Goal: Information Seeking & Learning: Learn about a topic

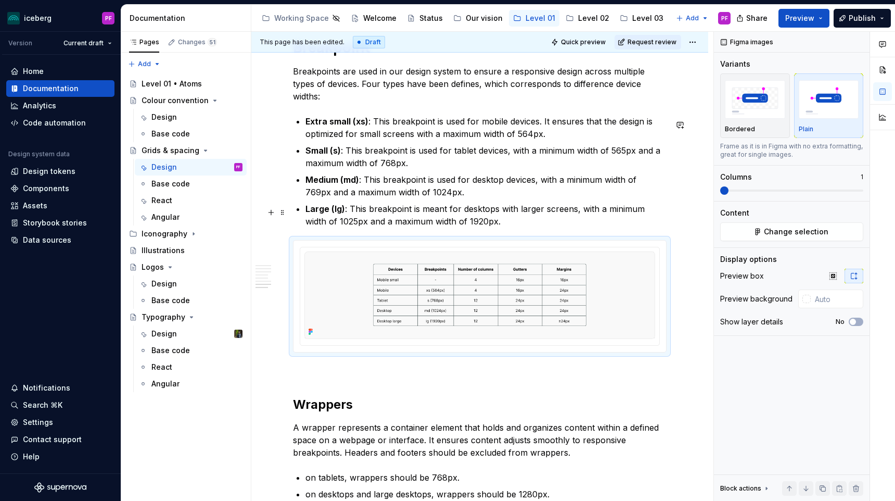
scroll to position [2626, 0]
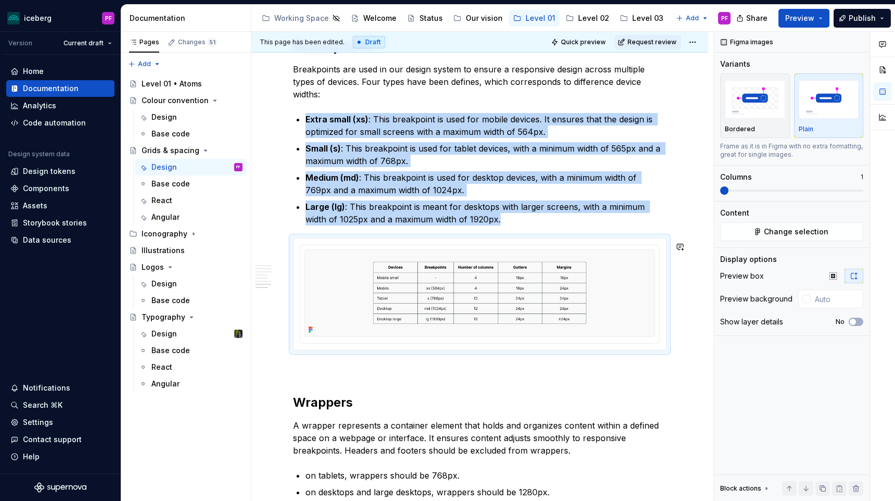
click at [314, 368] on p at bounding box center [480, 369] width 374 height 12
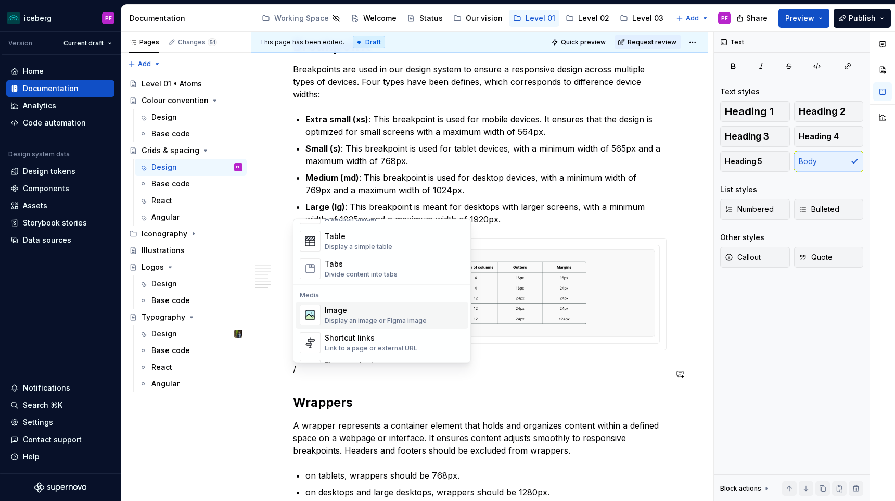
scroll to position [381, 0]
click at [348, 304] on div "Image" at bounding box center [376, 306] width 102 height 10
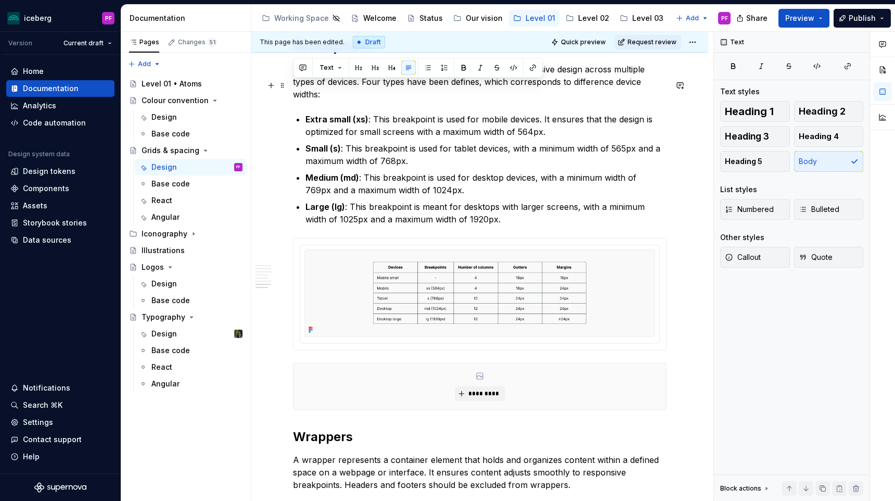
scroll to position [2624, 0]
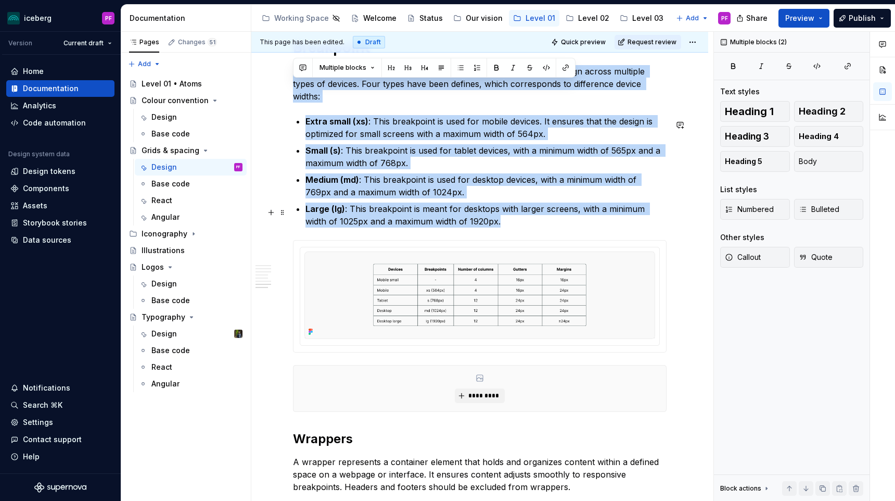
drag, startPoint x: 293, startPoint y: 82, endPoint x: 517, endPoint y: 222, distance: 264.2
copy div "Breakpoints are used in our design system to ensure a responsive design across …"
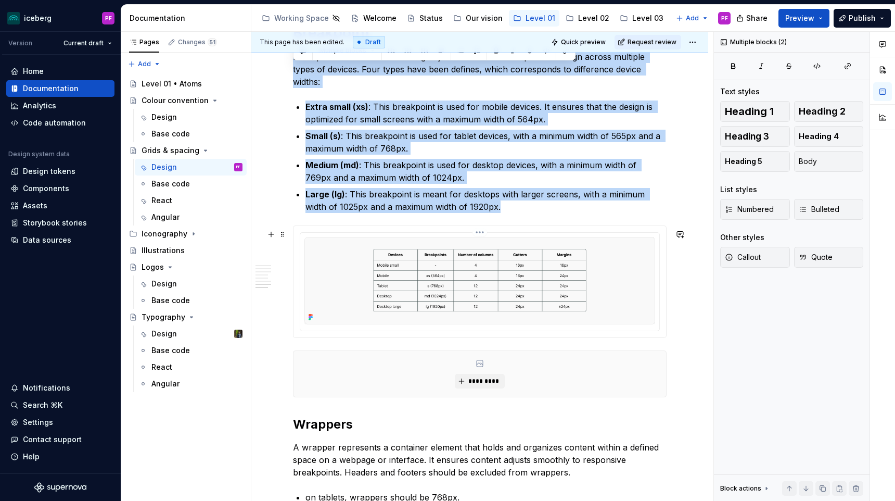
scroll to position [2647, 0]
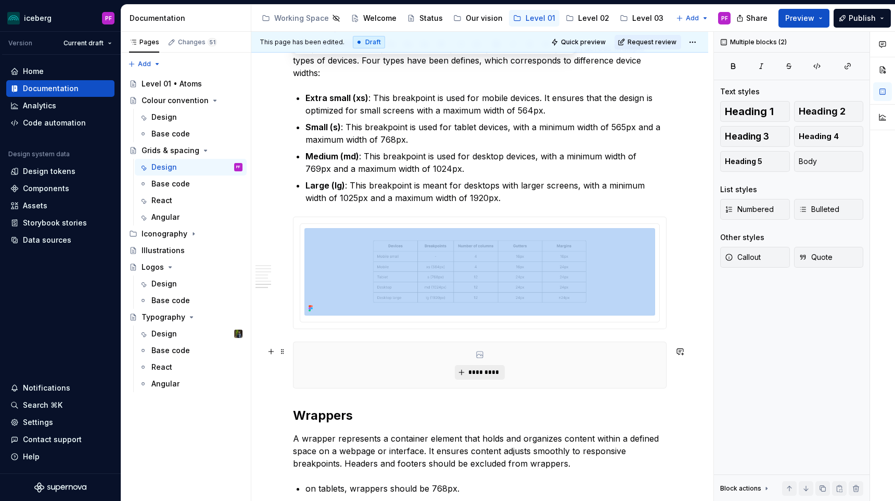
click at [465, 380] on button "*********" at bounding box center [479, 372] width 49 height 15
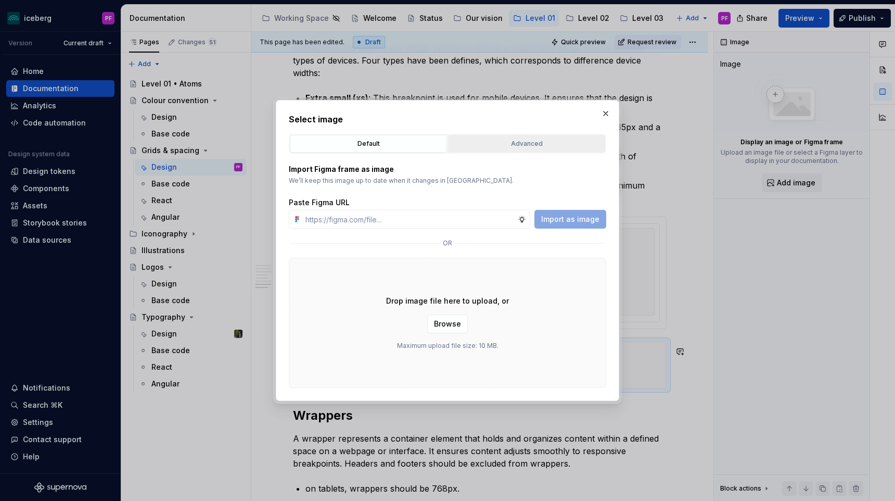
click at [497, 148] on div "Advanced" at bounding box center [527, 143] width 150 height 10
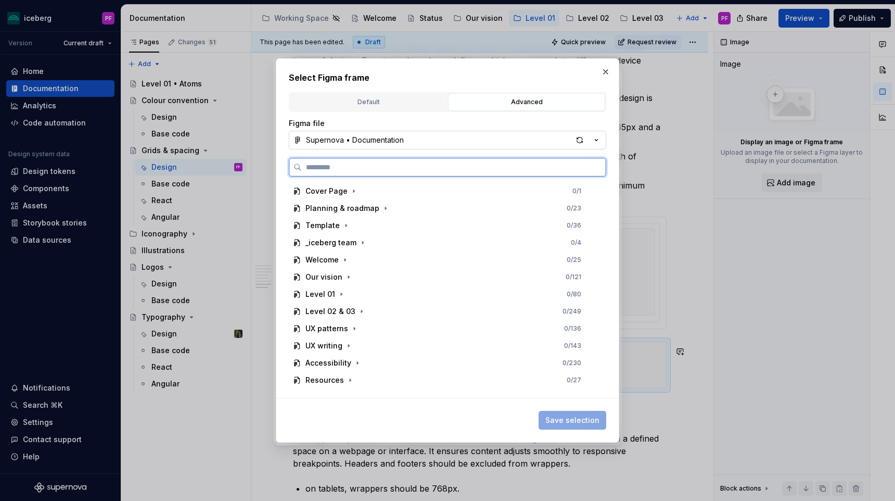
type textarea "*"
type input "*****"
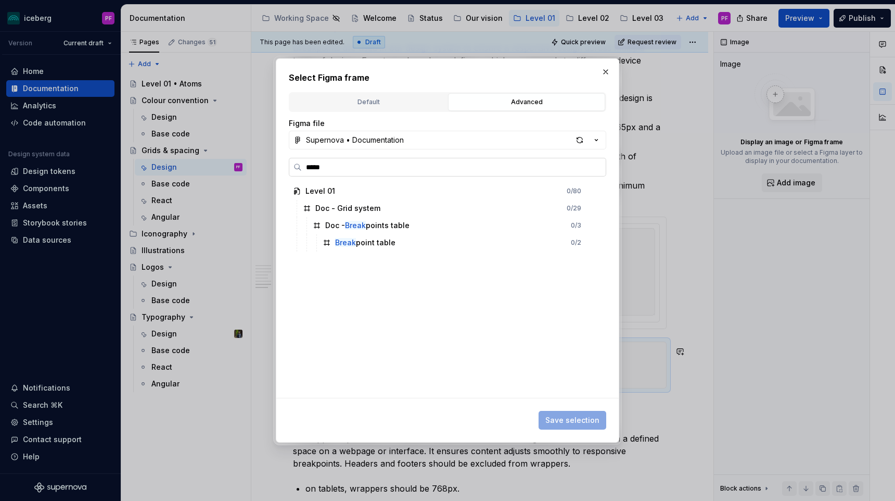
click at [592, 168] on input "*****" at bounding box center [454, 167] width 304 height 10
click at [585, 146] on div "button" at bounding box center [580, 140] width 15 height 15
click at [579, 139] on div "button" at bounding box center [580, 140] width 15 height 15
click at [382, 243] on icon "button" at bounding box center [385, 242] width 8 height 8
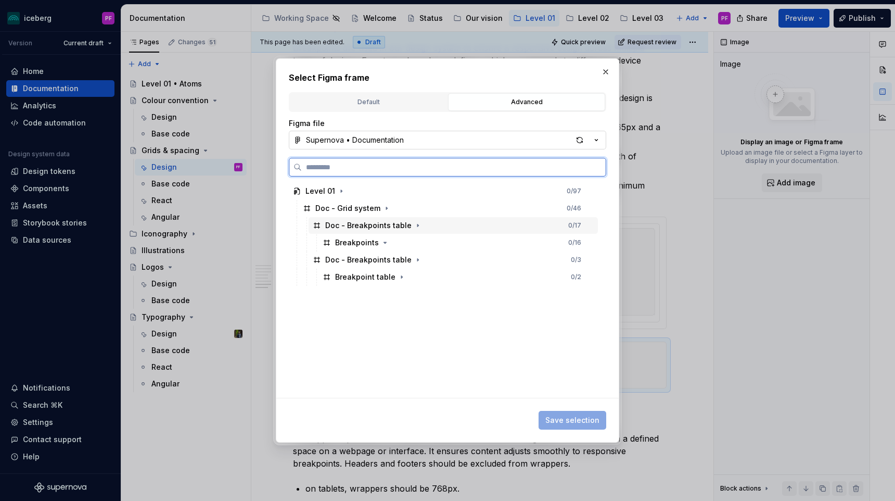
click at [401, 226] on div "Doc - Breakpoints table" at bounding box center [368, 225] width 86 height 10
click at [373, 279] on div "Breakpoint table" at bounding box center [365, 277] width 60 height 10
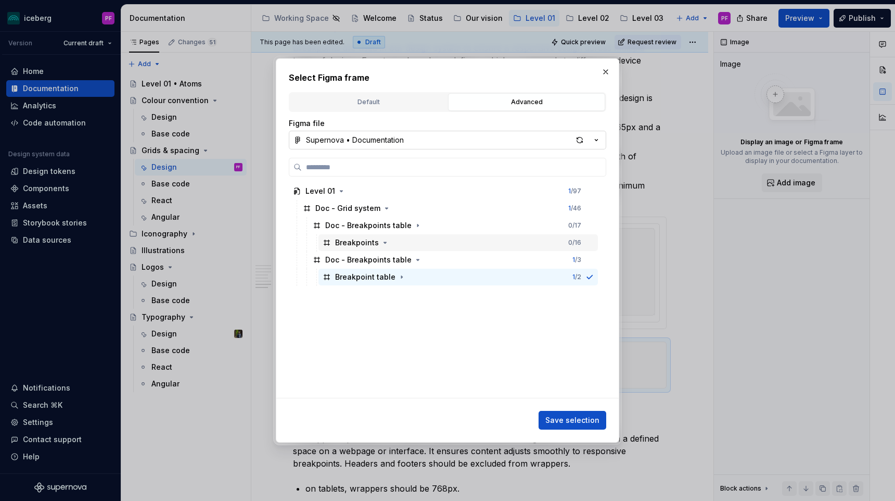
scroll to position [0, 4]
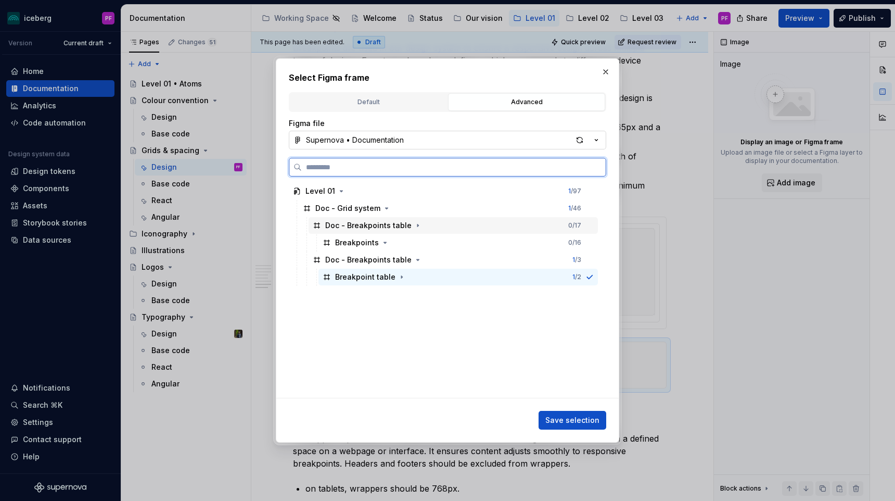
click at [438, 226] on div "Doc - Breakpoints table 0 / 17" at bounding box center [453, 225] width 289 height 17
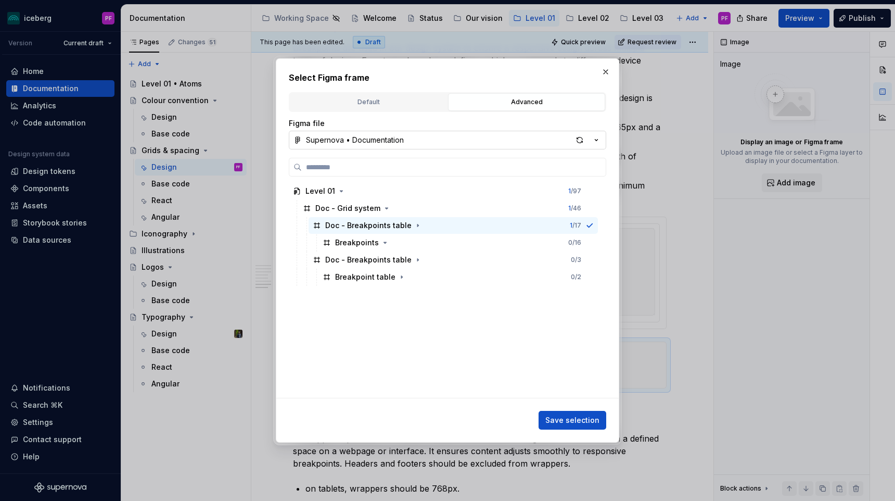
click at [583, 435] on div "Select Figma frame Default Advanced Import Figma frame as image We’ll keep this…" at bounding box center [448, 250] width 344 height 385
click at [579, 428] on button "Save selection" at bounding box center [573, 420] width 68 height 19
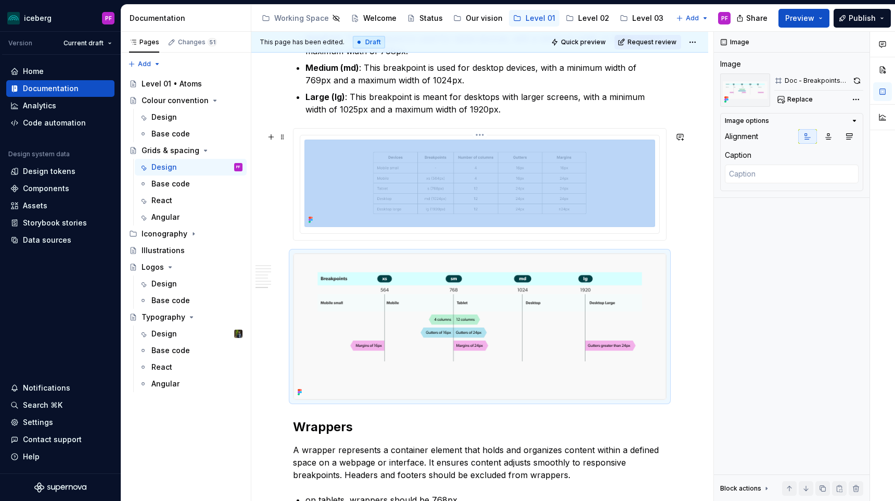
scroll to position [2713, 0]
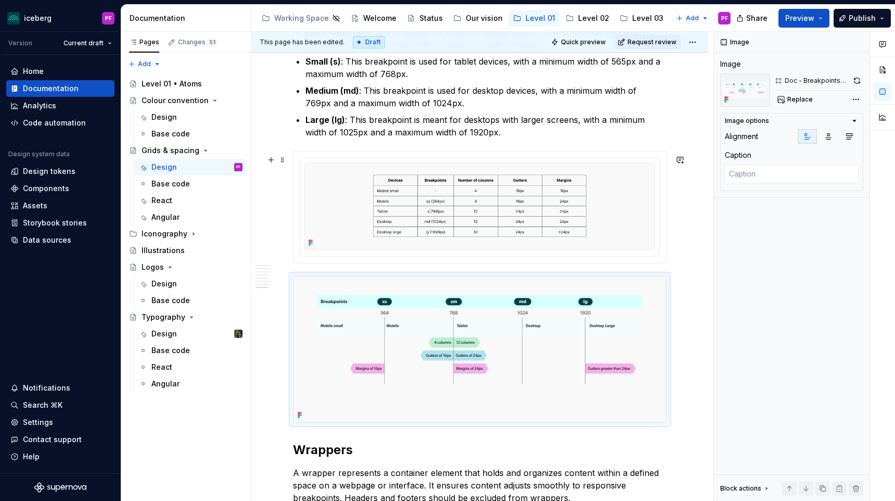
click at [329, 263] on div at bounding box center [480, 207] width 374 height 112
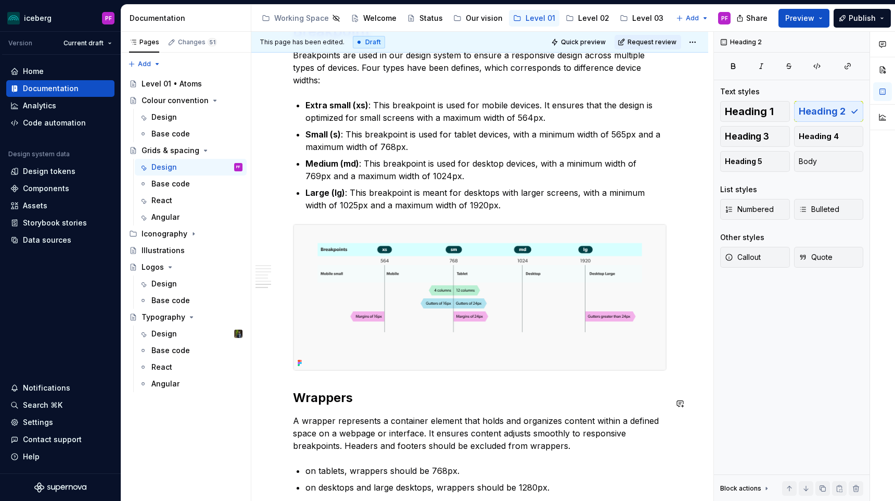
scroll to position [2639, 0]
type textarea "*"
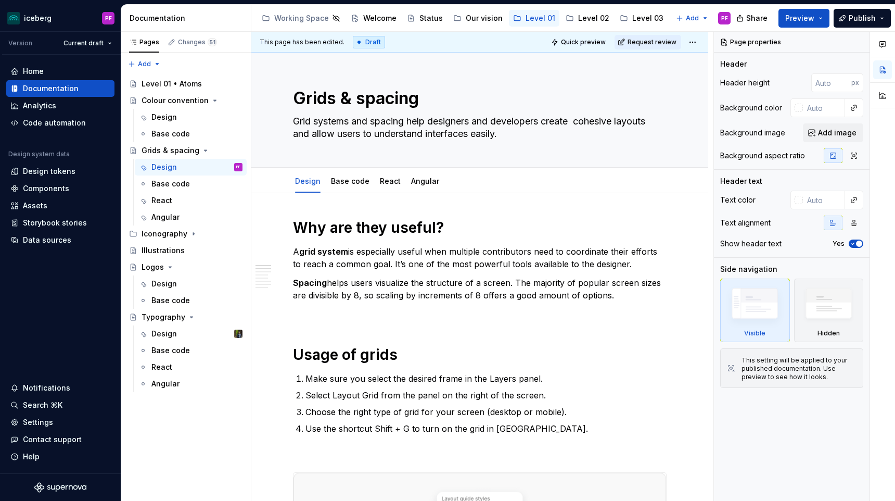
type textarea "*"
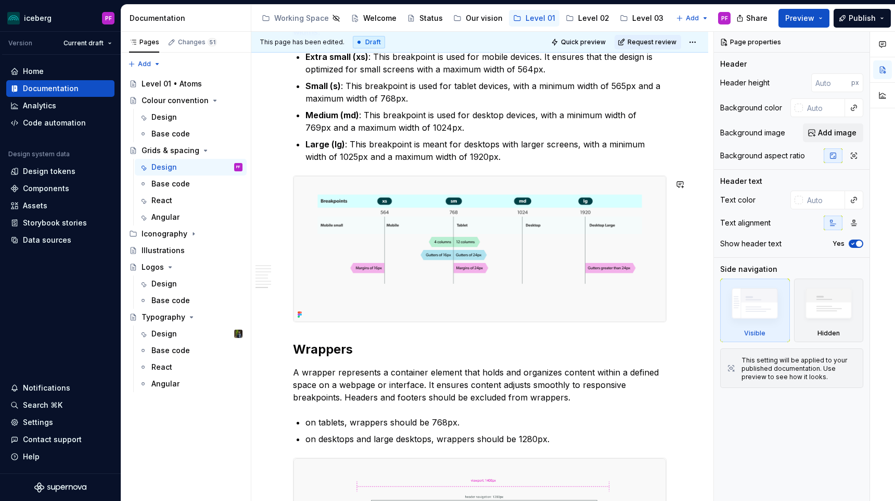
scroll to position [2691, 0]
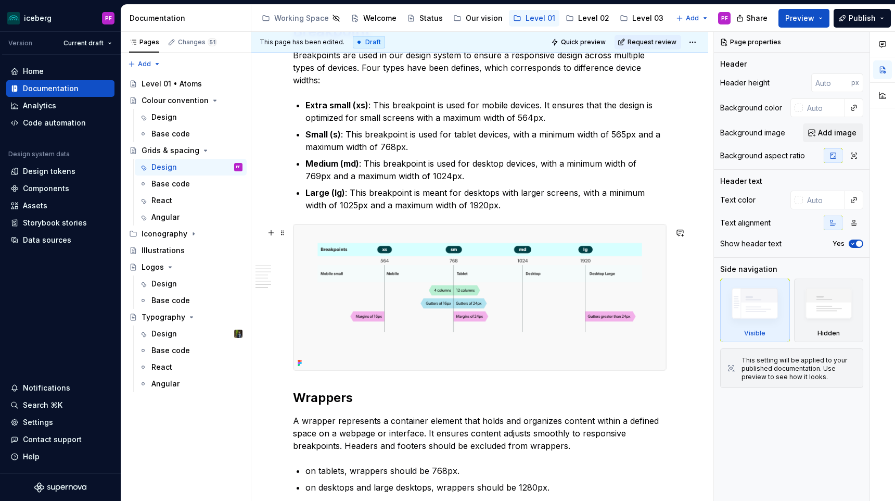
scroll to position [2642, 0]
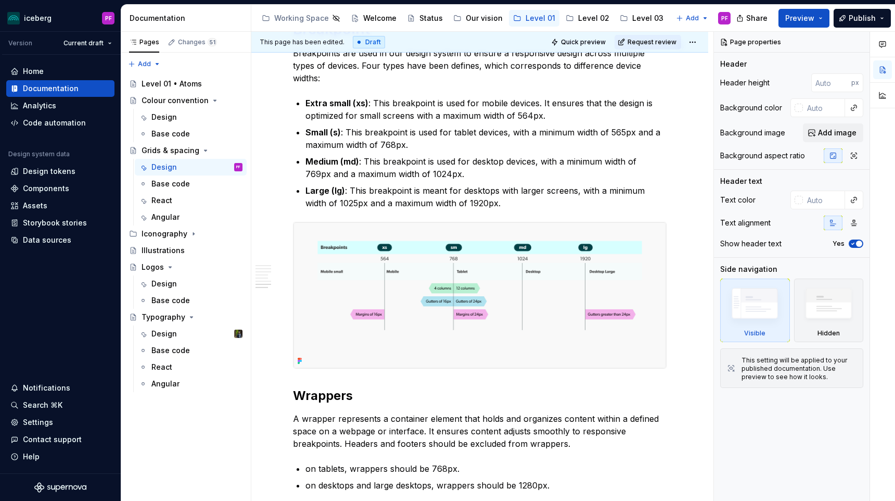
type textarea "*"
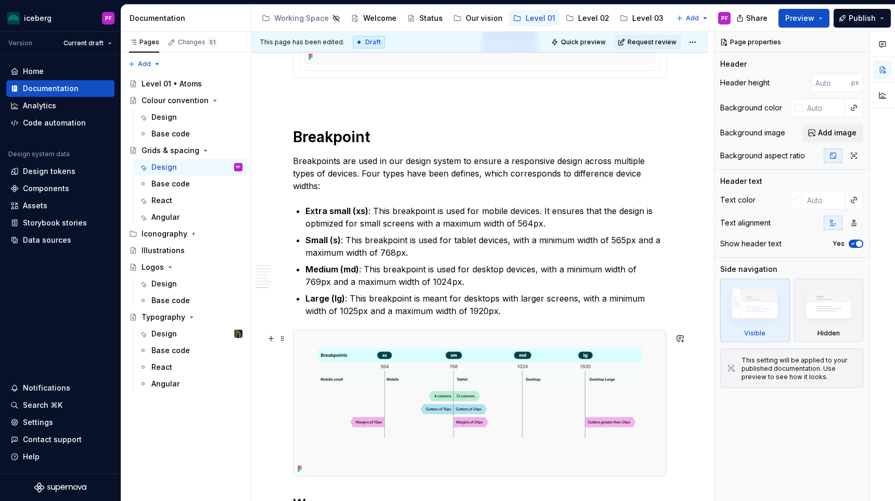
scroll to position [2502, 0]
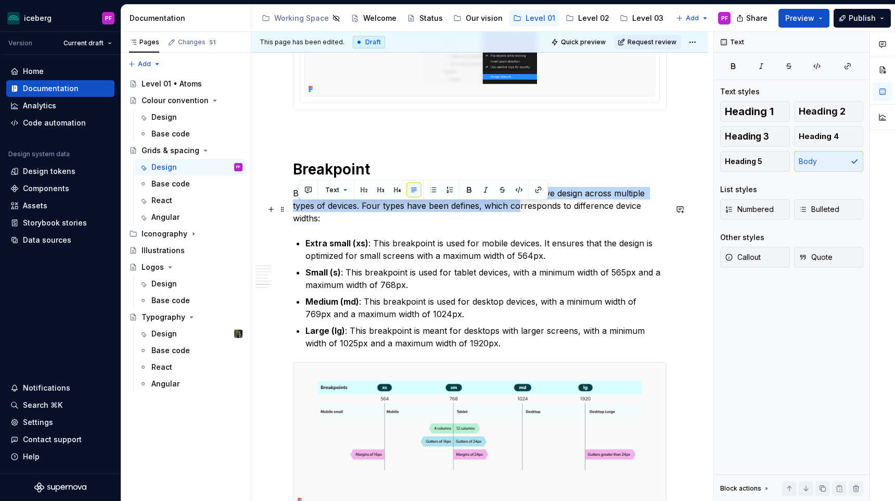
drag, startPoint x: 299, startPoint y: 209, endPoint x: 495, endPoint y: 220, distance: 195.5
click at [495, 220] on p "Breakpoints are used in our design system to ensure a responsive design across …" at bounding box center [480, 205] width 374 height 37
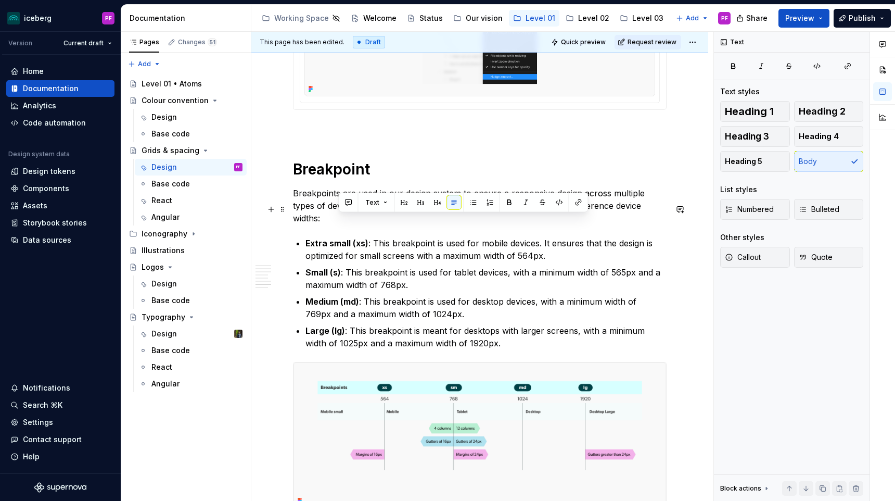
drag, startPoint x: 658, startPoint y: 224, endPoint x: 340, endPoint y: 218, distance: 317.1
click at [340, 218] on p "Breakpoints are used in our design system to ensure a responsive design across …" at bounding box center [480, 205] width 374 height 37
drag, startPoint x: 340, startPoint y: 221, endPoint x: 648, endPoint y: 220, distance: 307.7
click at [648, 220] on p "Breakpoints are used in our design system to ensure a responsive design across …" at bounding box center [480, 205] width 374 height 37
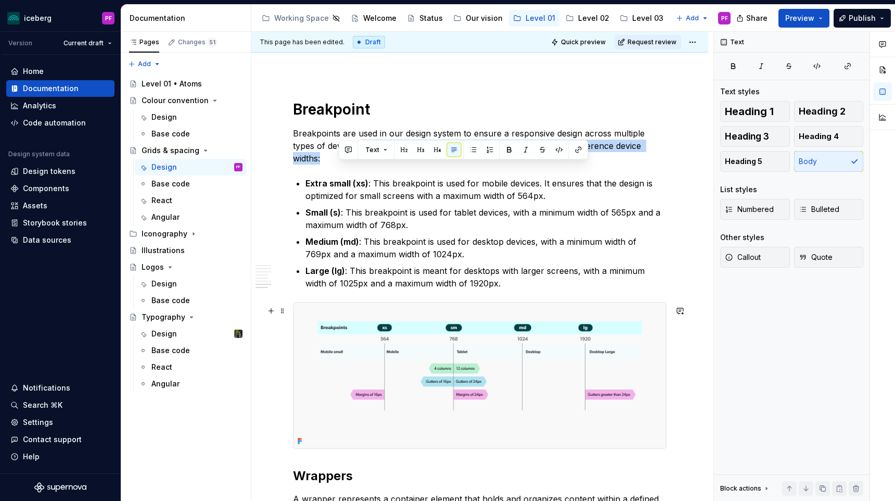
scroll to position [2566, 0]
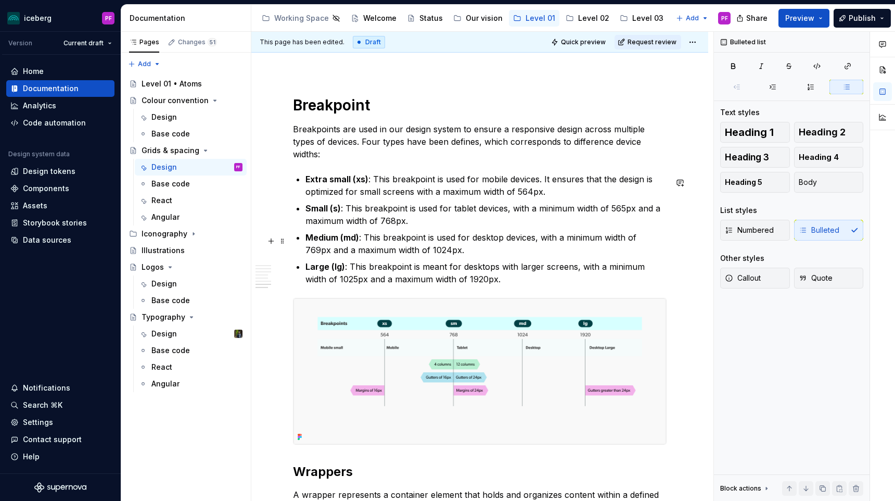
click at [536, 245] on p "Medium (md) : This breakpoint is used for desktop devices, with a minimum width…" at bounding box center [486, 243] width 361 height 25
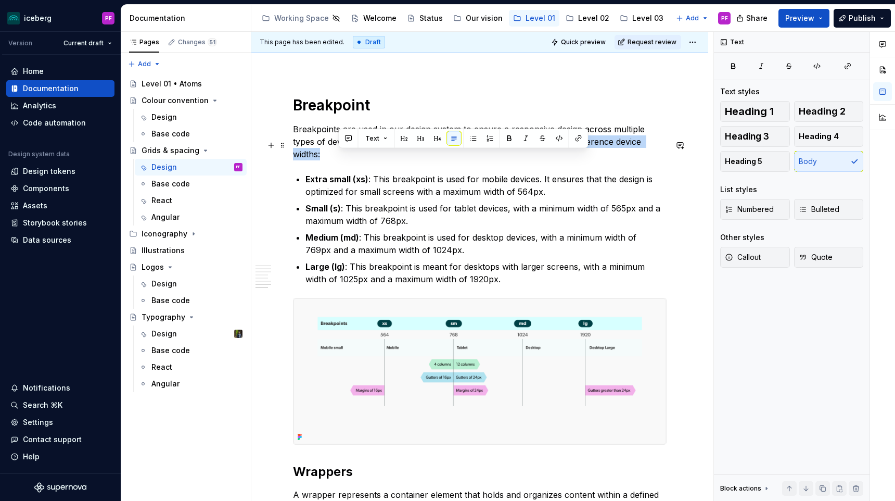
drag, startPoint x: 340, startPoint y: 159, endPoint x: 648, endPoint y: 162, distance: 308.2
click at [648, 160] on p "Breakpoints are used in our design system to ensure a responsive design across …" at bounding box center [480, 141] width 374 height 37
click at [652, 160] on p "Breakpoints are used in our design system to ensure a responsive design across …" at bounding box center [480, 141] width 374 height 37
drag, startPoint x: 553, startPoint y: 169, endPoint x: 338, endPoint y: 154, distance: 215.5
click at [338, 154] on p "Breakpoints are used in our design system to ensure a responsive design across …" at bounding box center [480, 141] width 374 height 37
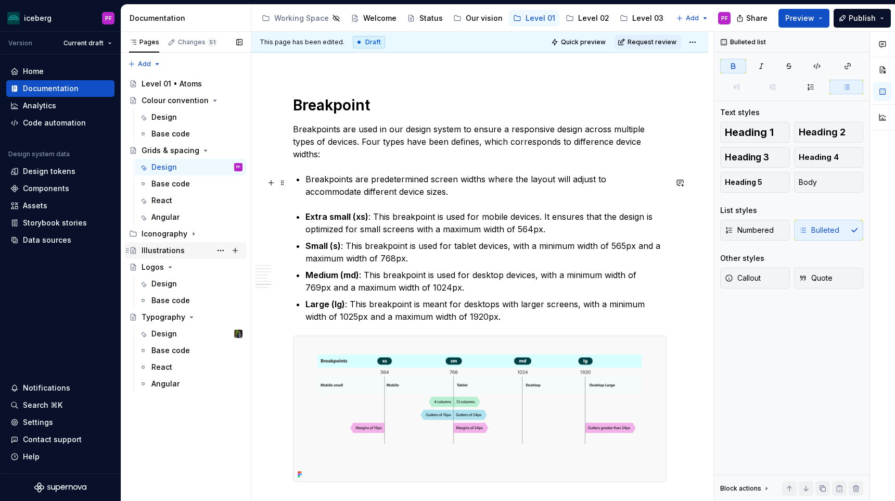
type textarea "*"
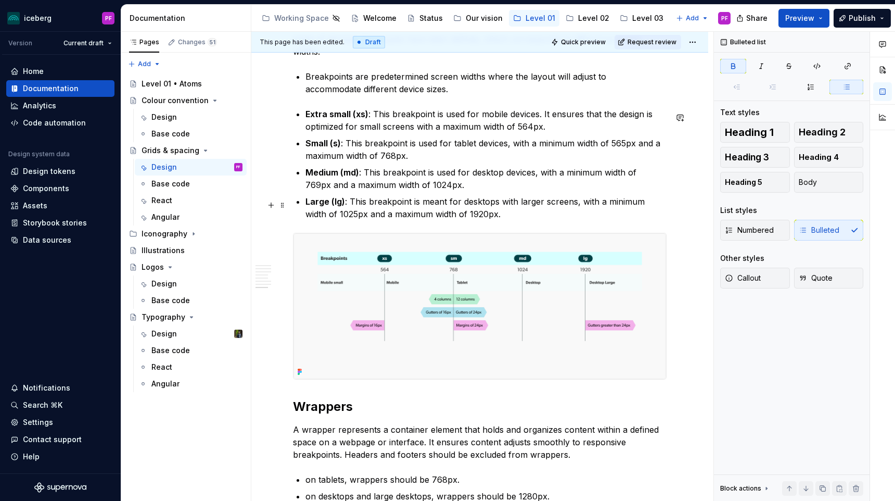
scroll to position [2670, 0]
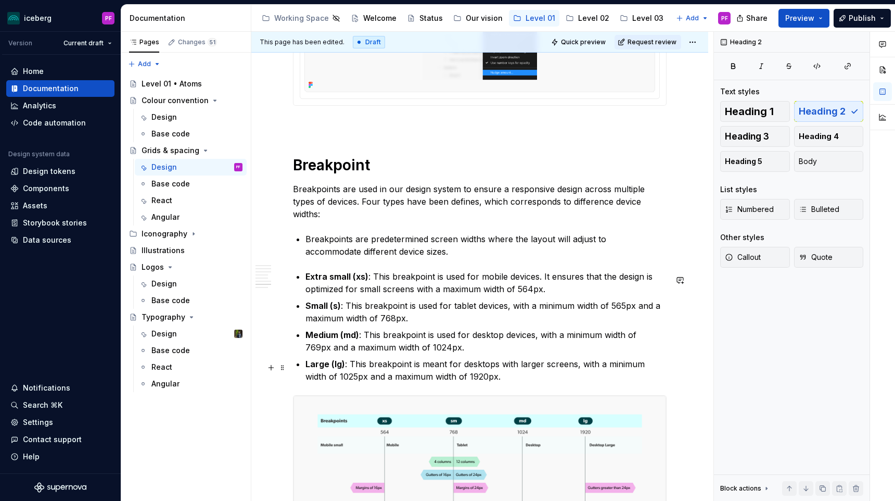
scroll to position [2499, 0]
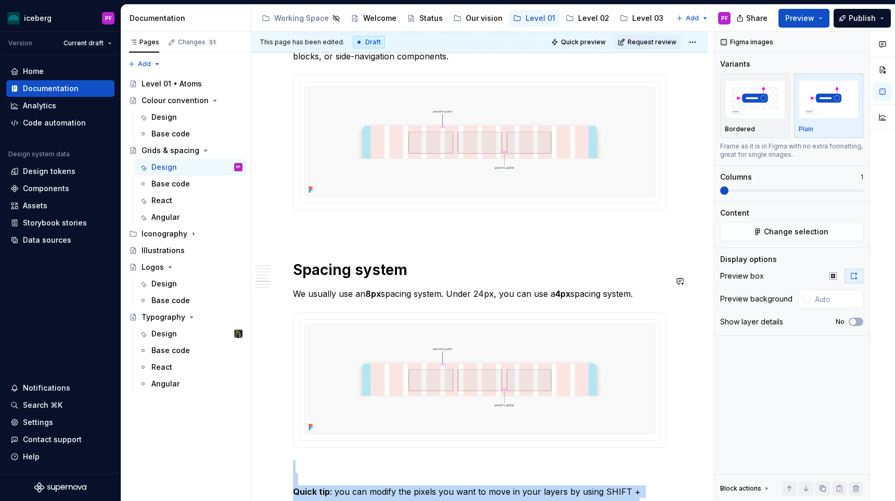
scroll to position [1849, 0]
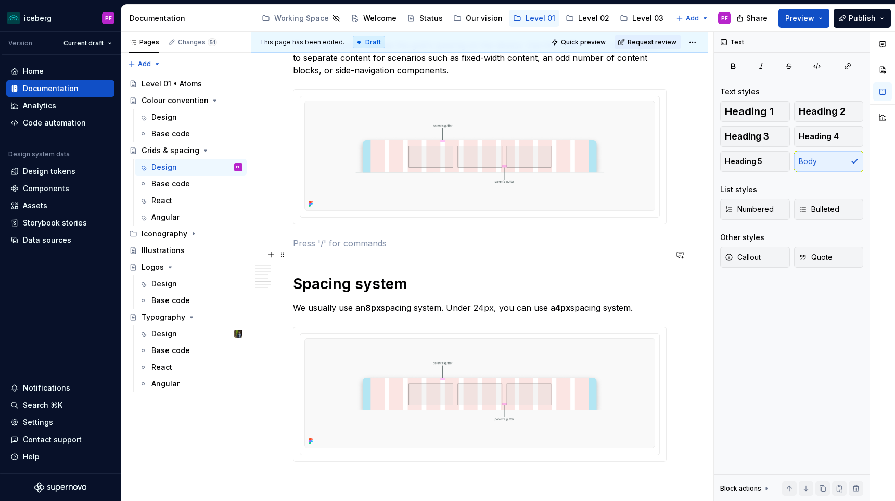
click at [312, 249] on p at bounding box center [480, 243] width 374 height 12
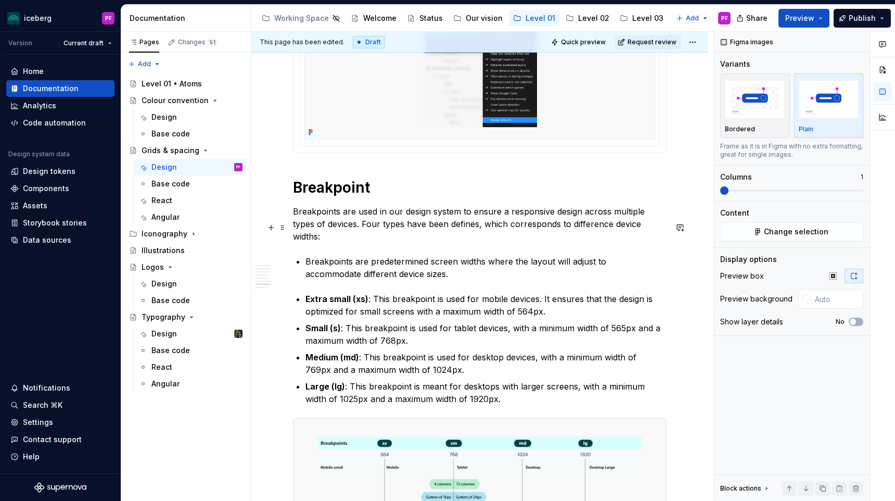
scroll to position [2454, 0]
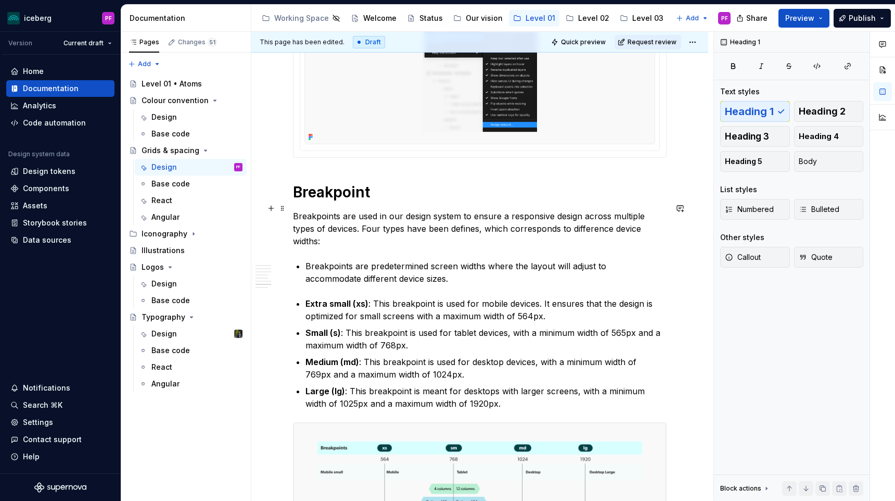
click at [384, 201] on h1 "Breakpoint" at bounding box center [480, 192] width 374 height 19
click at [409, 244] on p "Breakpoints are used in our design system to ensure a responsive design across …" at bounding box center [480, 228] width 374 height 37
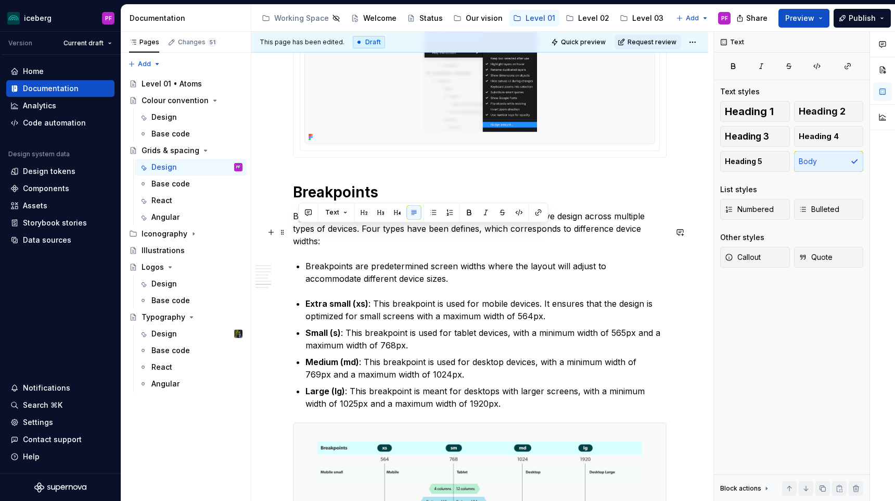
drag, startPoint x: 296, startPoint y: 226, endPoint x: 448, endPoint y: 232, distance: 151.6
click at [448, 232] on p "Breakpoints are used in our design system to ensure a responsive design across …" at bounding box center [480, 228] width 374 height 37
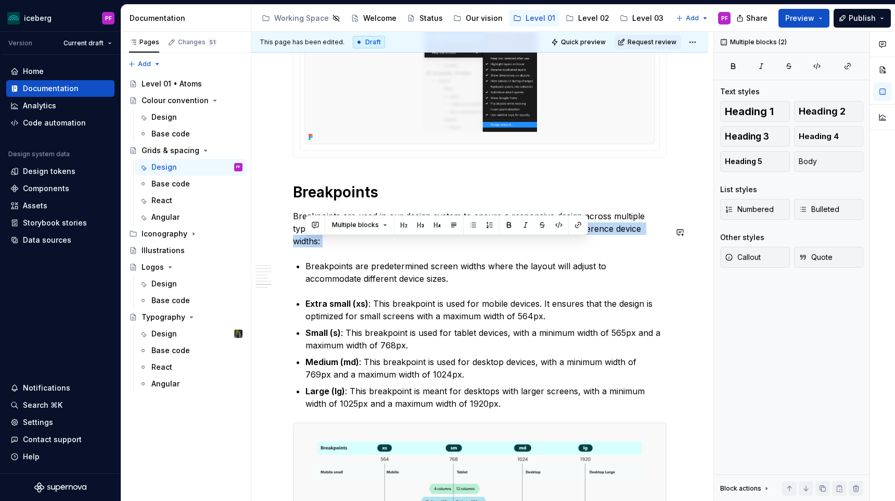
drag, startPoint x: 338, startPoint y: 243, endPoint x: 469, endPoint y: 258, distance: 131.5
click at [408, 280] on p "Breakpoints are predetermined screen widths where the layout will adjust to acc…" at bounding box center [486, 272] width 361 height 25
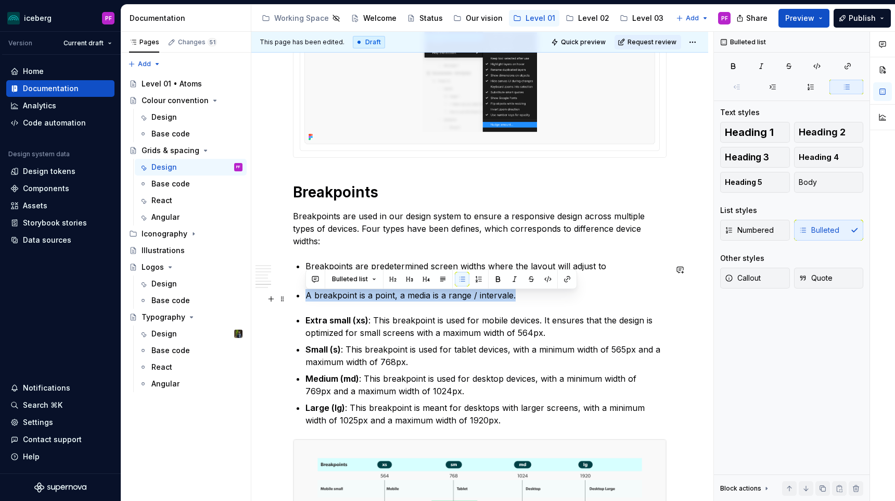
drag, startPoint x: 517, startPoint y: 300, endPoint x: 306, endPoint y: 299, distance: 210.8
click at [306, 299] on p "A breakpoint is a point, a media is a range / intervale." at bounding box center [486, 295] width 361 height 12
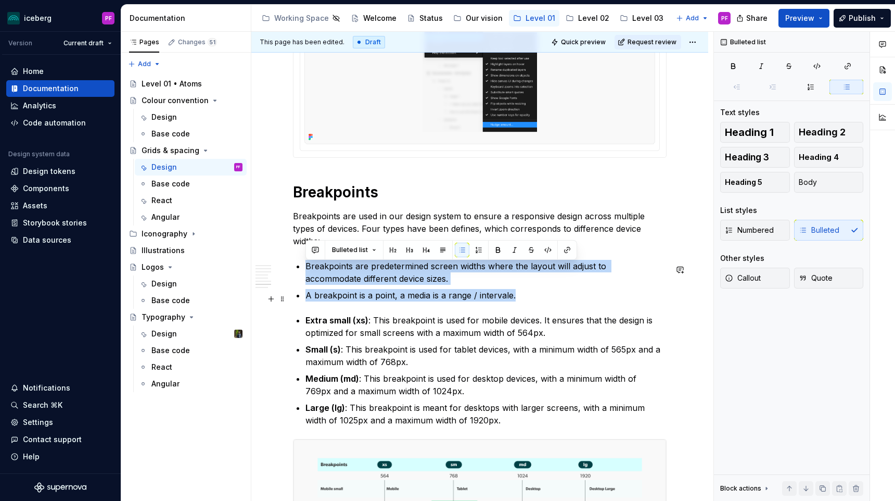
drag, startPoint x: 306, startPoint y: 270, endPoint x: 538, endPoint y: 295, distance: 233.5
click at [538, 295] on ul "Breakpoints are predetermined screen widths where the layout will adjust to acc…" at bounding box center [486, 281] width 361 height 42
click at [538, 295] on p "A breakpoint is a point, a media is a range / intervale." at bounding box center [486, 295] width 361 height 12
drag, startPoint x: 523, startPoint y: 300, endPoint x: 300, endPoint y: 270, distance: 224.8
click at [306, 270] on ul "Breakpoints are predetermined screen widths where the layout will adjust to acc…" at bounding box center [486, 281] width 361 height 42
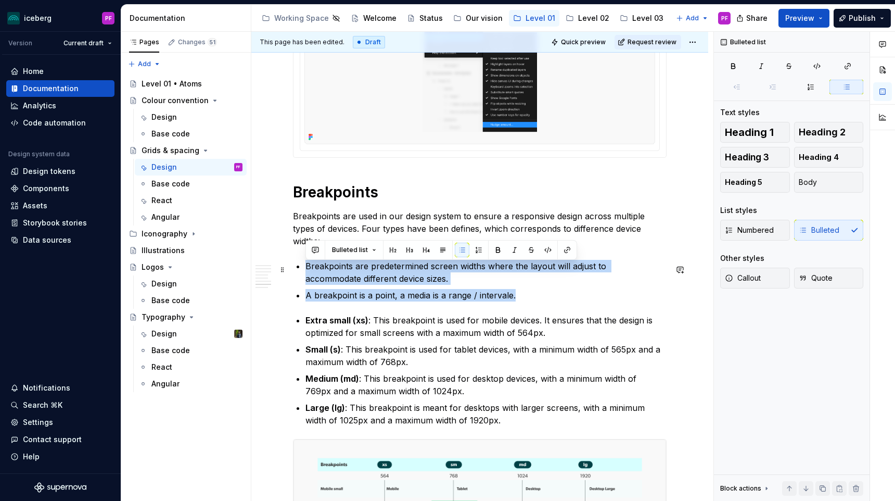
click at [313, 271] on p "Breakpoints are predetermined screen widths where the layout will adjust to acc…" at bounding box center [486, 272] width 361 height 25
drag, startPoint x: 307, startPoint y: 268, endPoint x: 512, endPoint y: 296, distance: 207.5
click at [512, 296] on ul "Breakpoints are predetermined screen widths where the layout will adjust to acc…" at bounding box center [486, 281] width 361 height 42
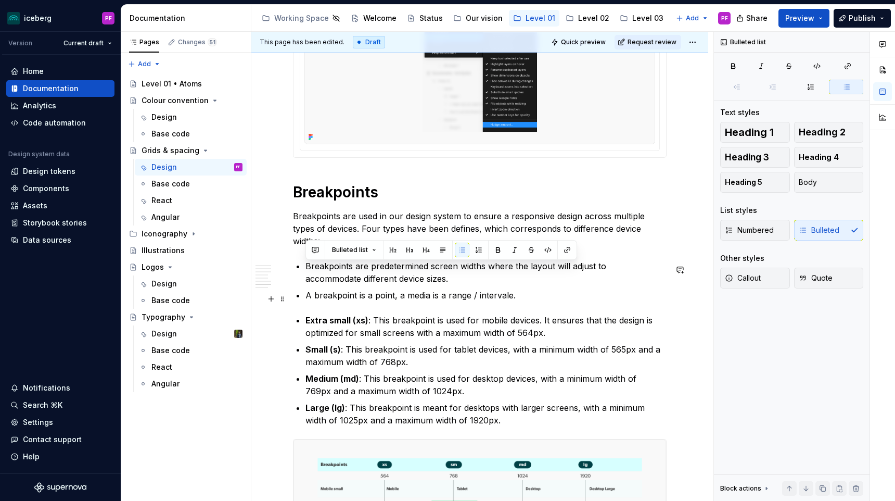
click at [520, 296] on p "A breakpoint is a point, a media is a range / intervale." at bounding box center [486, 295] width 361 height 12
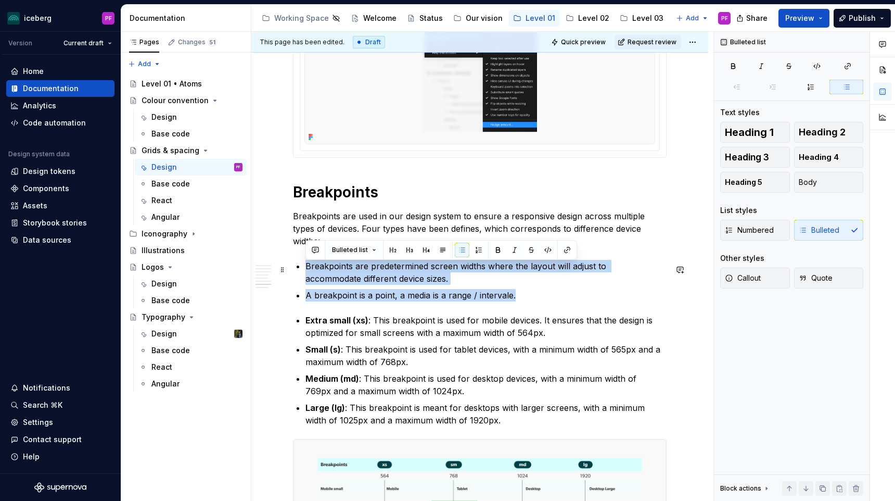
drag, startPoint x: 521, startPoint y: 302, endPoint x: 305, endPoint y: 267, distance: 218.8
click at [306, 267] on ul "Breakpoints are predetermined screen widths where the layout will adjust to acc…" at bounding box center [486, 281] width 361 height 42
click at [306, 267] on p "Breakpoints are predetermined screen widths where the layout will adjust to acc…" at bounding box center [486, 272] width 361 height 25
drag, startPoint x: 307, startPoint y: 268, endPoint x: 538, endPoint y: 299, distance: 233.2
click at [538, 299] on ul "Breakpoints are predetermined screen widths where the layout will adjust to acc…" at bounding box center [486, 281] width 361 height 42
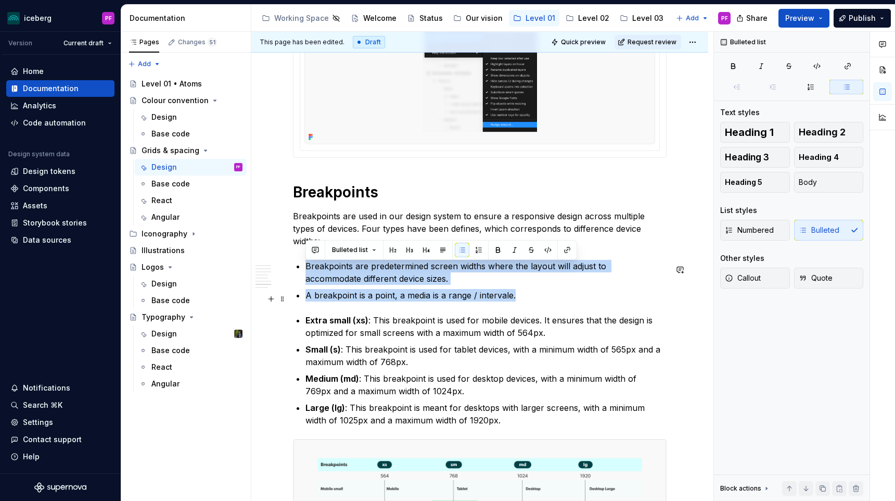
click at [534, 299] on p "A breakpoint is a point, a media is a range / intervale." at bounding box center [486, 295] width 361 height 12
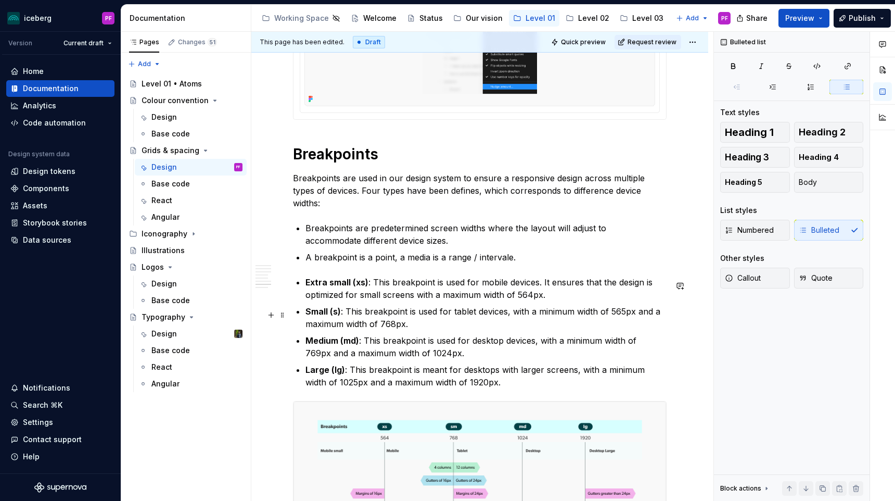
scroll to position [2493, 0]
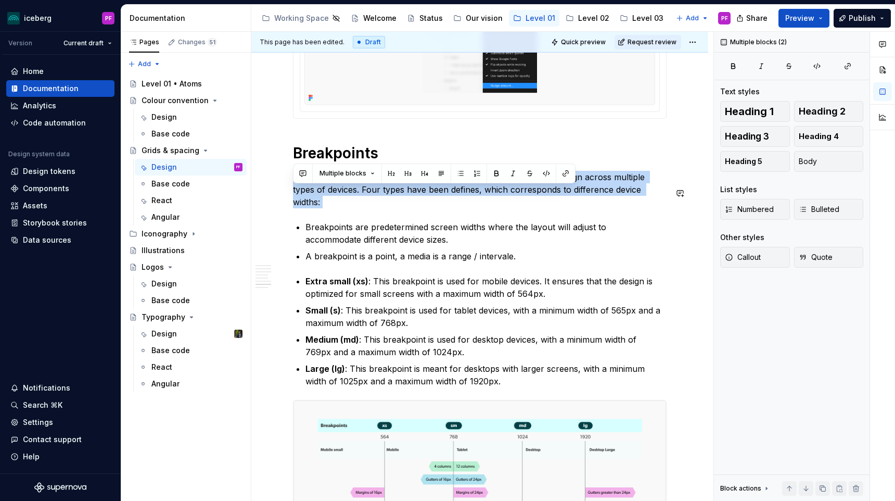
drag, startPoint x: 295, startPoint y: 192, endPoint x: 608, endPoint y: 218, distance: 313.5
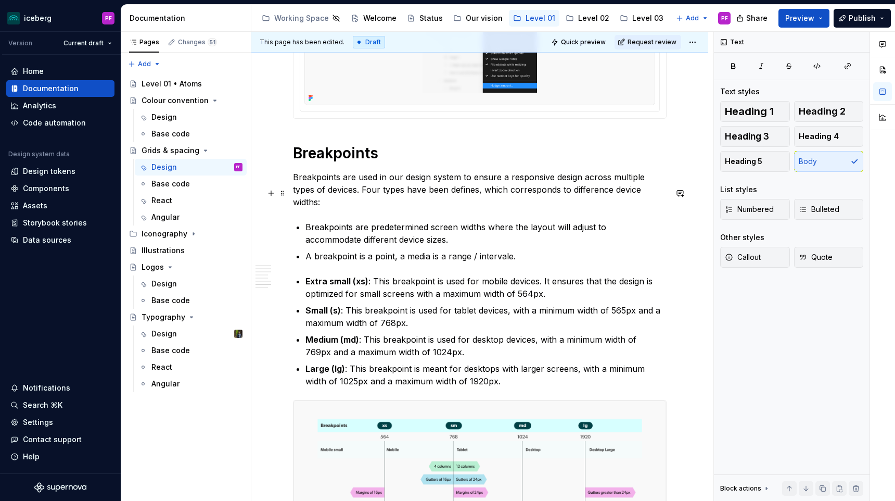
click at [640, 208] on p "Breakpoints are used in our design system to ensure a responsive design across …" at bounding box center [480, 189] width 374 height 37
drag, startPoint x: 657, startPoint y: 209, endPoint x: 294, endPoint y: 196, distance: 363.1
click at [294, 196] on p "Breakpoints are used in our design system to ensure a responsive design across …" at bounding box center [480, 189] width 374 height 37
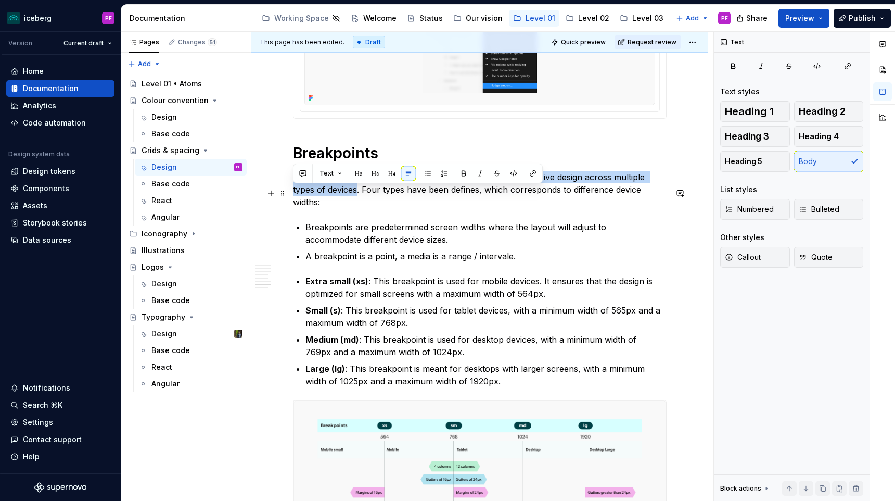
drag, startPoint x: 294, startPoint y: 193, endPoint x: 334, endPoint y: 202, distance: 41.1
click at [334, 202] on p "Breakpoints are used in our design system to ensure a responsive design across …" at bounding box center [480, 189] width 374 height 37
click at [338, 203] on p "Breakpoints are used in our design system to ensure a responsive design across …" at bounding box center [480, 189] width 374 height 37
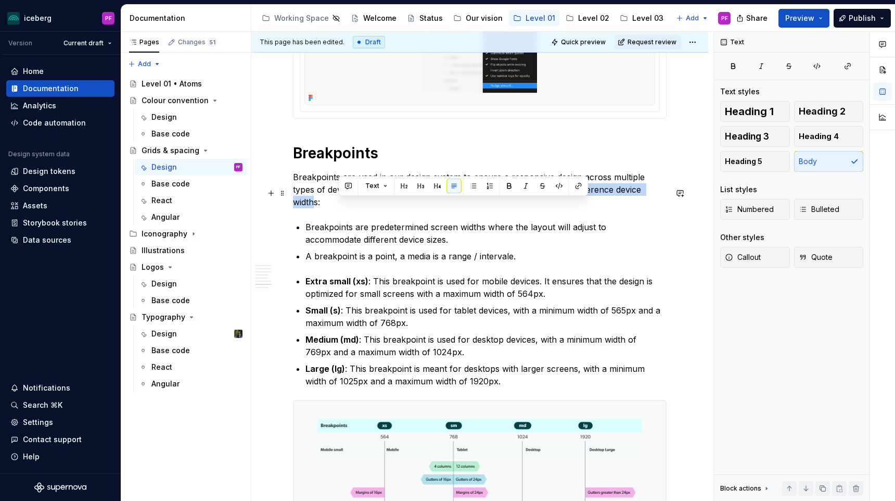
drag, startPoint x: 340, startPoint y: 203, endPoint x: 640, endPoint y: 210, distance: 300.5
click at [640, 208] on p "Breakpoints are used in our design system to ensure a responsive design across …" at bounding box center [480, 189] width 374 height 37
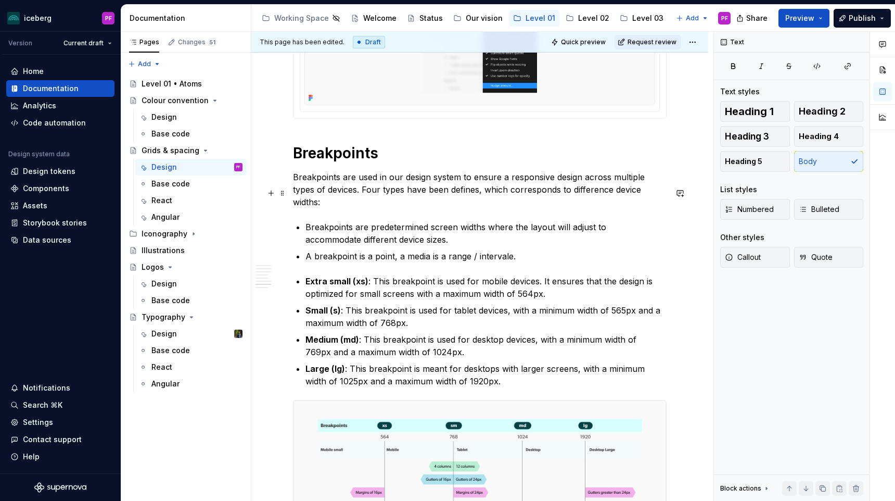
click at [453, 207] on p "Breakpoints are used in our design system to ensure a responsive design across …" at bounding box center [480, 189] width 374 height 37
drag, startPoint x: 464, startPoint y: 205, endPoint x: 650, endPoint y: 207, distance: 186.4
click at [650, 207] on p "Breakpoints are used in our design system to ensure a responsive design across …" at bounding box center [480, 189] width 374 height 37
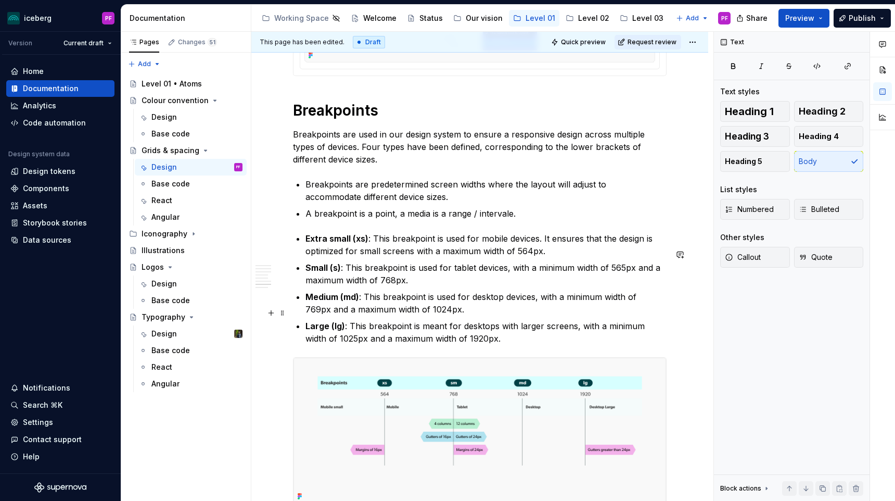
scroll to position [2539, 0]
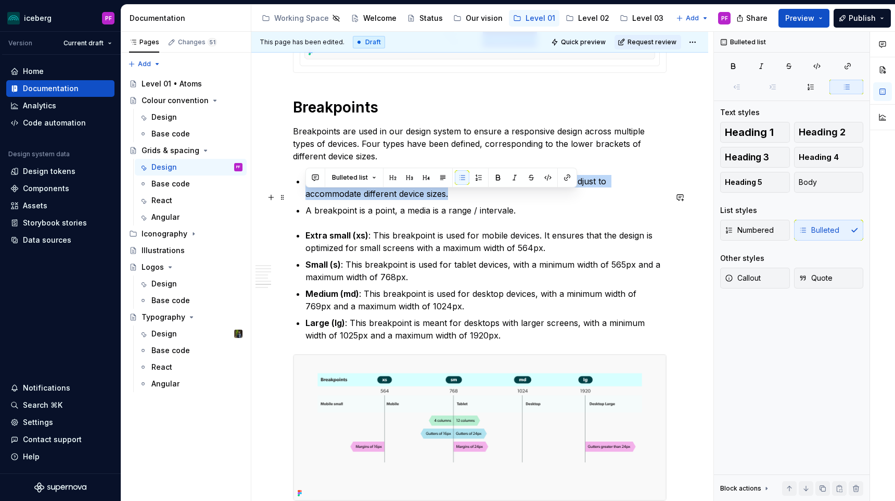
drag, startPoint x: 306, startPoint y: 196, endPoint x: 476, endPoint y: 210, distance: 170.9
click at [476, 200] on p "Breakpoints are predetermined screen widths where the layout will adjust to acc…" at bounding box center [486, 187] width 361 height 25
copy p "Breakpoints are predetermined screen widths where the layout will adjust to acc…"
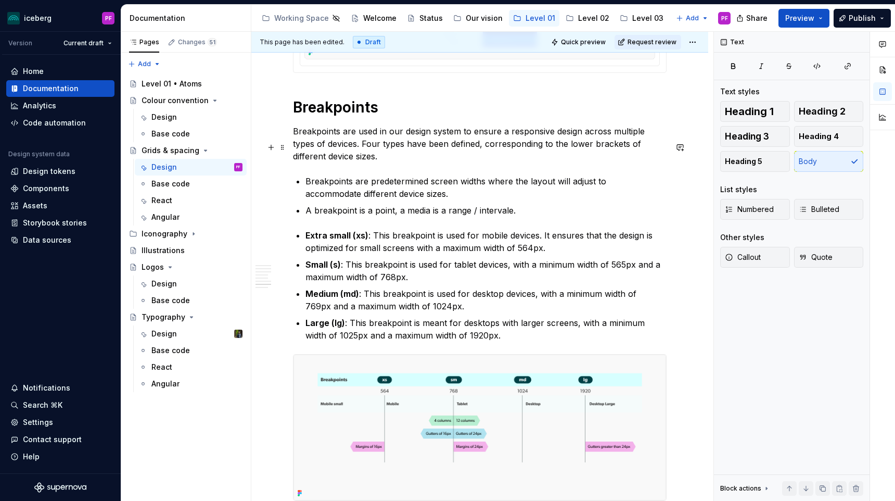
click at [595, 162] on p "Breakpoints are used in our design system to ensure a responsive design across …" at bounding box center [480, 143] width 374 height 37
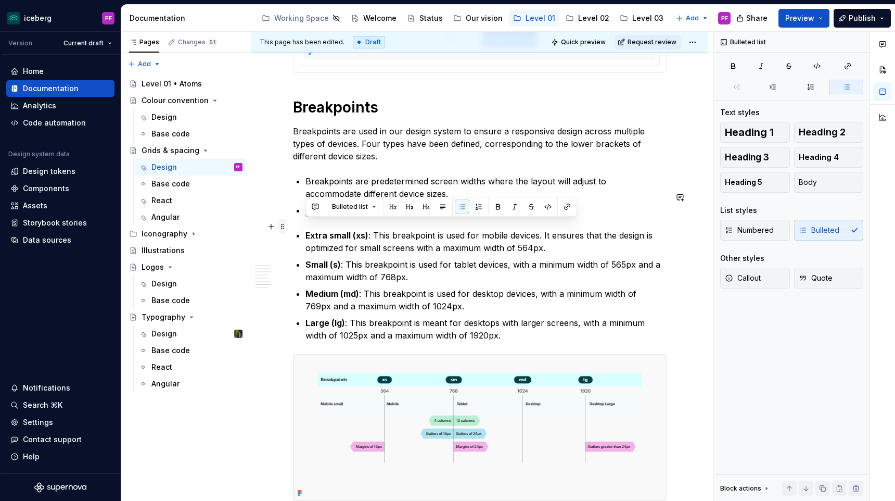
drag, startPoint x: 492, startPoint y: 225, endPoint x: 283, endPoint y: 229, distance: 209.3
click at [519, 217] on p "A breakpoint is a point, a media is a range / intervale." at bounding box center [486, 210] width 361 height 12
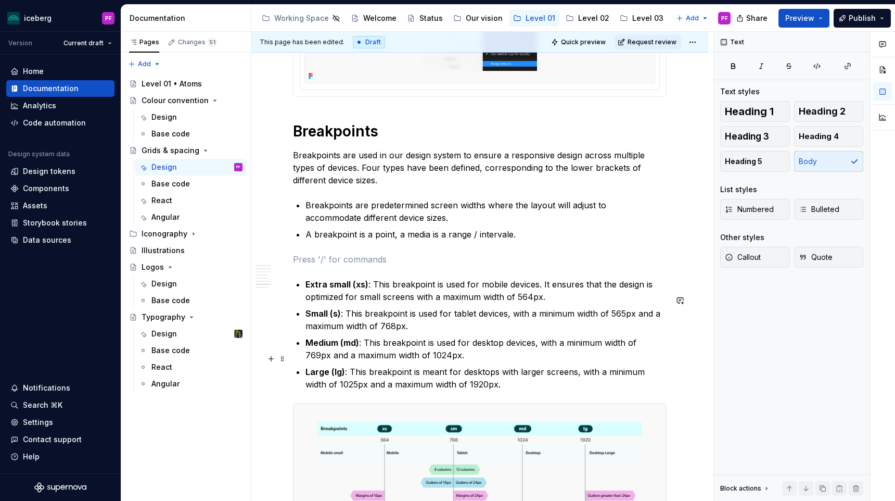
scroll to position [2516, 0]
click at [351, 186] on p "Breakpoints are used in our design system to ensure a responsive design across …" at bounding box center [480, 166] width 374 height 37
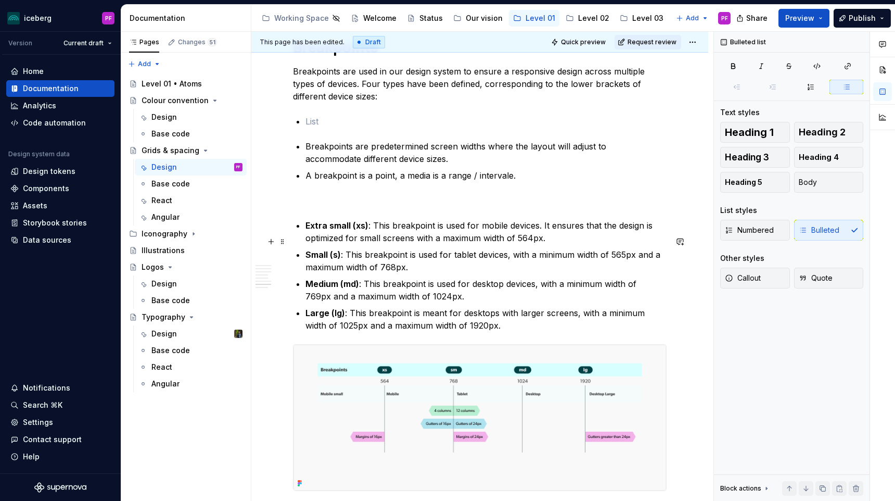
scroll to position [2600, 0]
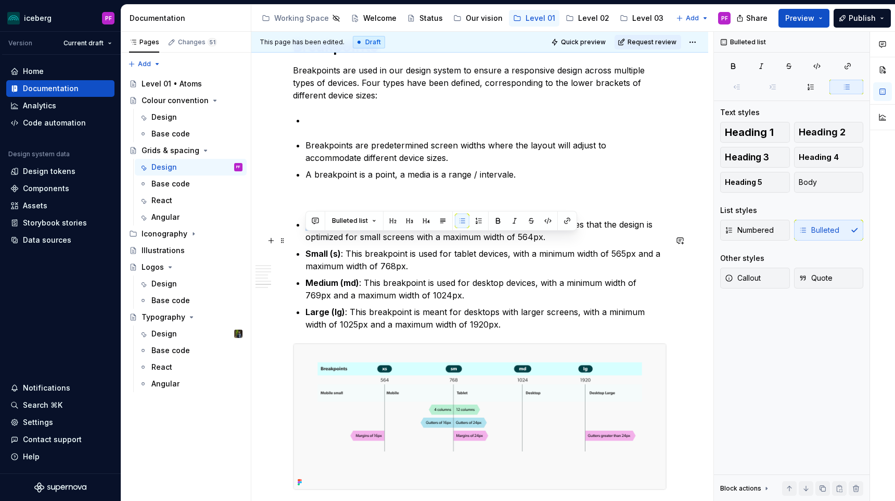
drag, startPoint x: 307, startPoint y: 239, endPoint x: 370, endPoint y: 239, distance: 63.0
click at [370, 239] on p "Extra small (xs) : This breakpoint is used for mobile devices. It ensures that …" at bounding box center [486, 230] width 361 height 25
copy p "Extra small (xs) :"
click at [326, 127] on p at bounding box center [486, 120] width 361 height 12
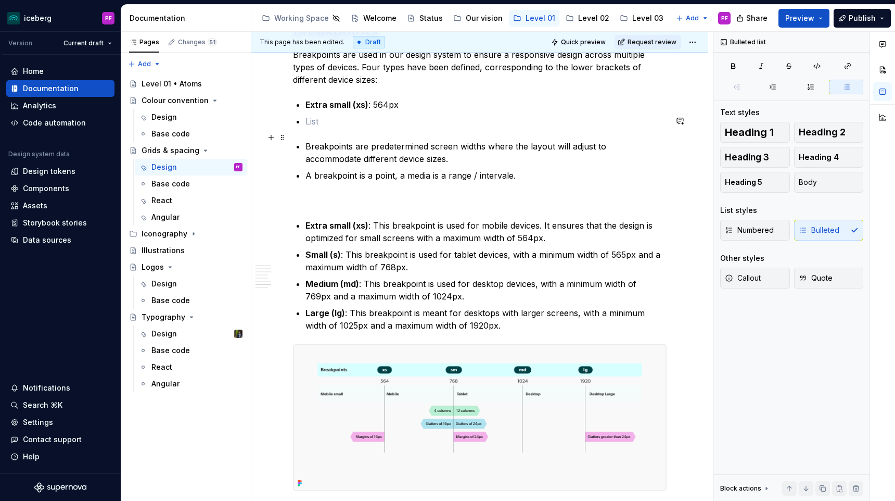
scroll to position [2609, 0]
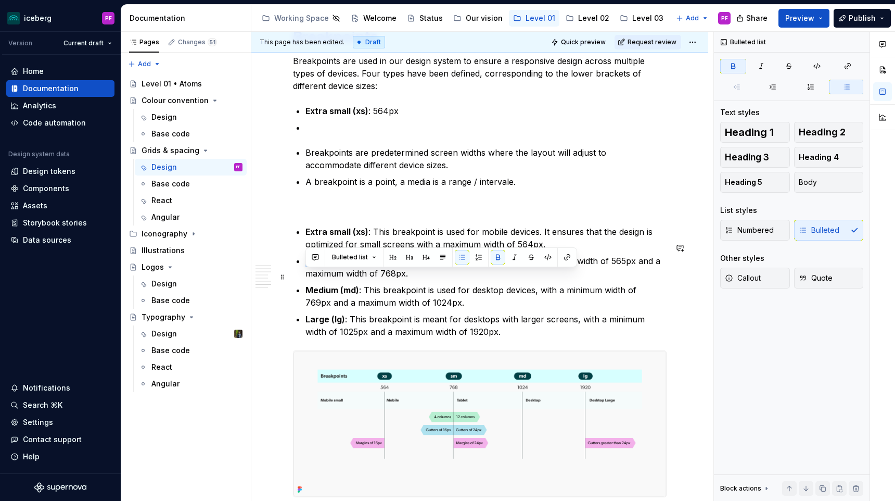
drag, startPoint x: 306, startPoint y: 279, endPoint x: 340, endPoint y: 279, distance: 34.9
click at [340, 279] on p "Small (s) : This breakpoint is used for tablet devices, with a minimum width of…" at bounding box center [486, 267] width 361 height 25
copy strong "Small (s)"
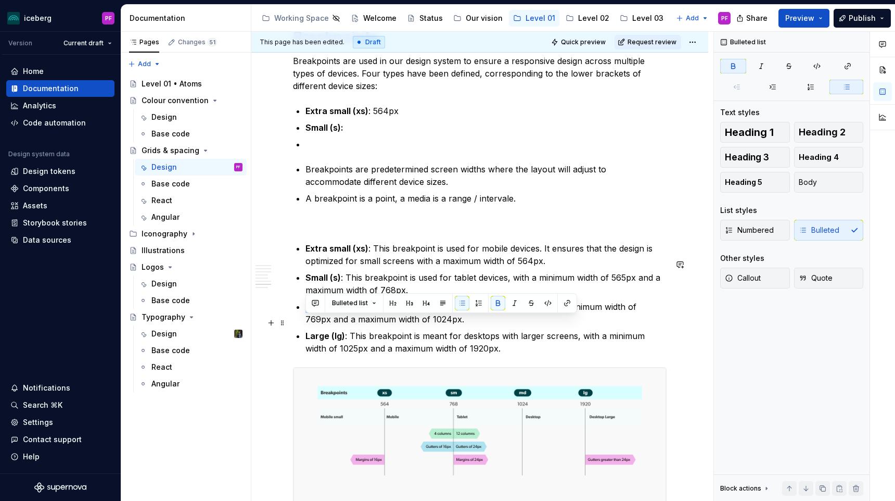
drag, startPoint x: 307, startPoint y: 319, endPoint x: 360, endPoint y: 319, distance: 53.1
click at [360, 319] on p "Medium (md) : This breakpoint is used for desktop devices, with a minimum width…" at bounding box center [486, 312] width 361 height 25
copy strong "Medium (md)"
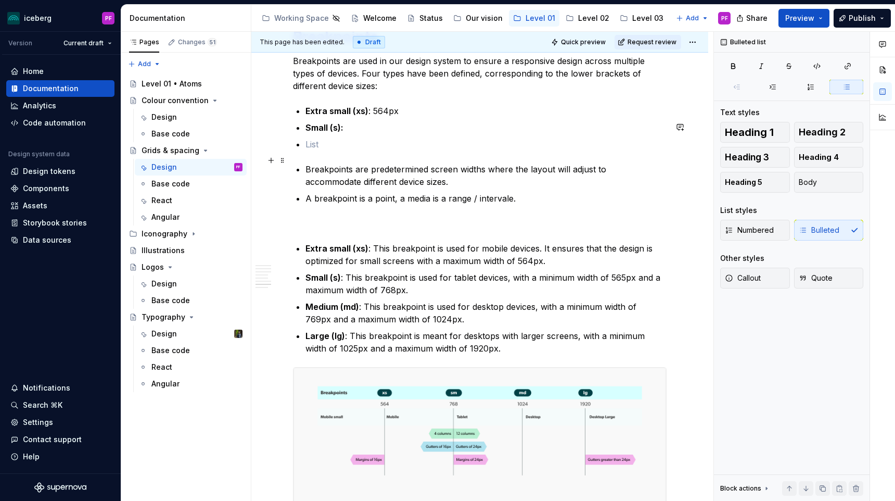
click at [317, 150] on p at bounding box center [486, 144] width 361 height 12
click at [312, 341] on strong "Large (lg)" at bounding box center [326, 336] width 40 height 10
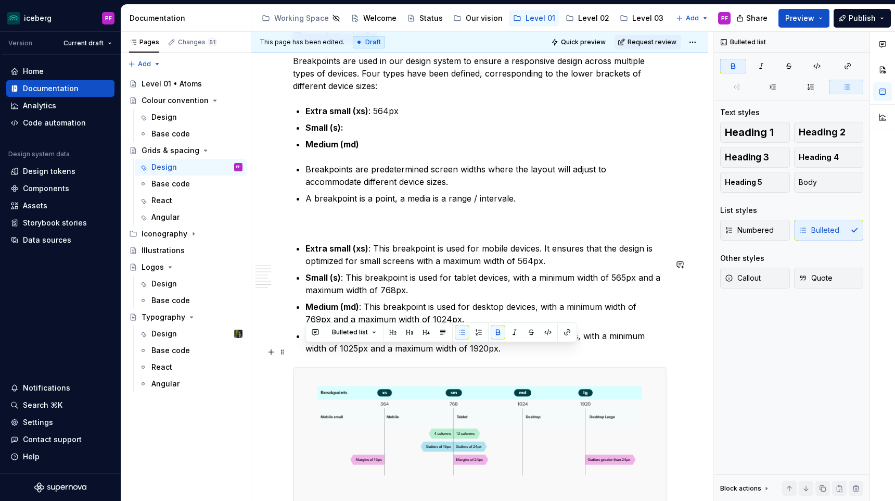
drag, startPoint x: 305, startPoint y: 351, endPoint x: 345, endPoint y: 351, distance: 40.1
copy p "Large (lg) :"
click at [361, 150] on p "Medium (md)" at bounding box center [486, 144] width 361 height 12
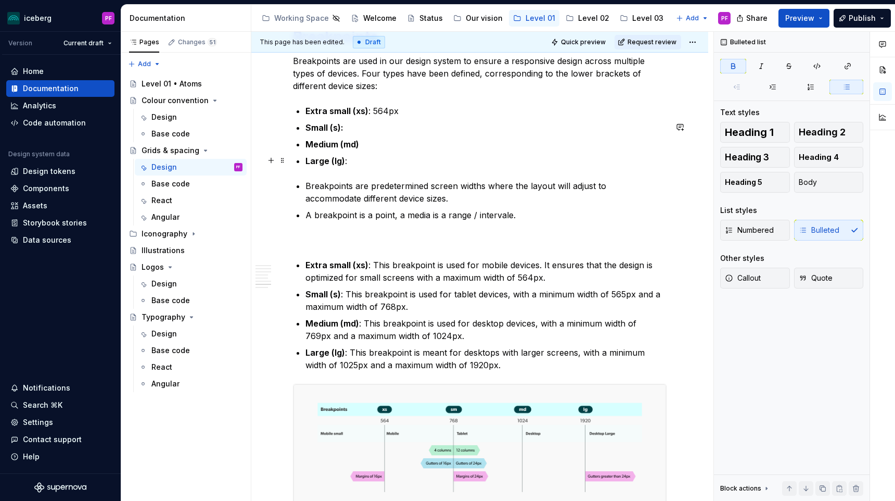
click at [364, 150] on p "Medium (md)" at bounding box center [486, 144] width 361 height 12
click at [380, 134] on p "Small (s):" at bounding box center [486, 127] width 361 height 12
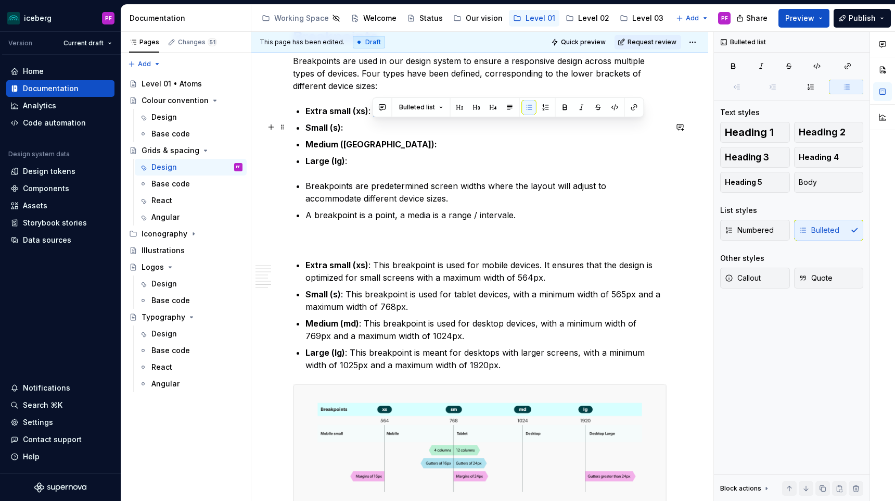
drag, startPoint x: 374, startPoint y: 125, endPoint x: 408, endPoint y: 125, distance: 34.4
click at [408, 117] on p "Extra small (xs) : 564px" at bounding box center [486, 111] width 361 height 12
copy p "564px"
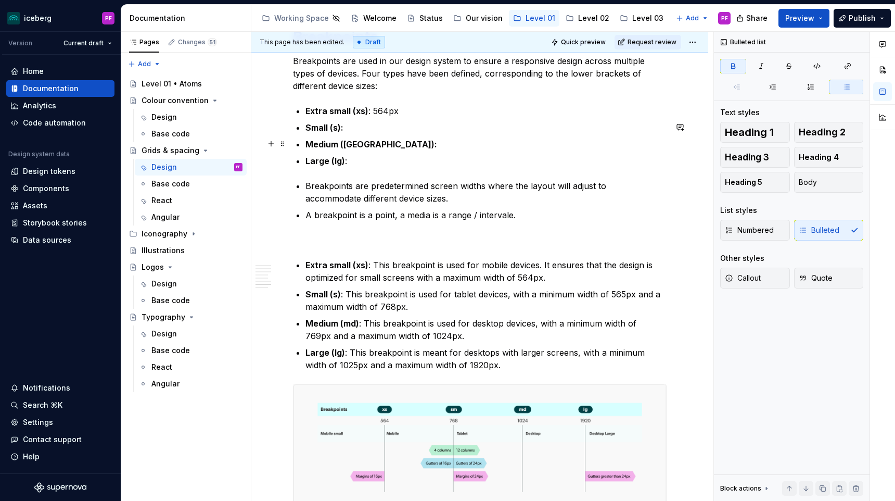
click at [344, 134] on p "Small (s):" at bounding box center [486, 127] width 361 height 12
click at [360, 134] on p "Small (s): 564px" at bounding box center [486, 127] width 361 height 12
click at [368, 150] on p "Medium ([GEOGRAPHIC_DATA]):" at bounding box center [486, 144] width 361 height 12
click at [370, 167] on p "Large (lg) :" at bounding box center [486, 161] width 361 height 12
click at [389, 221] on p "A breakpoint is a point, a media is a range / intervale." at bounding box center [486, 215] width 361 height 12
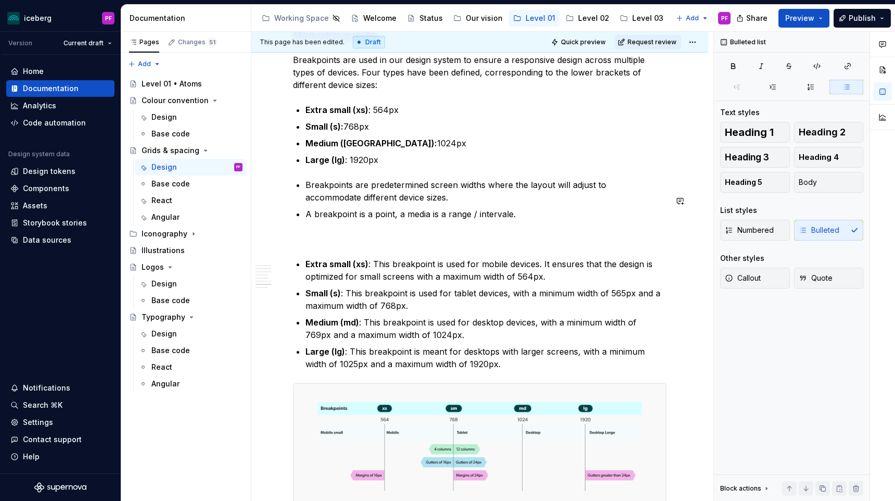
scroll to position [2607, 0]
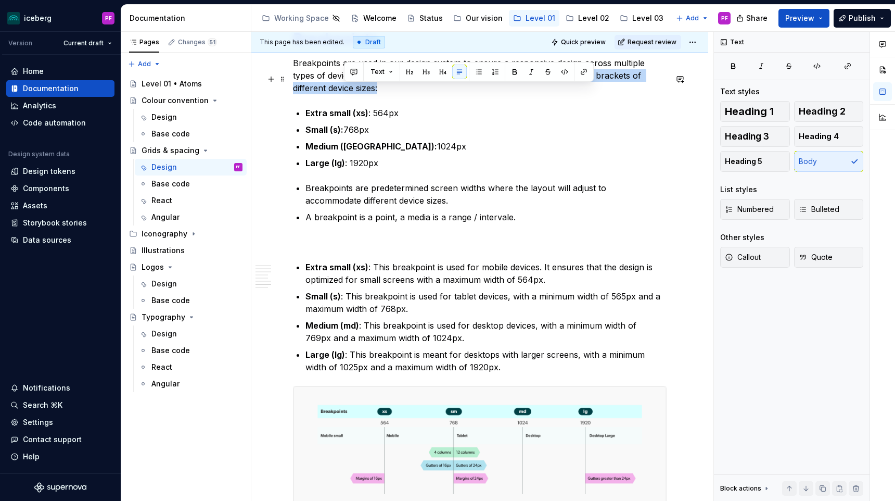
drag, startPoint x: 457, startPoint y: 92, endPoint x: 477, endPoint y: 100, distance: 21.3
click at [477, 94] on p "Breakpoints are used in our design system to ensure a responsive design across …" at bounding box center [480, 75] width 374 height 37
copy p ", corresponding to the lower brackets of different device sizes:"
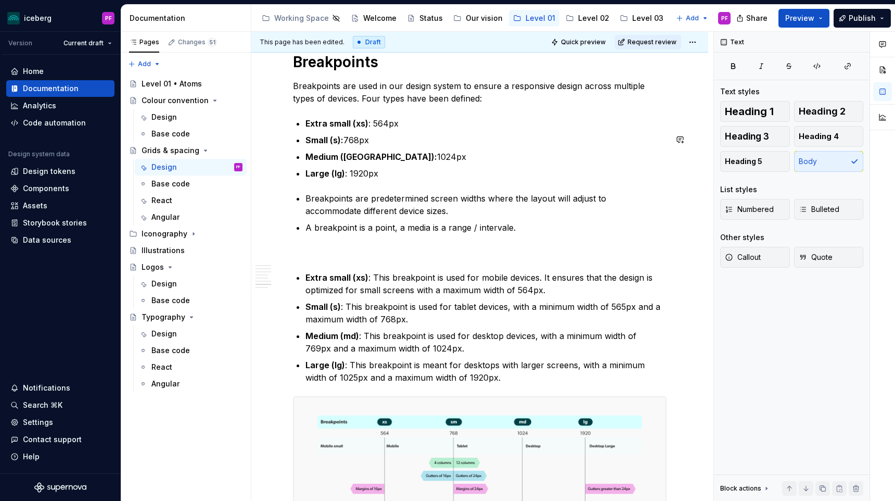
scroll to position [2585, 0]
click at [338, 104] on p "Breakpoints are used in our design system to ensure a responsive design across …" at bounding box center [480, 91] width 374 height 25
click at [357, 102] on p "Breakpoints are used in our design system to ensure a responsive design across …" at bounding box center [480, 91] width 374 height 25
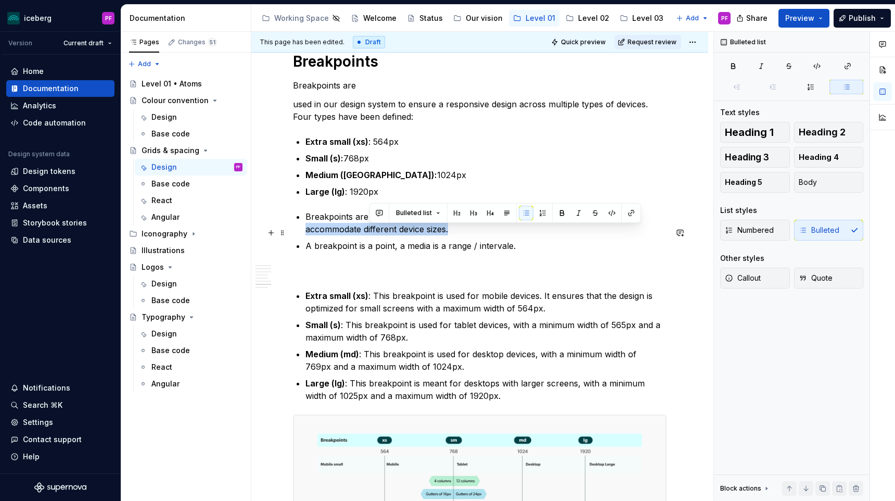
drag, startPoint x: 371, startPoint y: 229, endPoint x: 483, endPoint y: 241, distance: 113.0
click at [483, 235] on p "Breakpoints are predetermined screen widths where the layout will adjust to acc…" at bounding box center [486, 222] width 361 height 25
copy p "predetermined screen widths where the layout will adjust to accommodate differe…"
click at [372, 92] on p "Breakpoints are" at bounding box center [480, 85] width 374 height 12
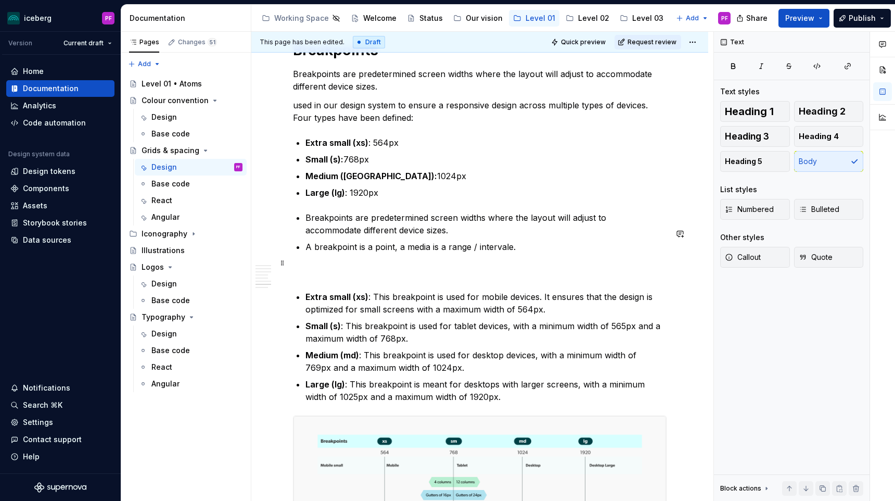
scroll to position [2598, 0]
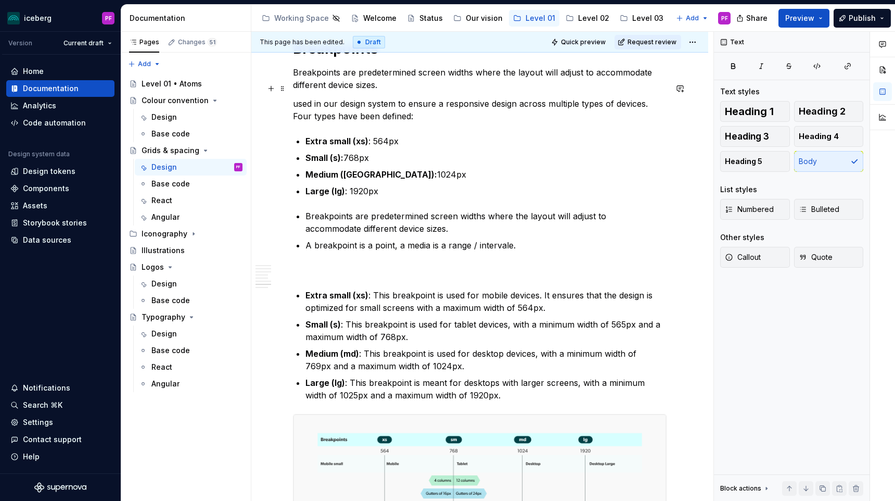
click at [359, 87] on p "Breakpoints are predetermined screen widths where the layout will adjust to acc…" at bounding box center [480, 78] width 374 height 25
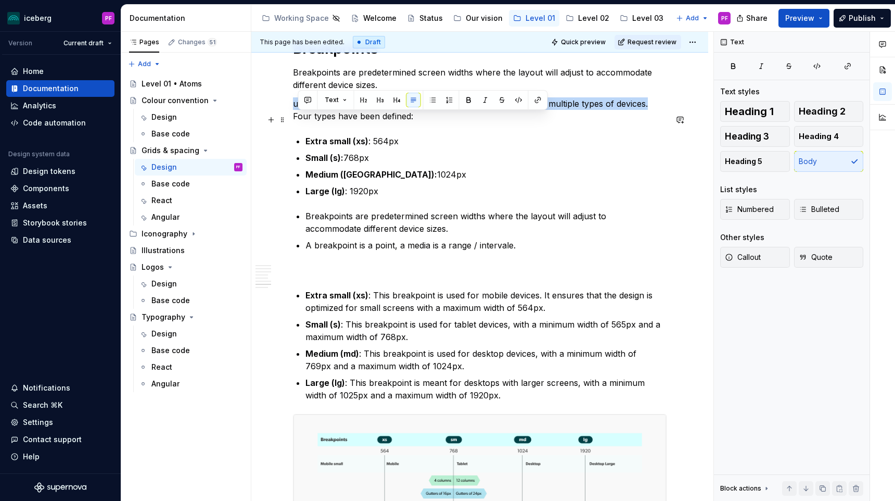
drag, startPoint x: 649, startPoint y: 118, endPoint x: 295, endPoint y: 120, distance: 354.0
click at [295, 120] on p "used in our design system to ensure a responsive design across multiple types o…" at bounding box center [480, 109] width 374 height 25
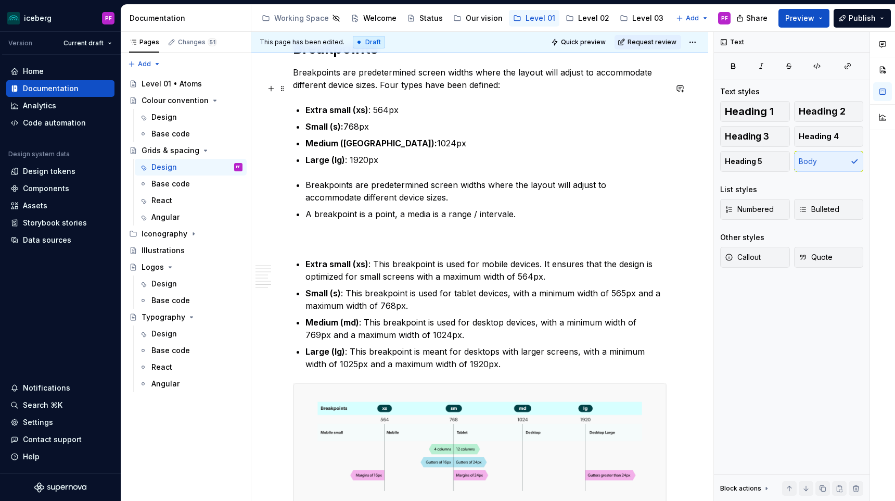
click at [412, 91] on p "Breakpoints are predetermined screen widths where the layout will adjust to acc…" at bounding box center [480, 78] width 374 height 25
click at [501, 91] on p "Breakpoints are predetermined screen widths where the layout will adjust to acc…" at bounding box center [480, 78] width 374 height 25
click at [494, 91] on p "Breakpoints are predetermined screen widths where the layout will adjust to acc…" at bounding box center [480, 78] width 374 height 25
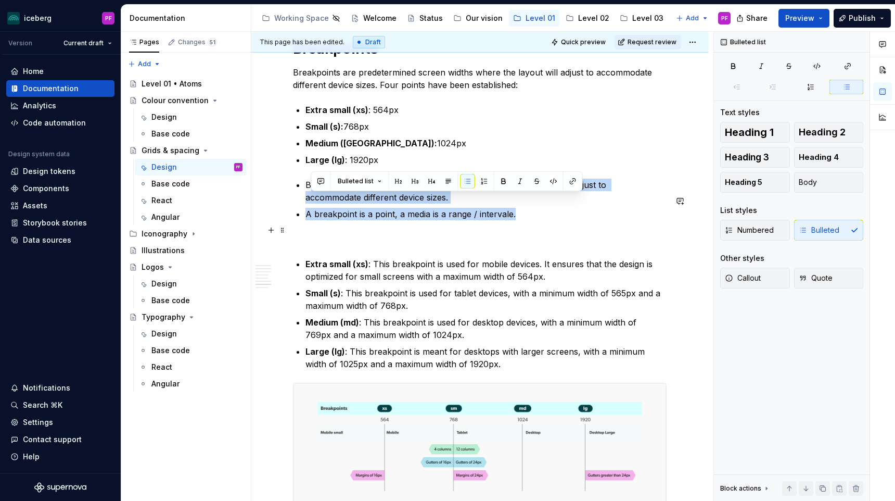
drag, startPoint x: 309, startPoint y: 198, endPoint x: 544, endPoint y: 228, distance: 236.7
click at [545, 220] on ul "Breakpoints are predetermined screen widths where the layout will adjust to acc…" at bounding box center [486, 200] width 361 height 42
click at [538, 220] on p "A breakpoint is a point, a media is a range / intervale." at bounding box center [486, 214] width 361 height 12
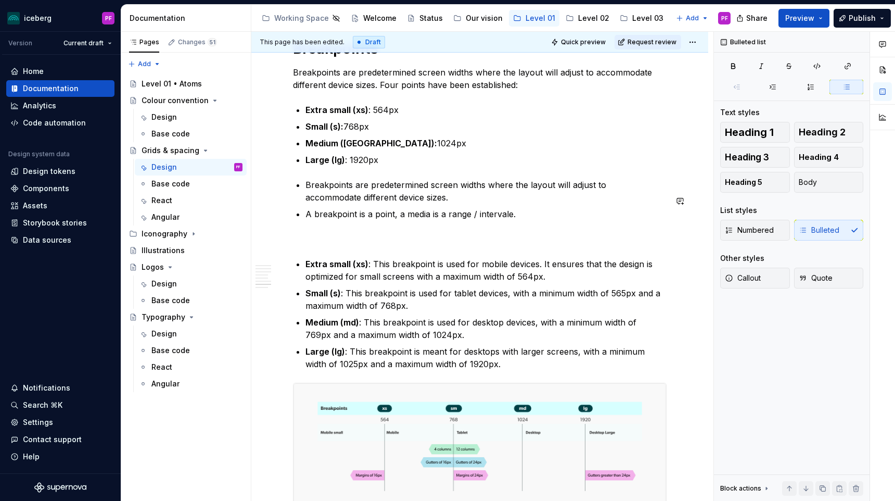
click at [409, 166] on p "Large (lg) : 1920px" at bounding box center [486, 160] width 361 height 12
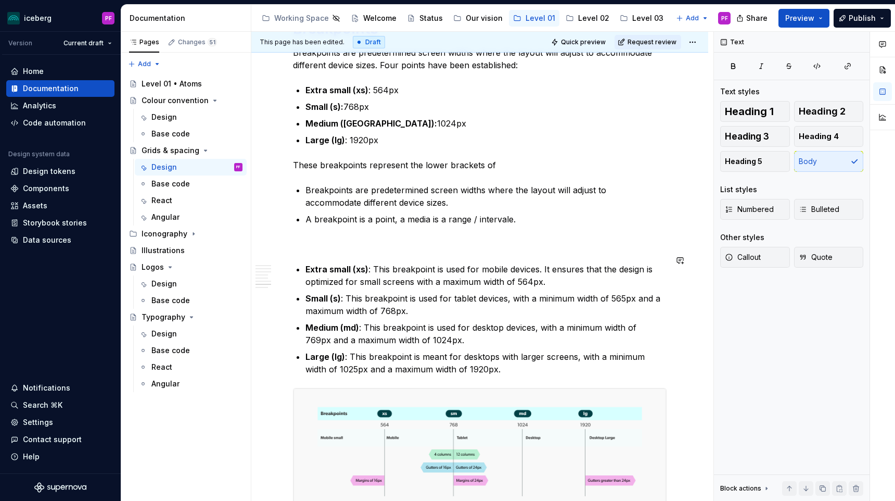
scroll to position [2621, 0]
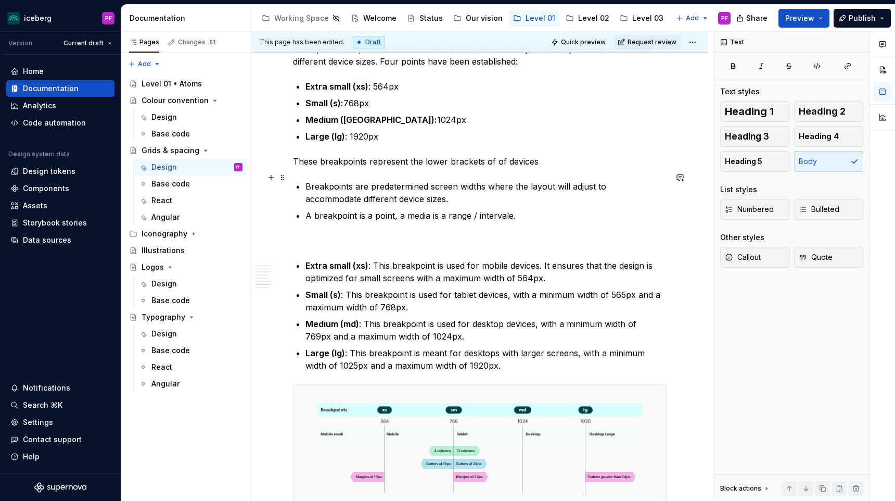
click at [500, 168] on p "These breakpoints represent the lower brackets of of devices" at bounding box center [480, 161] width 374 height 12
click at [546, 168] on p "These breakpoints represent the lower brackets of the devices" at bounding box center [480, 161] width 374 height 12
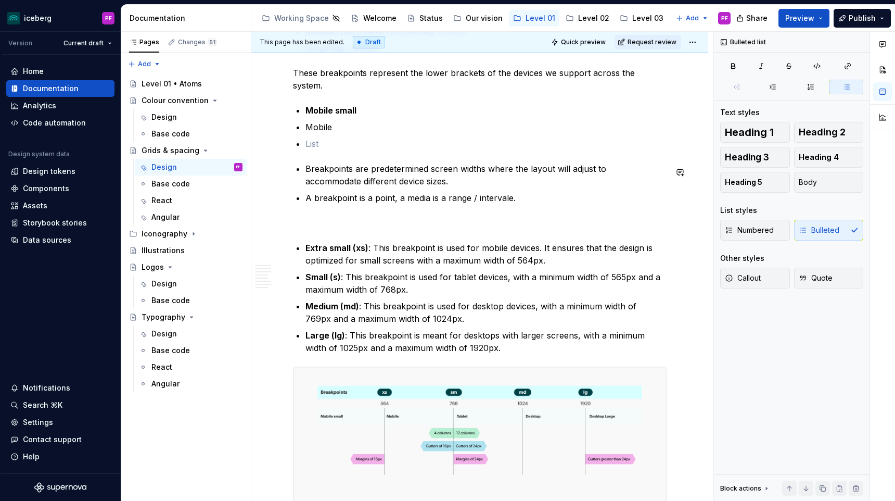
scroll to position [2712, 0]
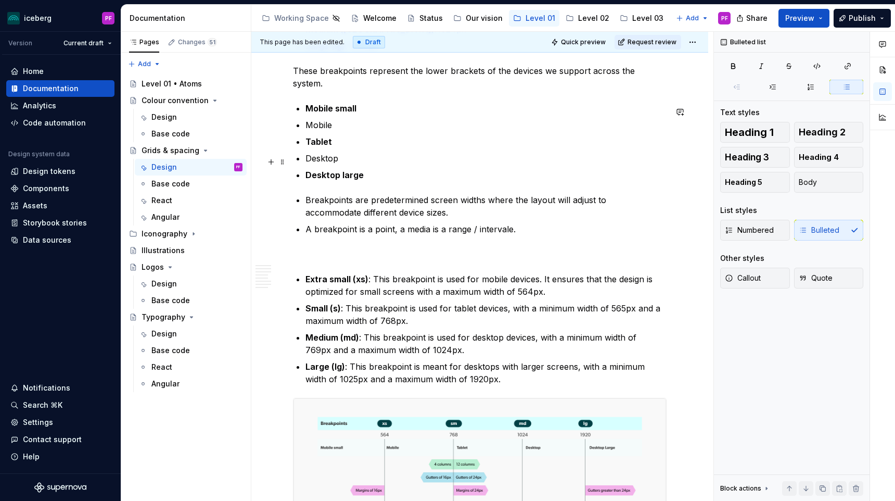
click at [324, 158] on p "Desktop" at bounding box center [486, 158] width 361 height 12
click at [319, 127] on p "Mobile" at bounding box center [486, 125] width 361 height 12
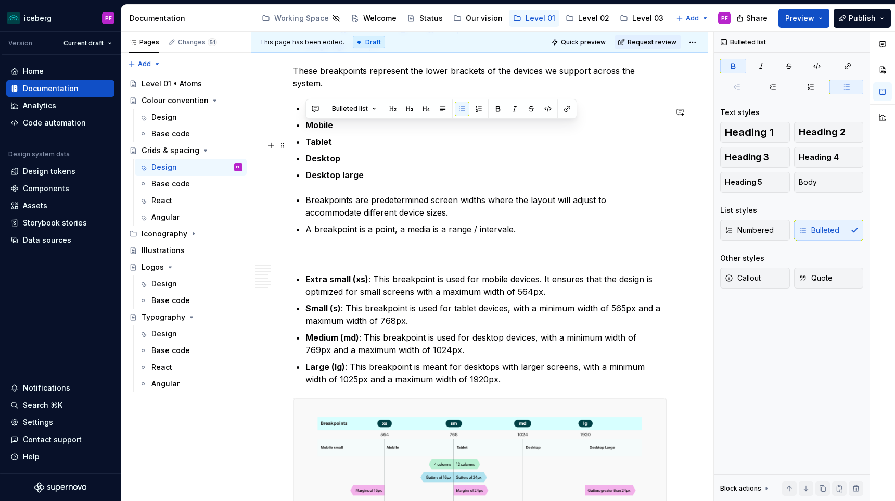
click at [344, 143] on p "Tablet" at bounding box center [486, 141] width 361 height 12
click at [360, 111] on p "Mobile small" at bounding box center [486, 108] width 361 height 12
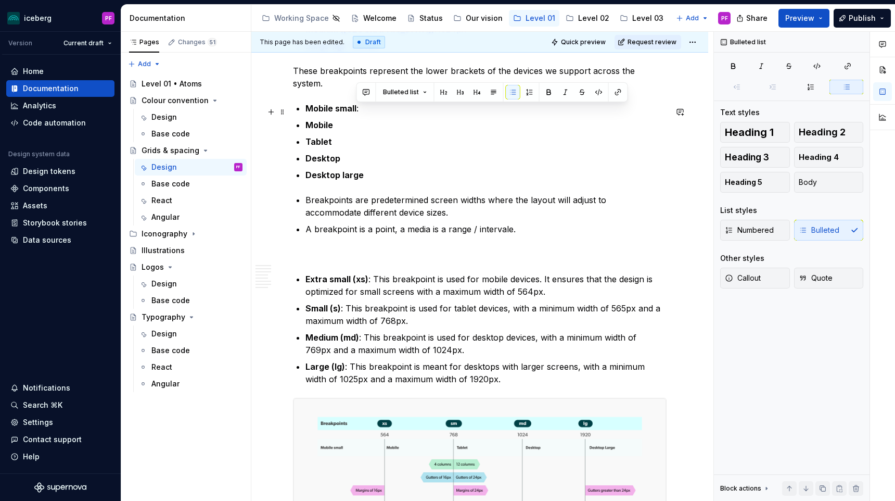
click at [356, 112] on p "Mobile small :" at bounding box center [486, 108] width 361 height 12
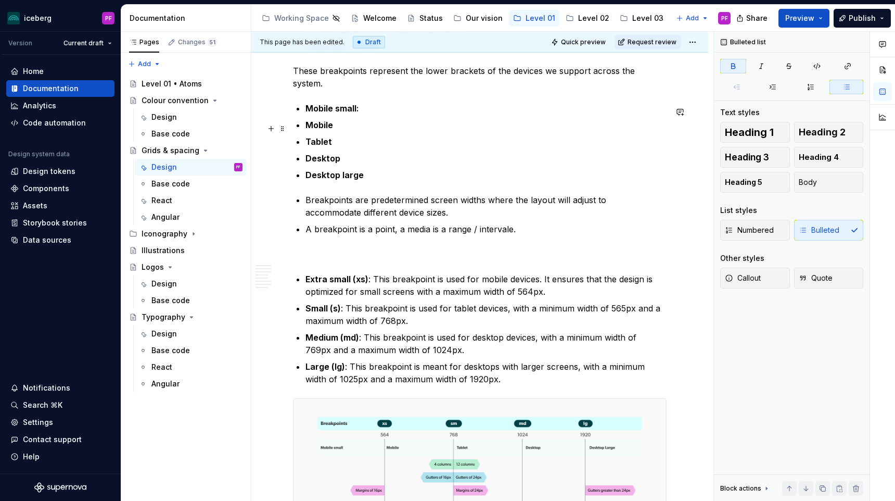
click at [339, 128] on p "Mobile" at bounding box center [486, 125] width 361 height 12
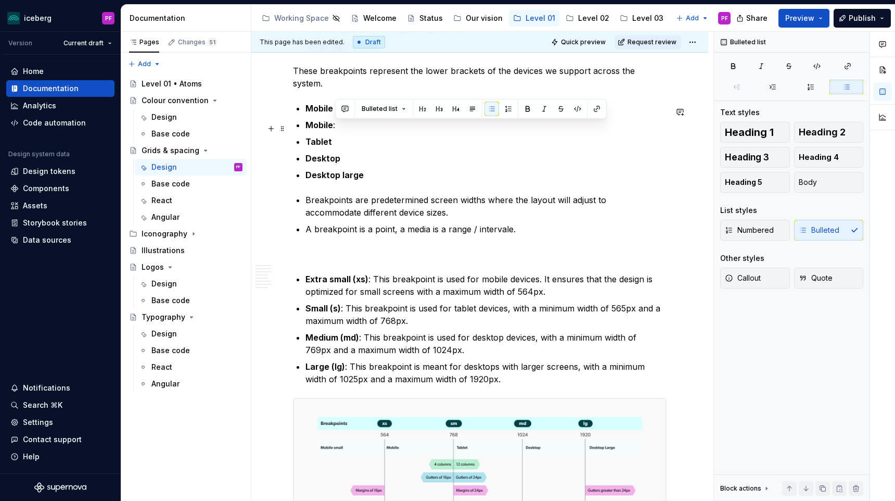
click at [331, 128] on p "Mobile :" at bounding box center [486, 125] width 361 height 12
click at [334, 142] on p "Tablet" at bounding box center [486, 141] width 361 height 12
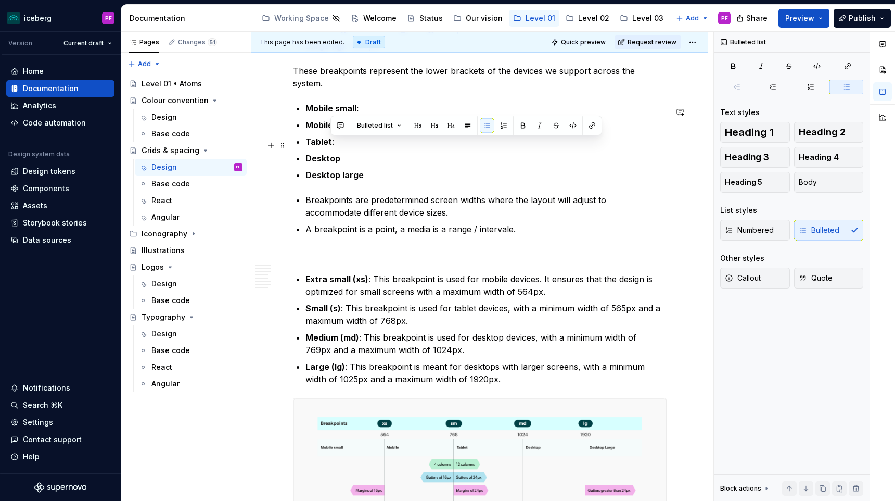
drag, startPoint x: 335, startPoint y: 148, endPoint x: 329, endPoint y: 148, distance: 6.2
click at [329, 148] on p "Tablet :" at bounding box center [486, 141] width 361 height 12
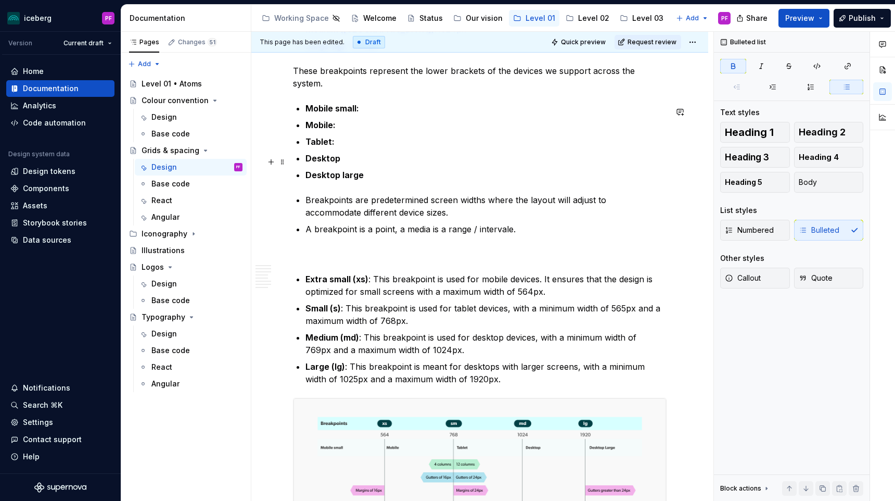
click at [343, 159] on p "Desktop" at bounding box center [486, 158] width 361 height 12
click at [338, 162] on strong "Desktop:" at bounding box center [324, 158] width 37 height 10
click at [365, 176] on p "Desktop large" at bounding box center [486, 175] width 361 height 12
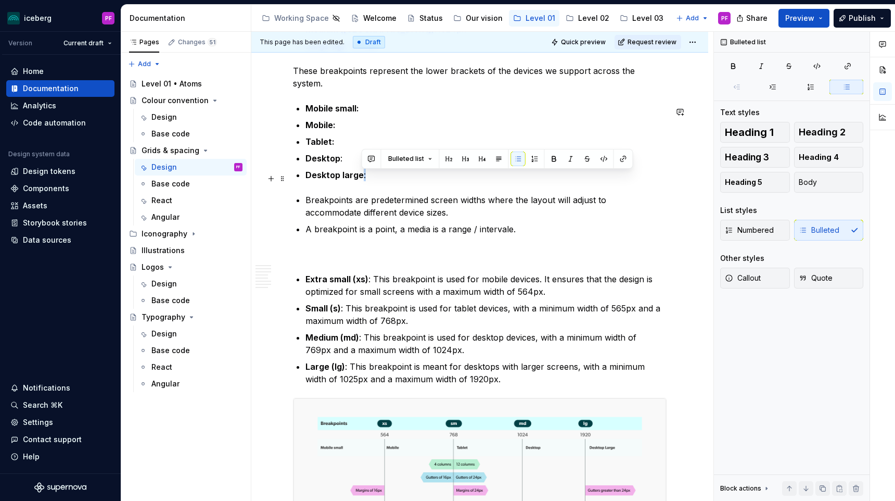
click at [361, 181] on p "Desktop large :" at bounding box center [486, 175] width 361 height 12
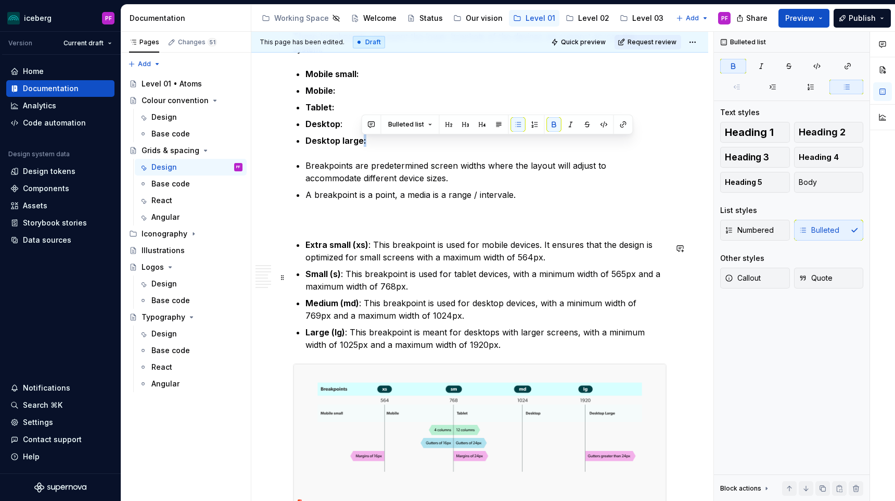
scroll to position [2758, 0]
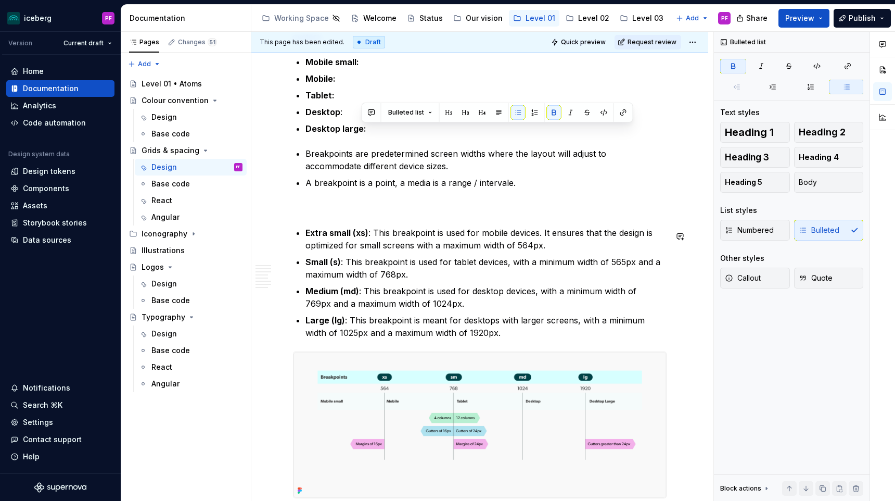
click at [349, 213] on p at bounding box center [480, 207] width 374 height 12
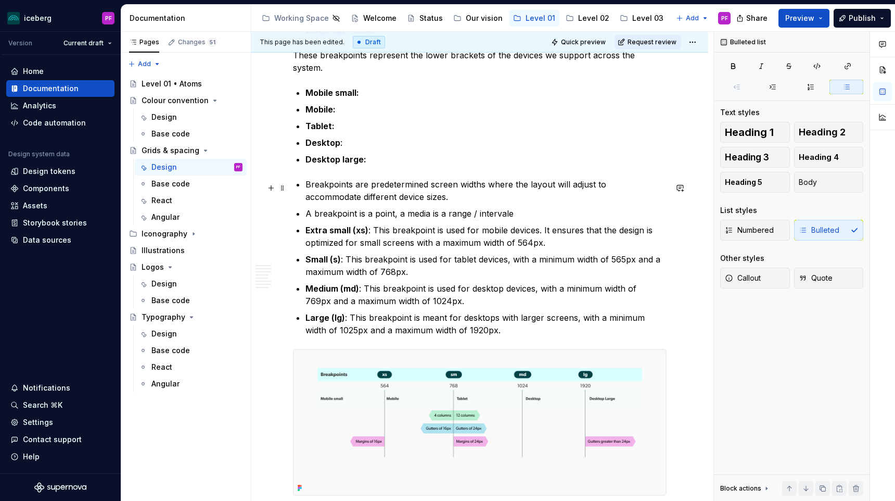
scroll to position [2725, 0]
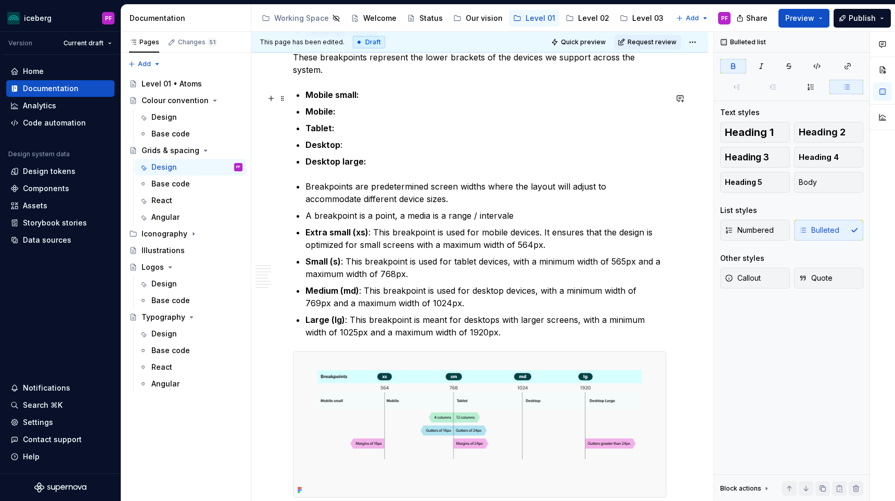
click at [365, 101] on p "Mobile small:" at bounding box center [486, 95] width 361 height 12
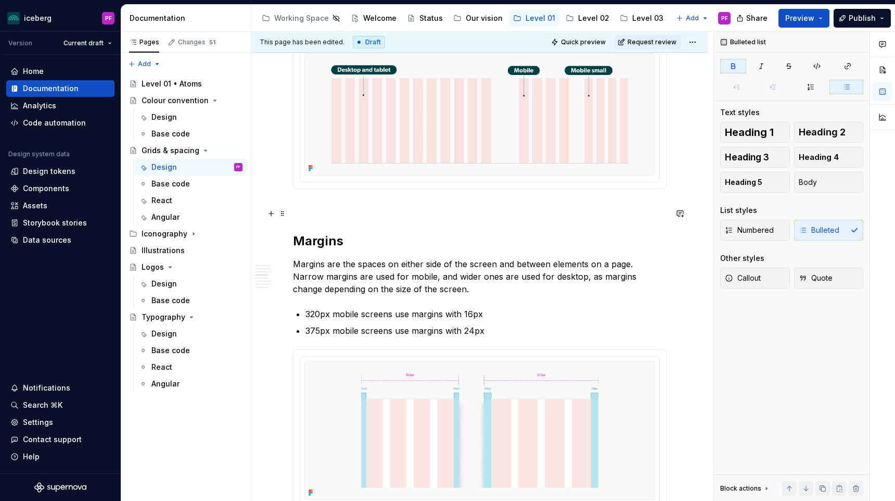
scroll to position [1029, 0]
click at [376, 215] on p at bounding box center [480, 209] width 374 height 12
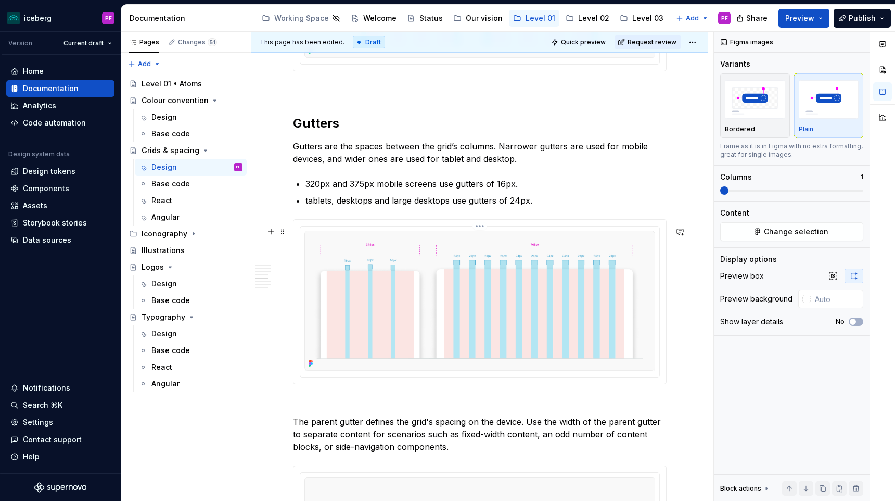
scroll to position [1444, 0]
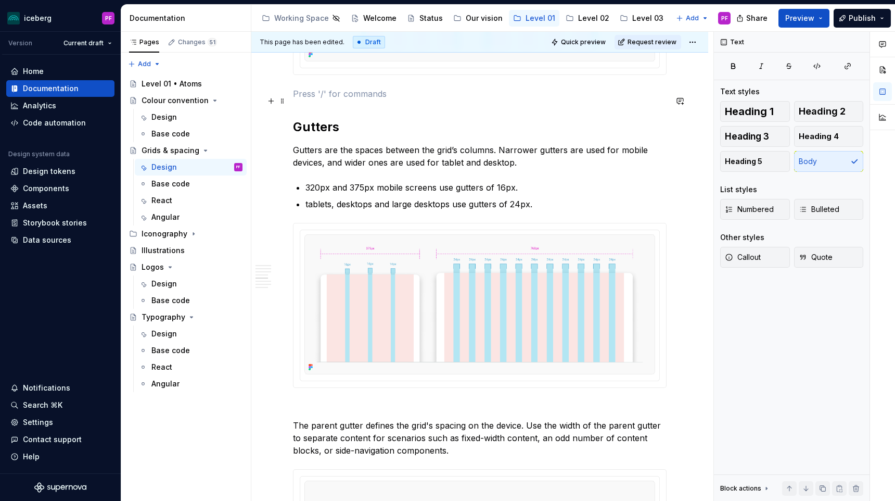
click at [360, 100] on p at bounding box center [480, 93] width 374 height 12
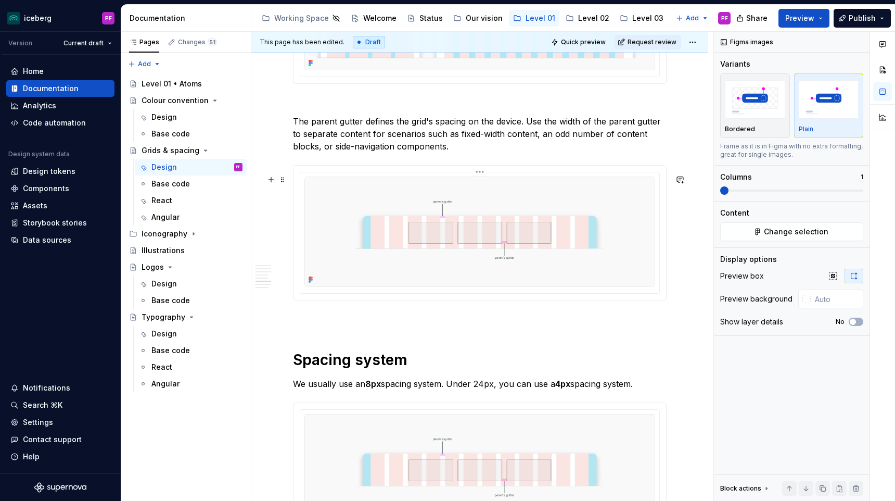
scroll to position [1730, 0]
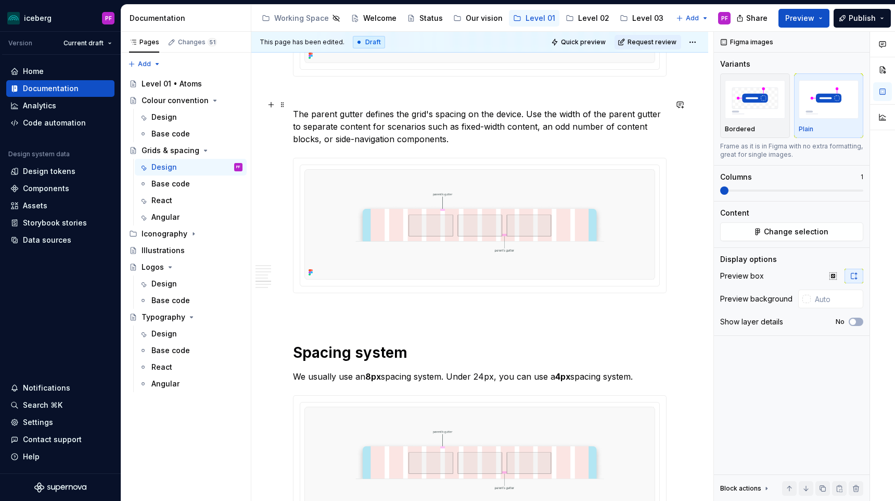
click at [375, 102] on p at bounding box center [480, 95] width 374 height 12
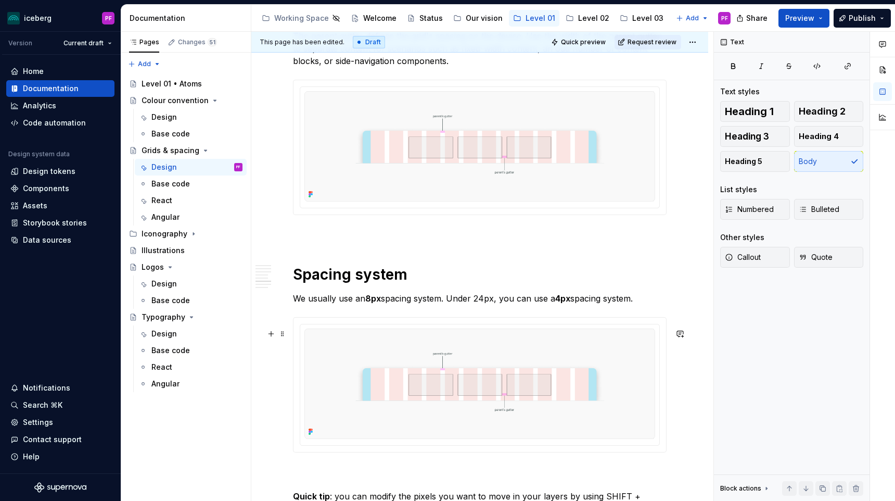
scroll to position [1822, 0]
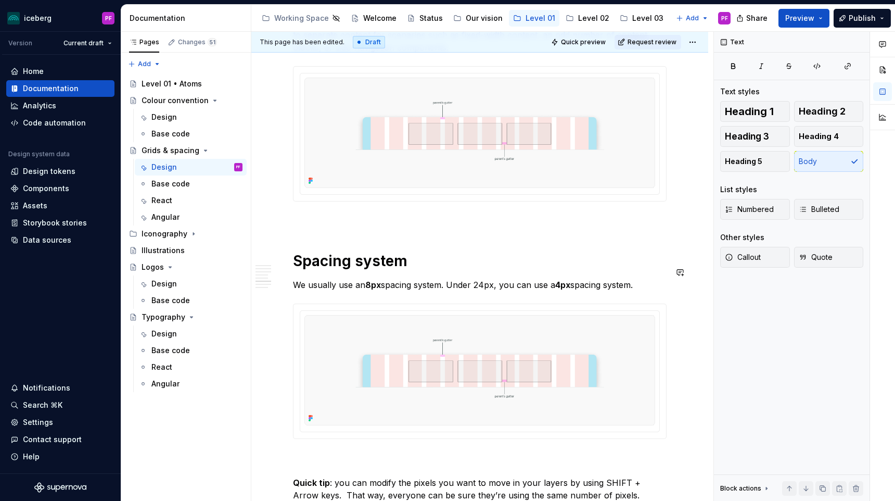
click at [343, 238] on div "Why are they useful? A grid system is especially useful when multiple contribut…" at bounding box center [480, 36] width 374 height 3278
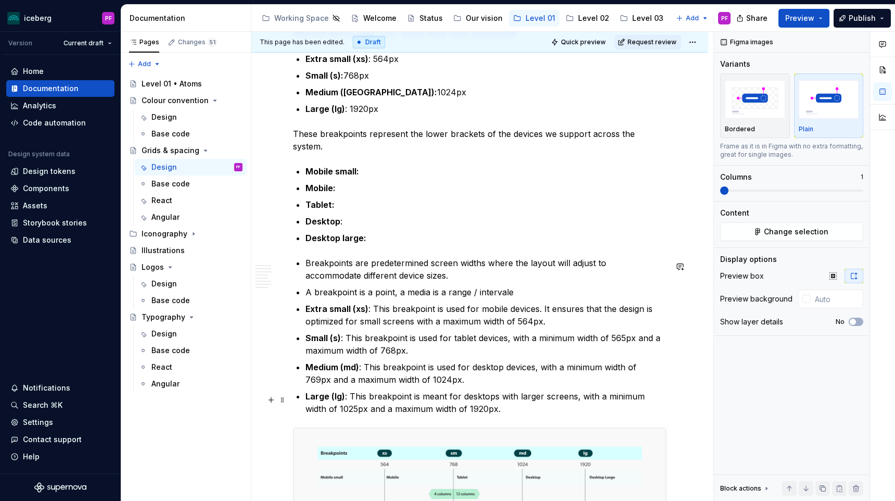
scroll to position [2575, 0]
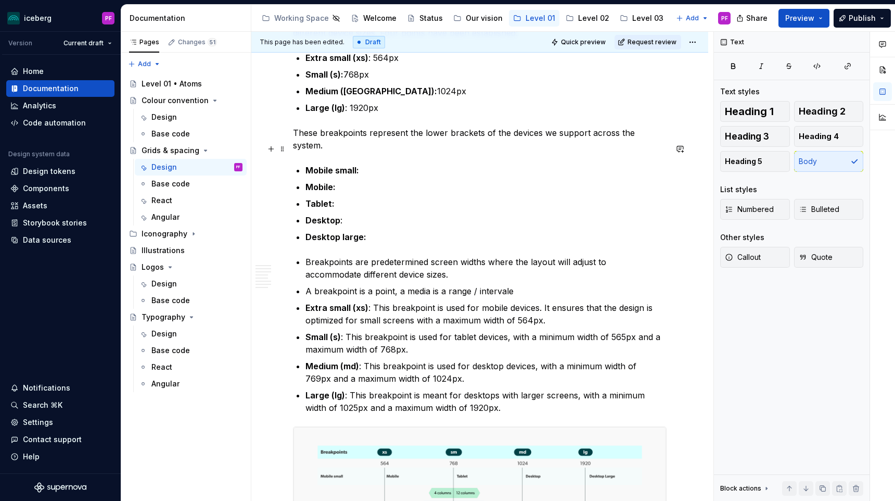
click at [542, 150] on p "These breakpoints represent the lower brackets of the devices we support across…" at bounding box center [480, 139] width 374 height 25
click at [380, 176] on p "Mobile small:" at bounding box center [486, 170] width 361 height 12
click at [594, 143] on p "These breakpoints represent the lower brackets of the devices sizes we support …" at bounding box center [480, 139] width 374 height 25
click at [601, 144] on p "These breakpoints represent the lower brackets of the devices sizes we support …" at bounding box center [480, 139] width 374 height 25
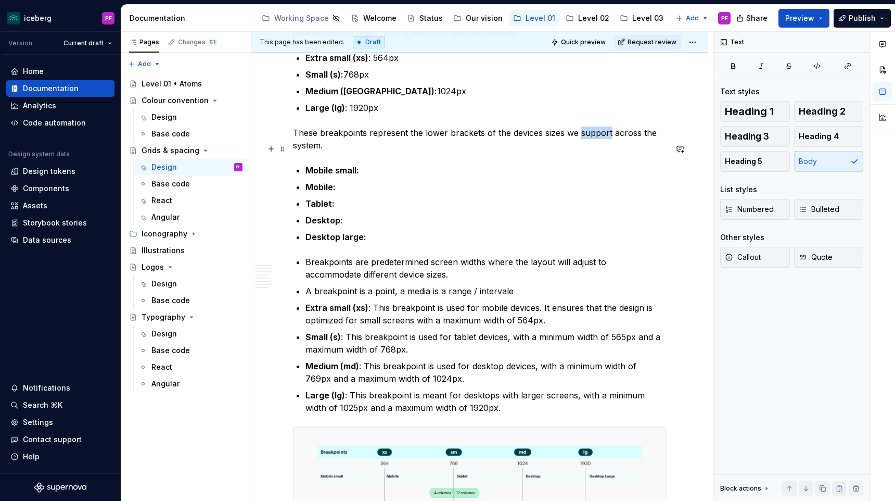
click at [601, 144] on p "These breakpoints represent the lower brackets of the devices sizes we support …" at bounding box center [480, 139] width 374 height 25
click at [368, 176] on p "Mobile small:" at bounding box center [486, 170] width 361 height 12
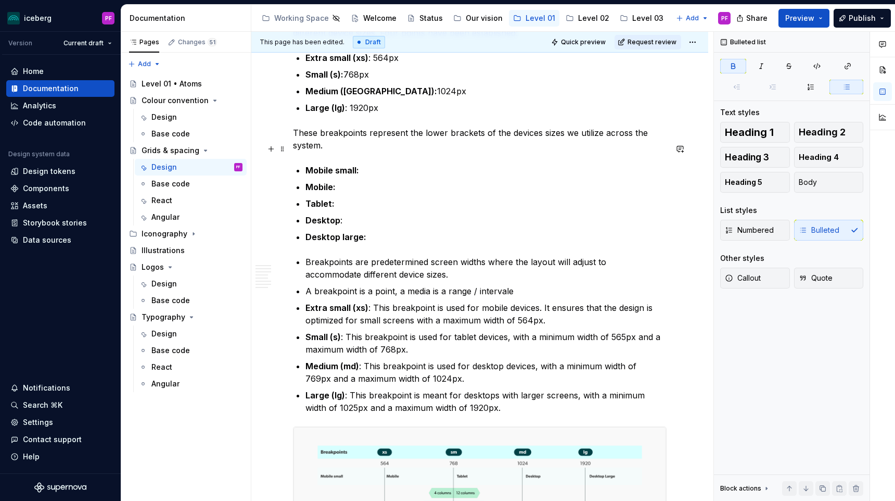
click at [585, 149] on p "These breakpoints represent the lower brackets of the devices sizes we utilize …" at bounding box center [480, 139] width 374 height 25
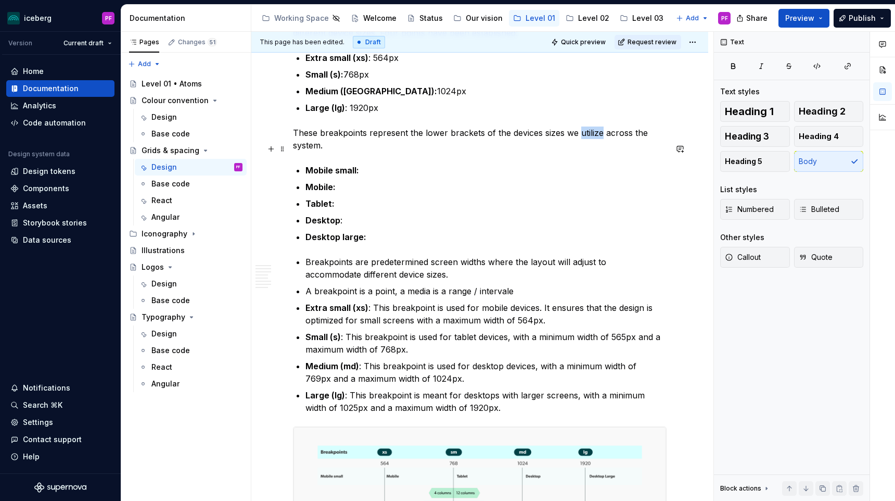
click at [585, 149] on p "These breakpoints represent the lower brackets of the devices sizes we utilize …" at bounding box center [480, 139] width 374 height 25
click at [781, 130] on button "button" at bounding box center [782, 129] width 15 height 15
click at [565, 193] on p "Mobile:" at bounding box center [486, 187] width 361 height 12
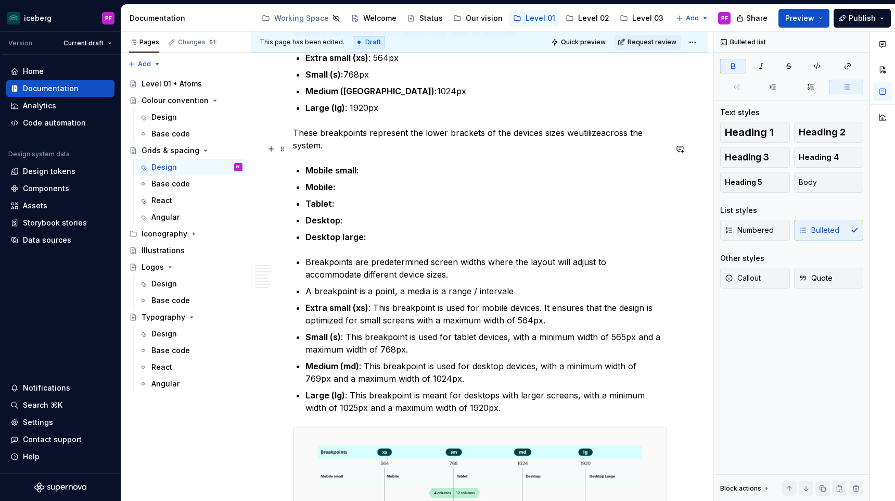
click at [333, 151] on p "These breakpoints represent the lower brackets of the devices sizes we utilize …" at bounding box center [480, 139] width 374 height 25
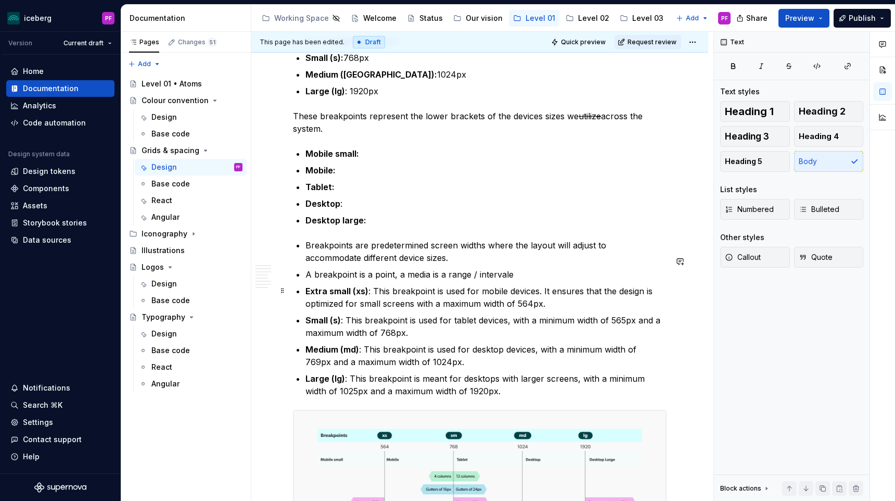
scroll to position [2594, 0]
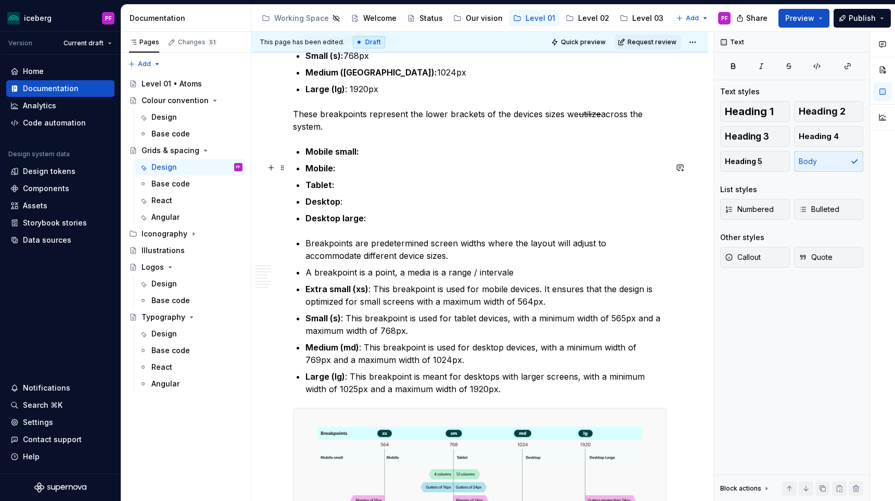
click at [374, 158] on p "Mobile small:" at bounding box center [486, 151] width 361 height 12
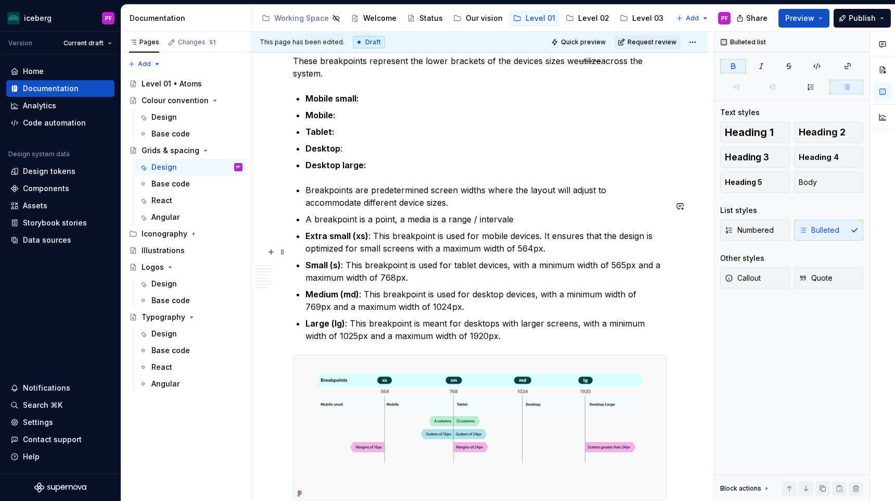
scroll to position [2647, 0]
click at [366, 121] on p "Mobile:" at bounding box center [486, 114] width 361 height 12
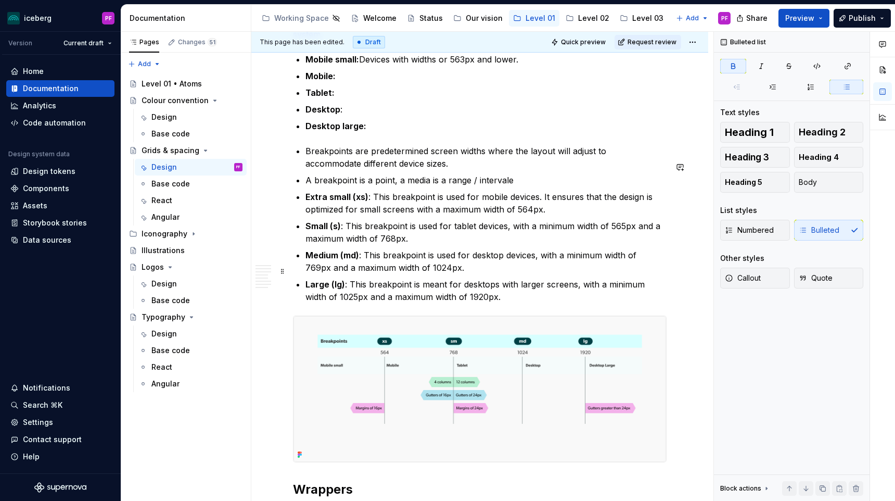
scroll to position [2685, 0]
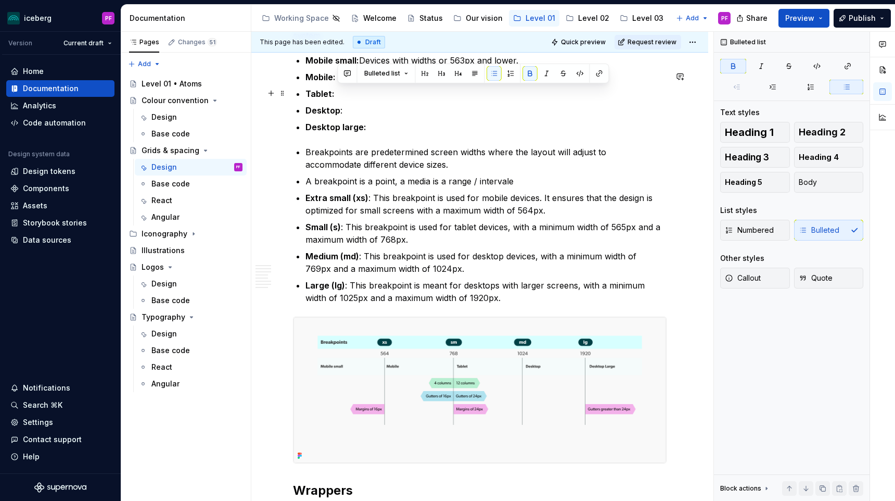
drag, startPoint x: 339, startPoint y: 93, endPoint x: 374, endPoint y: 93, distance: 35.4
click at [374, 83] on p "Mobile: Devices" at bounding box center [486, 77] width 361 height 12
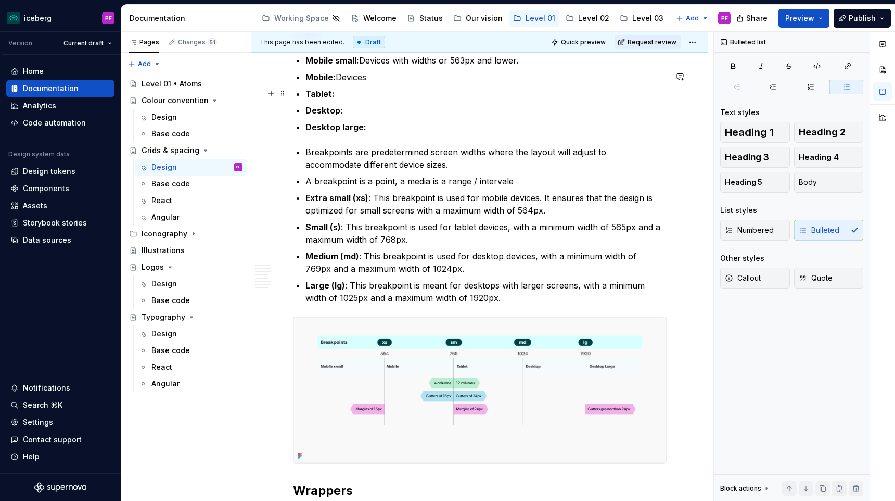
click at [373, 83] on p "Mobile: Devices" at bounding box center [486, 77] width 361 height 12
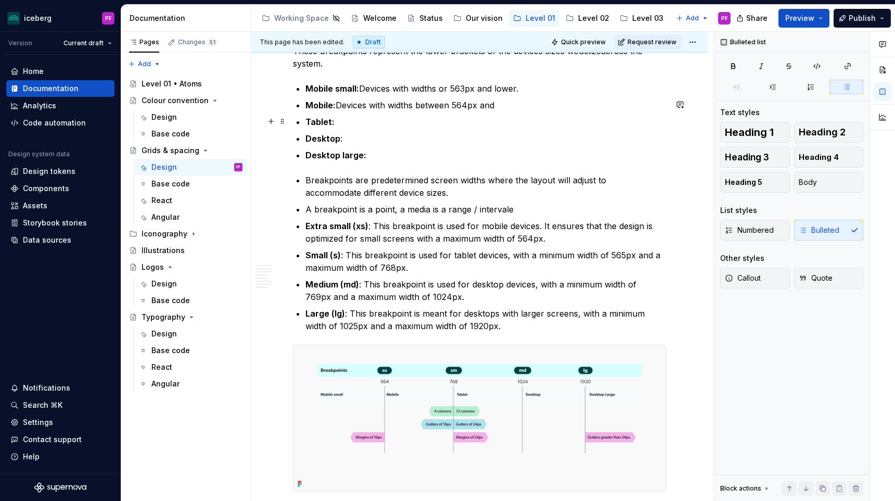
scroll to position [2658, 0]
click at [349, 127] on p "Tablet:" at bounding box center [486, 121] width 361 height 12
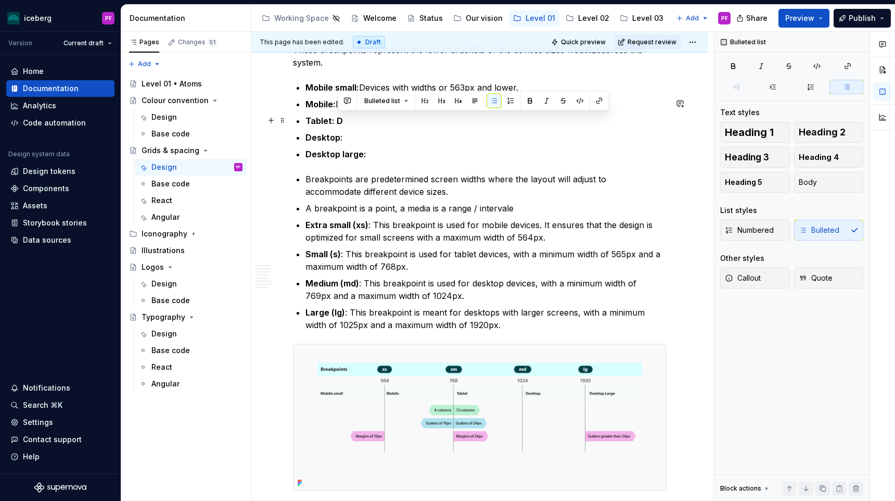
drag, startPoint x: 338, startPoint y: 118, endPoint x: 533, endPoint y: 118, distance: 195.2
click at [533, 110] on p "Mobile: Devices with widths between 564px and 767px." at bounding box center [486, 104] width 361 height 12
copy p "Devices with widths between 564px and 767px."
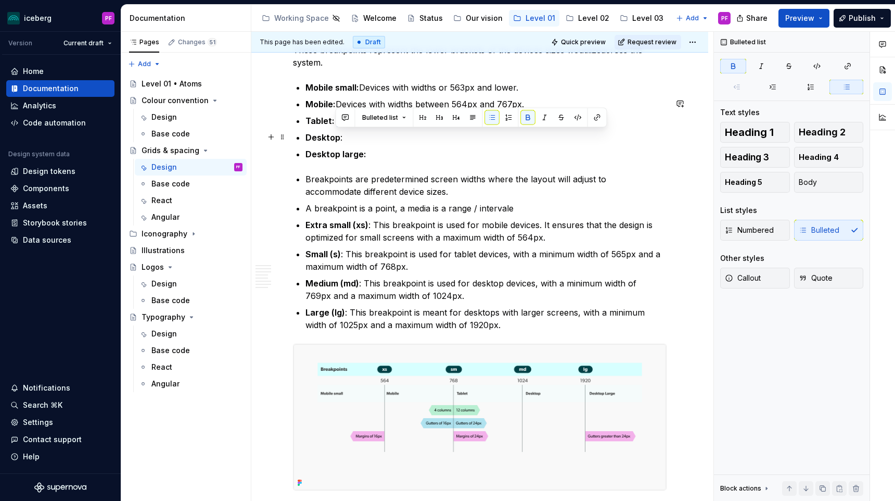
drag, startPoint x: 346, startPoint y: 136, endPoint x: 355, endPoint y: 136, distance: 9.4
click at [355, 127] on p "Tablet: D" at bounding box center [486, 121] width 361 height 12
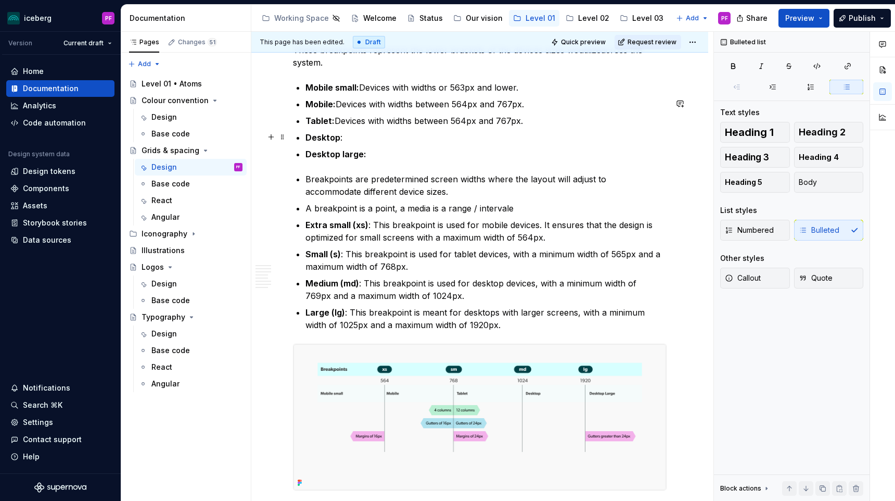
click at [463, 127] on p "Tablet: Devices with widths between 564px and 767px." at bounding box center [486, 121] width 361 height 12
click at [467, 127] on p "Tablet: Devices with widths between 564px and 767px." at bounding box center [486, 121] width 361 height 12
click at [512, 127] on p "Tablet: Devices with widths between 768px and 767px." at bounding box center [486, 121] width 361 height 12
click at [389, 144] on p "Desktop :" at bounding box center [486, 137] width 361 height 12
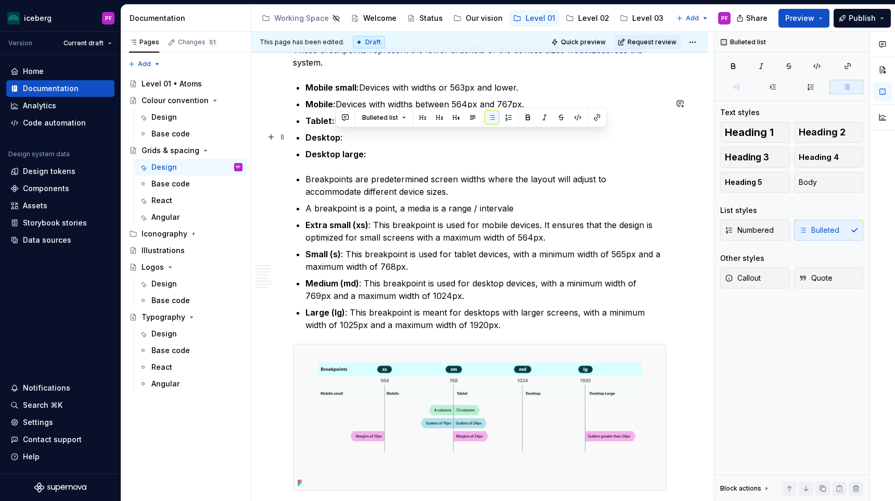
drag, startPoint x: 337, startPoint y: 136, endPoint x: 537, endPoint y: 138, distance: 199.9
click at [537, 127] on p "Tablet: Devices with widths between 768px and 1023px." at bounding box center [486, 121] width 361 height 12
click at [389, 144] on p "Desktop :" at bounding box center [486, 137] width 361 height 12
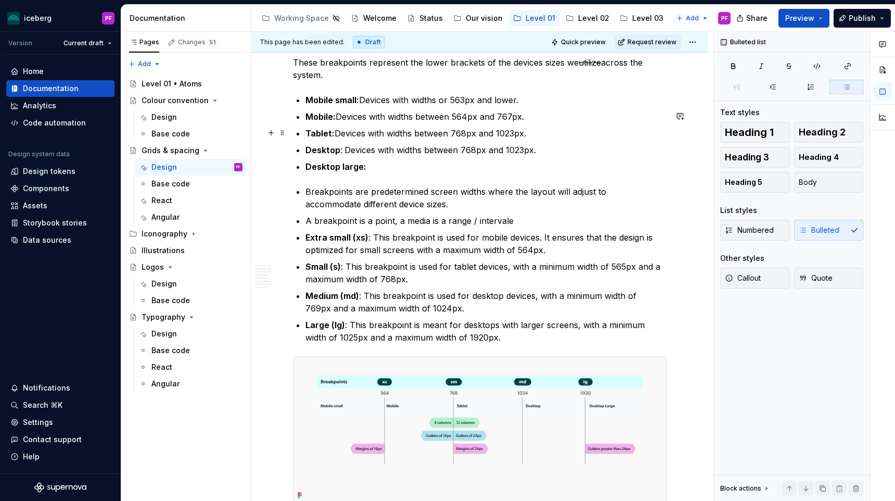
scroll to position [2641, 0]
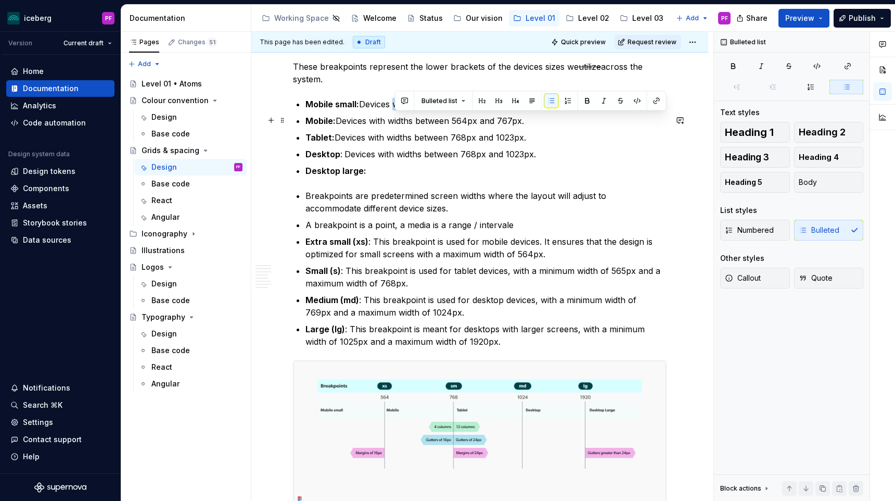
drag, startPoint x: 396, startPoint y: 123, endPoint x: 411, endPoint y: 123, distance: 14.6
click at [411, 110] on p "Mobile small: Devices with widths or 563px and lower." at bounding box center [486, 104] width 361 height 12
click at [432, 110] on p "Mobile small: Devices widths or 563px and lower." at bounding box center [486, 104] width 361 height 12
click at [374, 127] on p "Mobile: Devices with widths between 564px and 767px." at bounding box center [486, 121] width 361 height 12
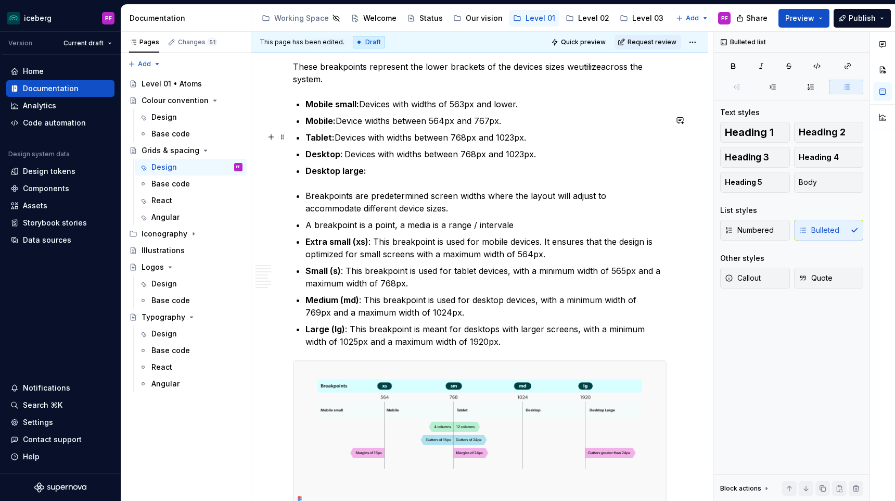
click at [396, 127] on p "Mobile: Device widths between 564px and 767px." at bounding box center [486, 121] width 361 height 12
click at [467, 127] on p "Mobile: Device widths range between between 564px and 767px." at bounding box center [486, 121] width 361 height 12
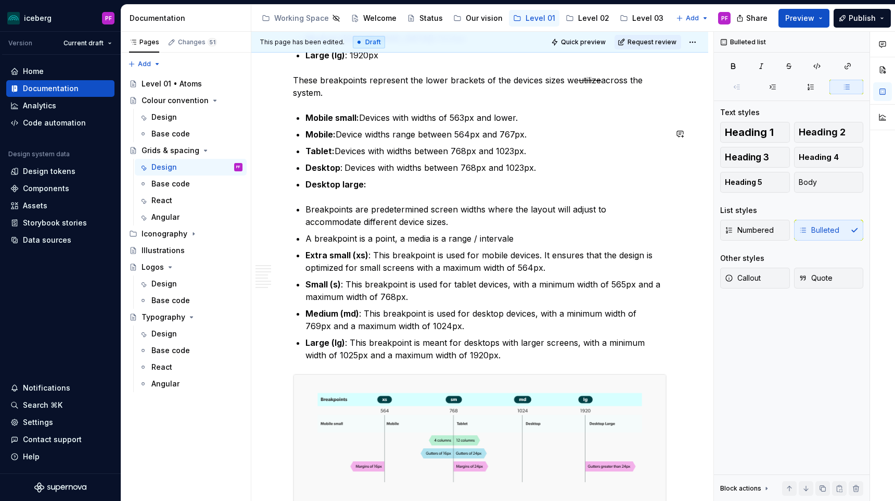
scroll to position [2626, 0]
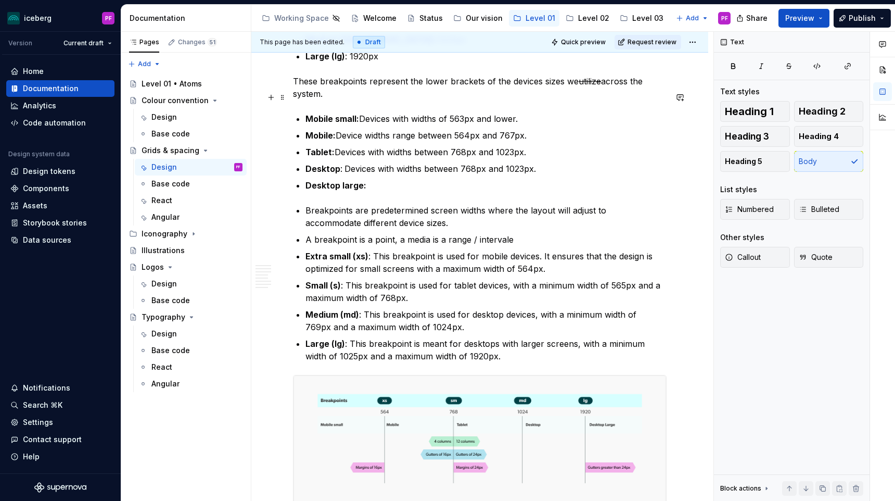
click at [564, 97] on p "These breakpoints represent the lower brackets of the devices sizes we utilize …" at bounding box center [480, 87] width 374 height 25
click at [613, 86] on s "utilize" at bounding box center [620, 81] width 22 height 10
click at [326, 100] on p "These breakpoints represent the lower brackets of the devices sizes ranges we’v…" at bounding box center [480, 87] width 374 height 25
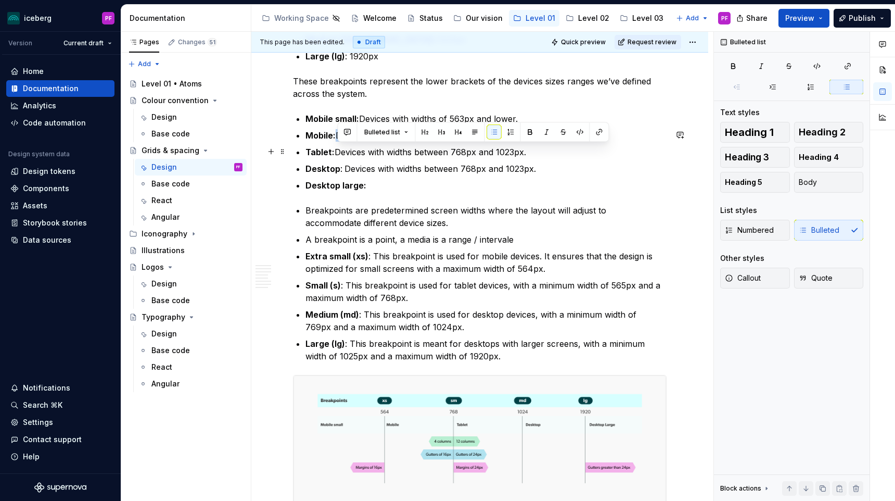
drag, startPoint x: 341, startPoint y: 149, endPoint x: 429, endPoint y: 154, distance: 88.1
click at [429, 142] on p "Mobile: Device widths range between 564px and 767px." at bounding box center [486, 135] width 361 height 12
click at [363, 142] on p "Mobile: Device widths range between 564px and 767px." at bounding box center [486, 135] width 361 height 12
click at [397, 142] on p "Mobile: Devices widths range between 564px and 767px." at bounding box center [486, 135] width 361 height 12
click at [373, 142] on p "Mobile: Devices width range between 564px and 767px." at bounding box center [486, 135] width 361 height 12
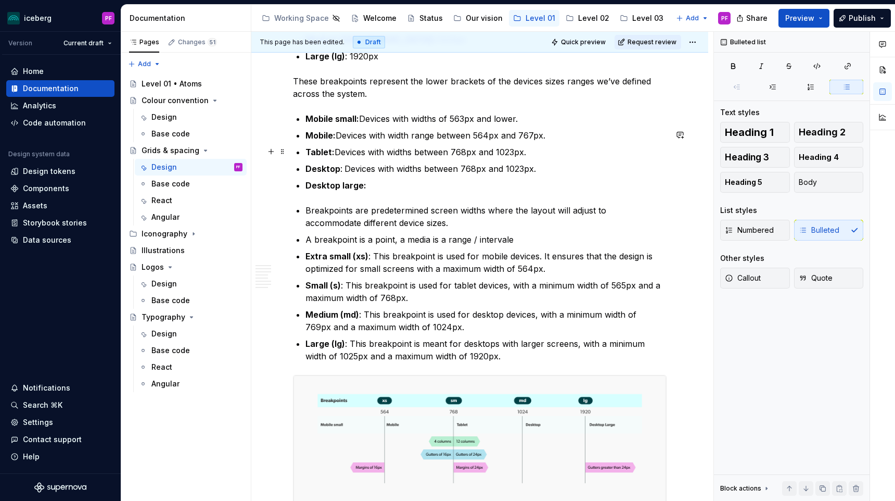
click at [415, 142] on p "Mobile: Devices with width range between 564px and 767px." at bounding box center [486, 135] width 361 height 12
click at [440, 142] on p "Mobile: Devices with widths range between 564px and 767px." at bounding box center [486, 135] width 361 height 12
drag, startPoint x: 339, startPoint y: 147, endPoint x: 489, endPoint y: 150, distance: 150.5
click at [489, 142] on p "Mobile: Devices with widths ranging between 564px and 767px." at bounding box center [486, 135] width 361 height 12
drag, startPoint x: 338, startPoint y: 168, endPoint x: 450, endPoint y: 169, distance: 111.9
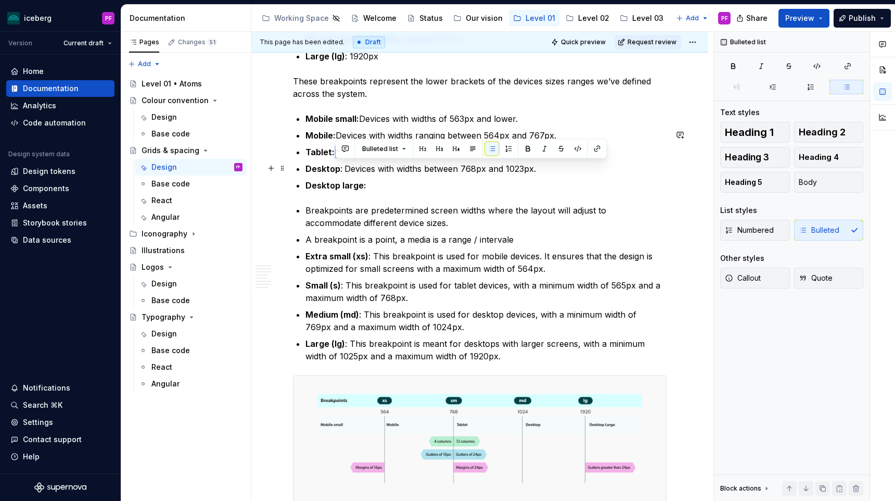
click at [450, 158] on p "Tablet: Devices with widths between 768px and 1023px." at bounding box center [486, 152] width 361 height 12
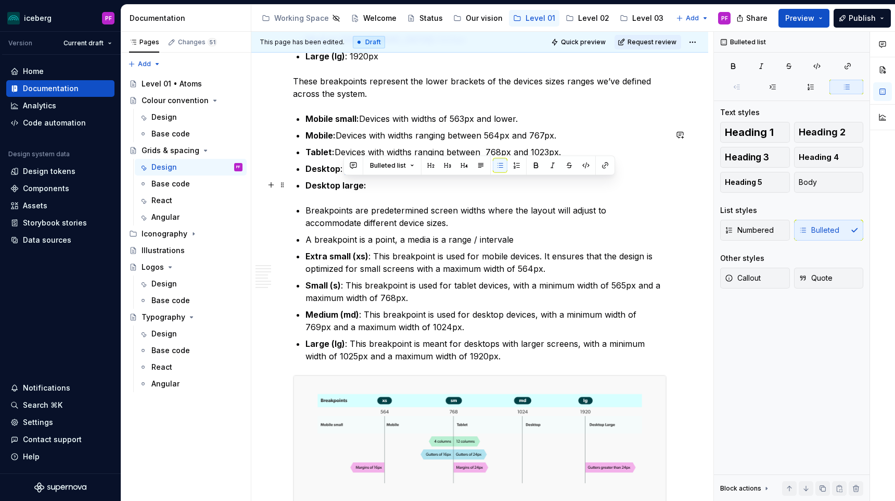
drag, startPoint x: 344, startPoint y: 181, endPoint x: 461, endPoint y: 183, distance: 117.2
click at [461, 175] on p "Desktop : Devices with widths between 768px and 1023px." at bounding box center [486, 168] width 361 height 12
click at [465, 142] on p "Mobile: Devices with widths ranging between 564px and 767px." at bounding box center [486, 135] width 361 height 12
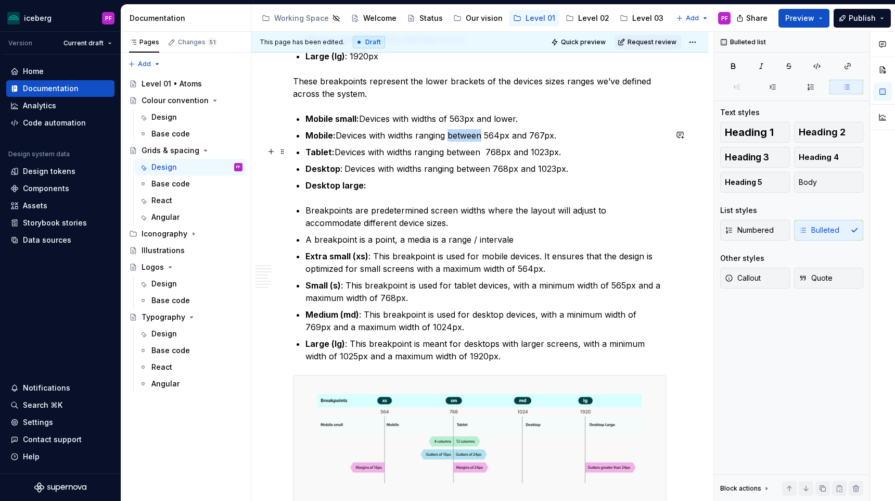
click at [465, 142] on p "Mobile: Devices with widths ranging between 564px and 767px." at bounding box center [486, 135] width 361 height 12
click at [508, 142] on p "Mobile: Devices with widths ranging from 564px and 767px." at bounding box center [486, 135] width 361 height 12
click at [465, 158] on p "Tablet: Devices with widths ranging between 768px and 1023px." at bounding box center [486, 152] width 361 height 12
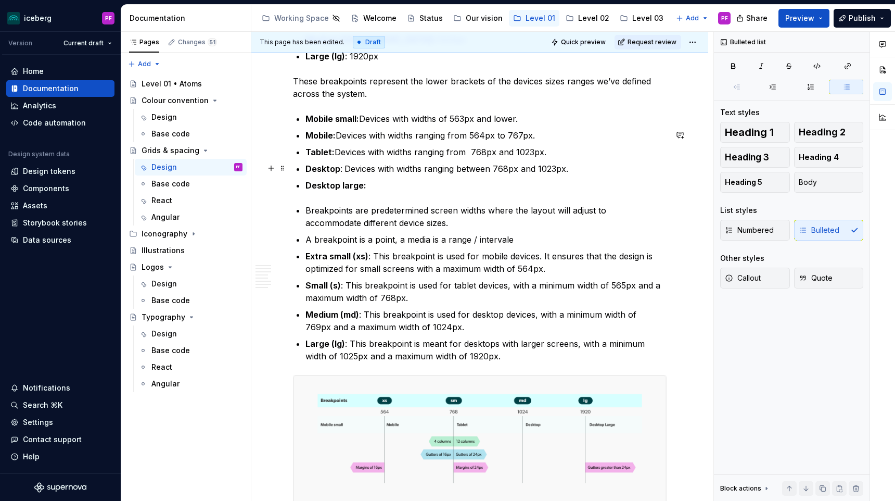
click at [505, 158] on p "Tablet: Devices with widths ranging from 768px and 1023px." at bounding box center [486, 152] width 361 height 12
click at [471, 158] on p "Tablet: Devices with widths ranging from 768px to 1023px." at bounding box center [486, 152] width 361 height 12
click at [465, 175] on p "Desktop : Devices with widths ranging between 768px and 1023px." at bounding box center [486, 168] width 361 height 12
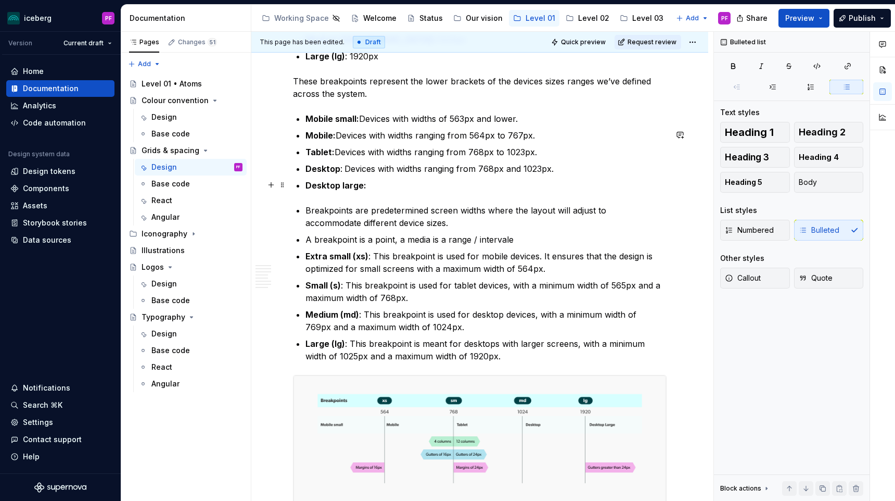
click at [515, 175] on p "Desktop : Devices with widths ranging from 768px and 1023px." at bounding box center [486, 168] width 361 height 12
drag, startPoint x: 381, startPoint y: 134, endPoint x: 521, endPoint y: 134, distance: 140.0
click at [521, 125] on p "Mobile small: Devices with widths of 563px and lower." at bounding box center [486, 118] width 361 height 12
click at [401, 192] on p "Desktop large:" at bounding box center [486, 185] width 361 height 12
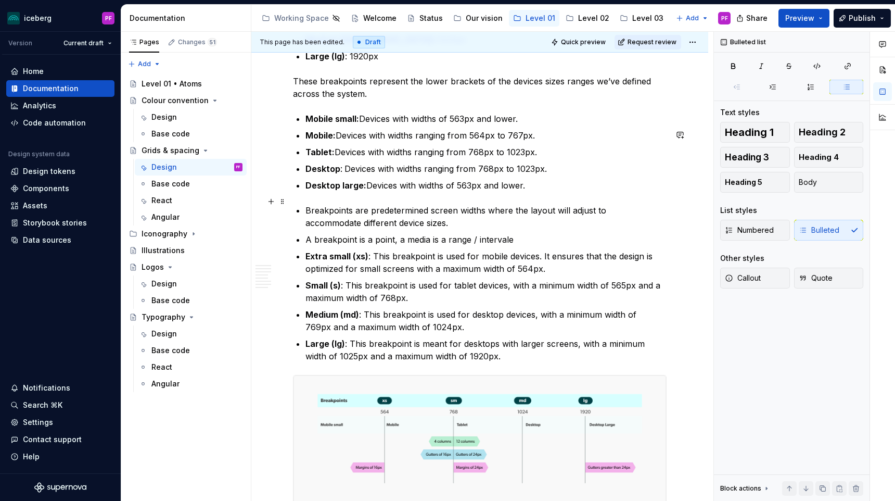
click at [506, 192] on p "Desktop large: Devices with widths of 563px and lower." at bounding box center [486, 185] width 361 height 12
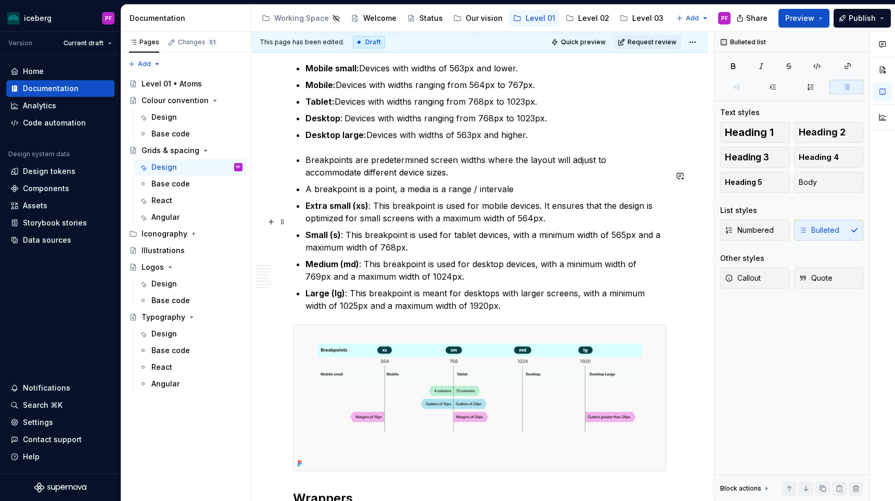
scroll to position [2685, 0]
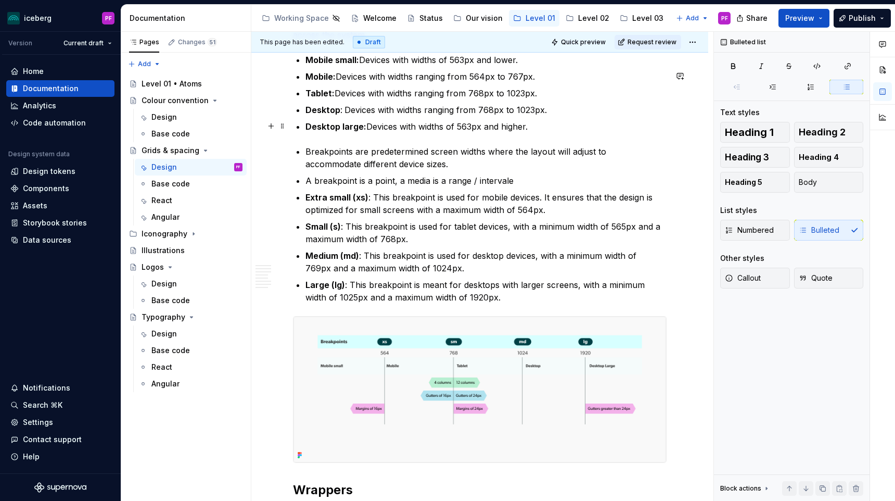
click at [489, 116] on p "Desktop : Devices with widths ranging from 768px to 1023px." at bounding box center [486, 110] width 361 height 12
click at [536, 116] on p "Desktop : Devices with widths ranging from 1024px to 1023px." at bounding box center [486, 110] width 361 height 12
click at [472, 133] on p "Desktop large: Devices with widths of 563px and higher." at bounding box center [486, 126] width 361 height 12
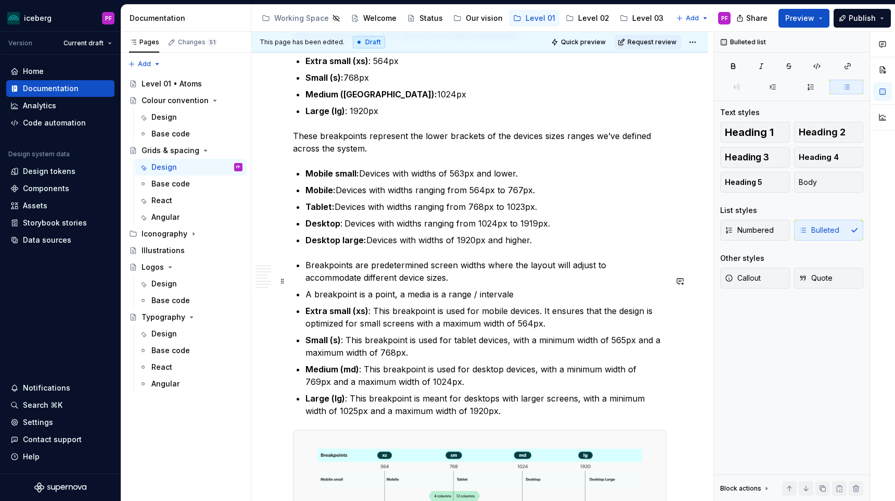
scroll to position [2571, 0]
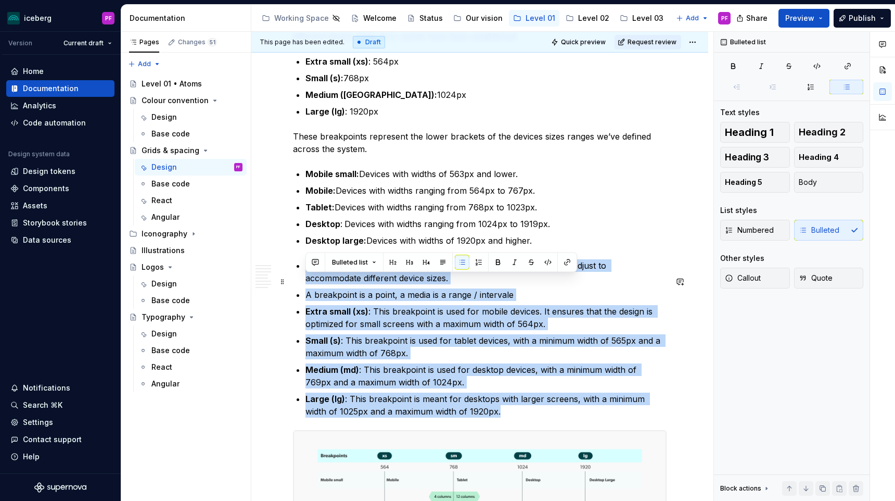
drag, startPoint x: 468, startPoint y: 424, endPoint x: 303, endPoint y: 283, distance: 216.8
type textarea "*"
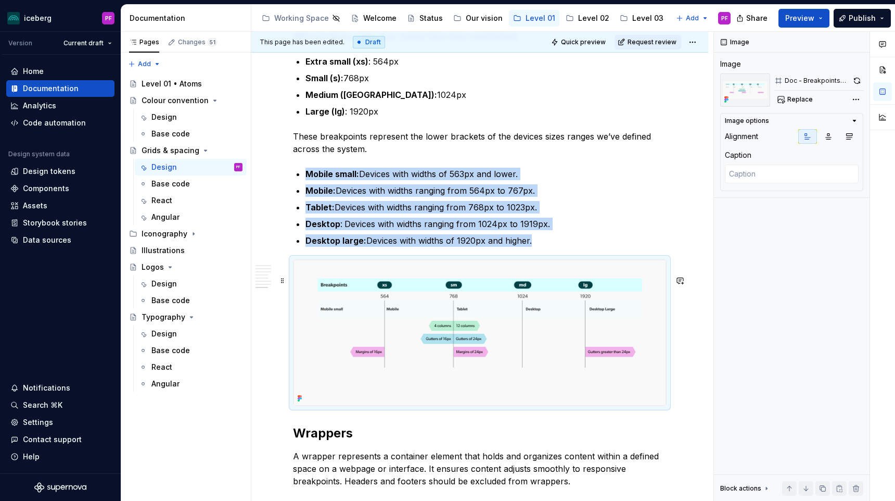
scroll to position [2552, 0]
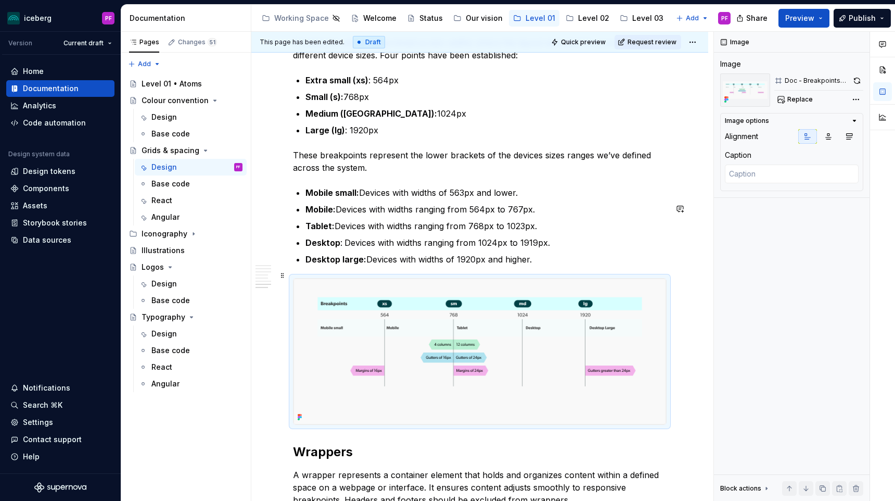
drag, startPoint x: 541, startPoint y: 278, endPoint x: 627, endPoint y: 245, distance: 91.9
click at [541, 266] on p "Desktop large: Devices with widths of 1920px and higher." at bounding box center [486, 259] width 361 height 12
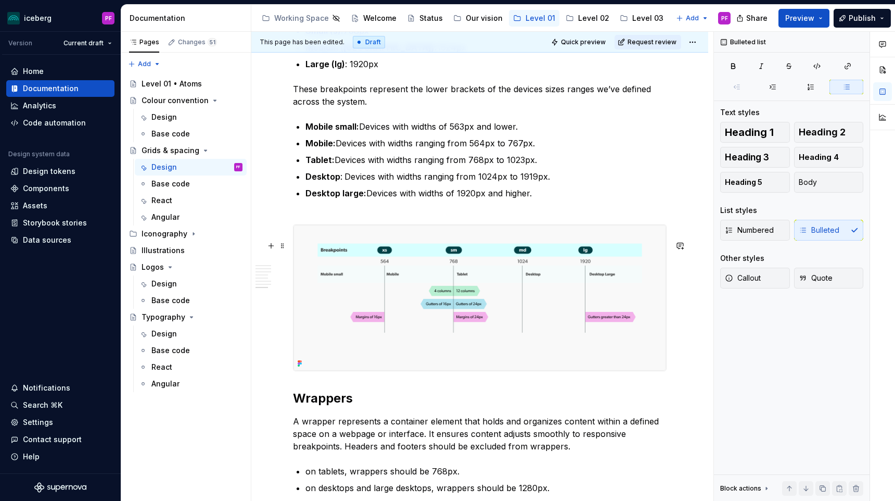
scroll to position [2621, 0]
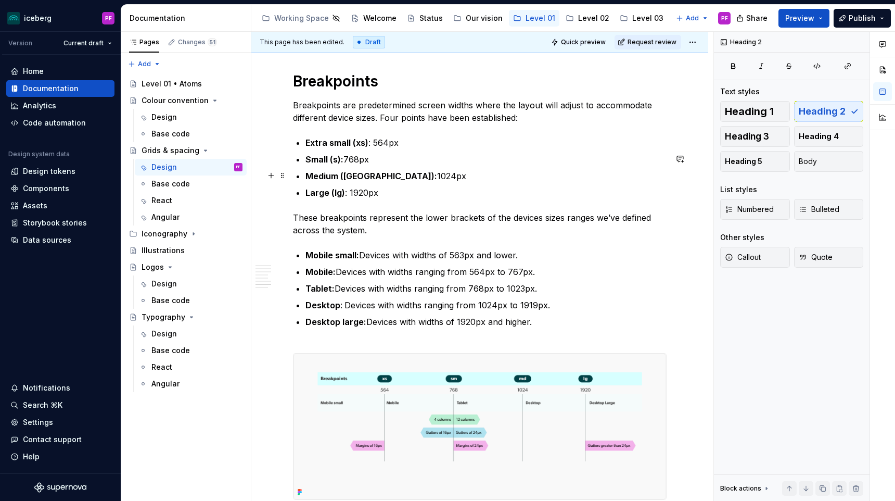
scroll to position [2514, 0]
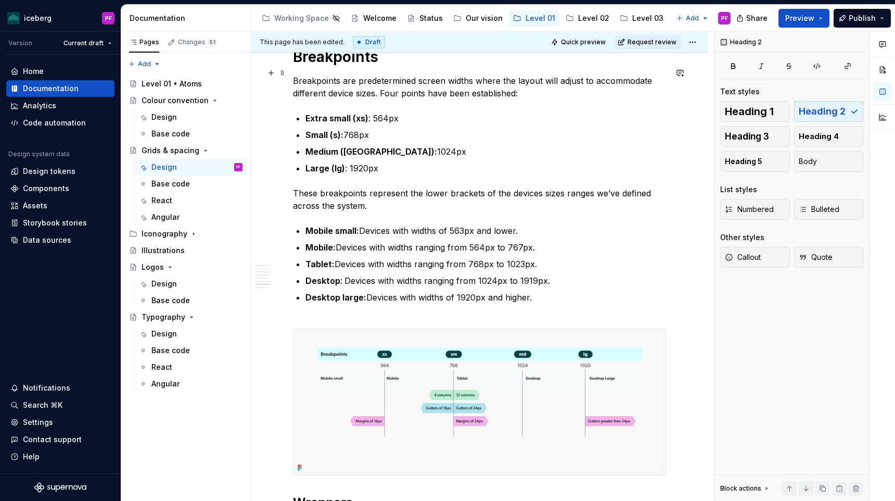
click at [382, 66] on h1 "Breakpoints" at bounding box center [480, 56] width 374 height 19
click at [683, 73] on button "button" at bounding box center [680, 73] width 15 height 15
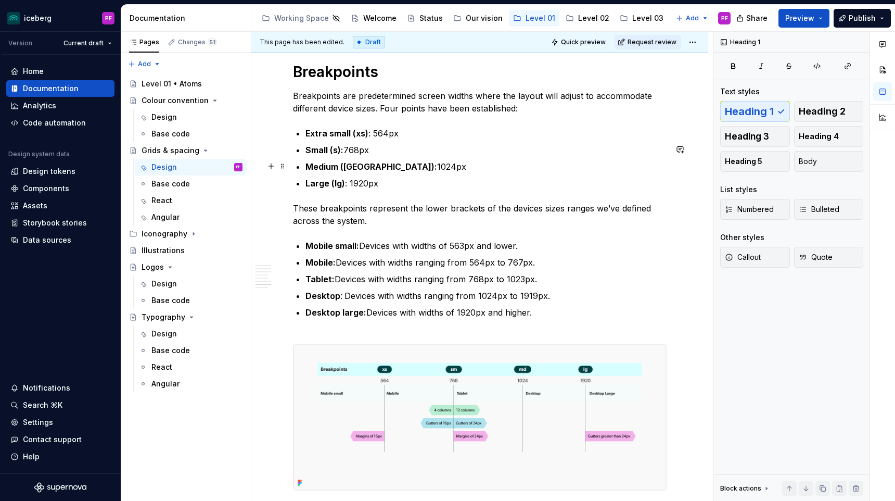
scroll to position [2456, 0]
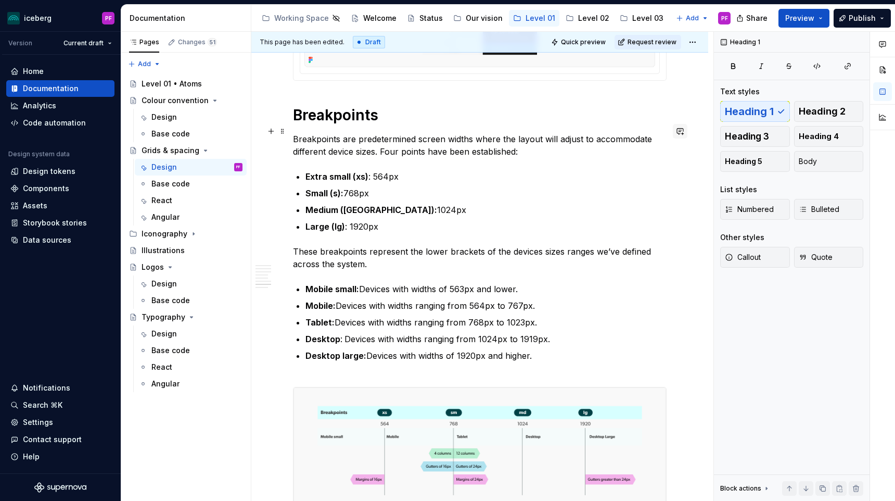
click at [684, 134] on button "button" at bounding box center [680, 131] width 15 height 15
click at [557, 148] on span "Hello! Je ne sais pas combien vous avez suivi la conversation d'hier," at bounding box center [604, 155] width 143 height 20
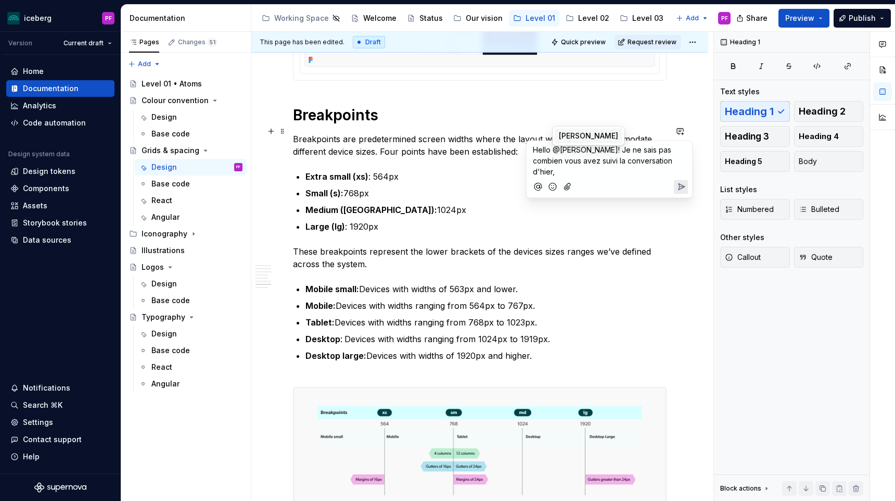
click at [586, 133] on span "[PERSON_NAME]" at bounding box center [588, 136] width 59 height 10
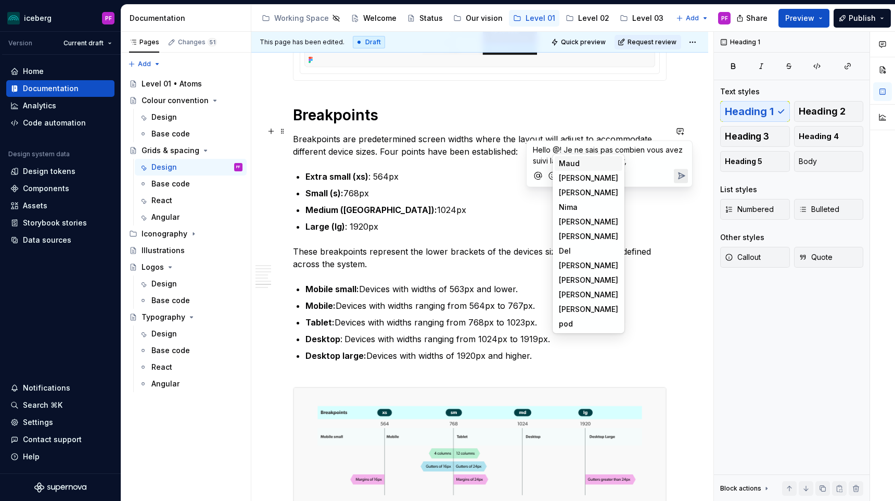
click at [589, 162] on li "M Maud" at bounding box center [589, 163] width 68 height 15
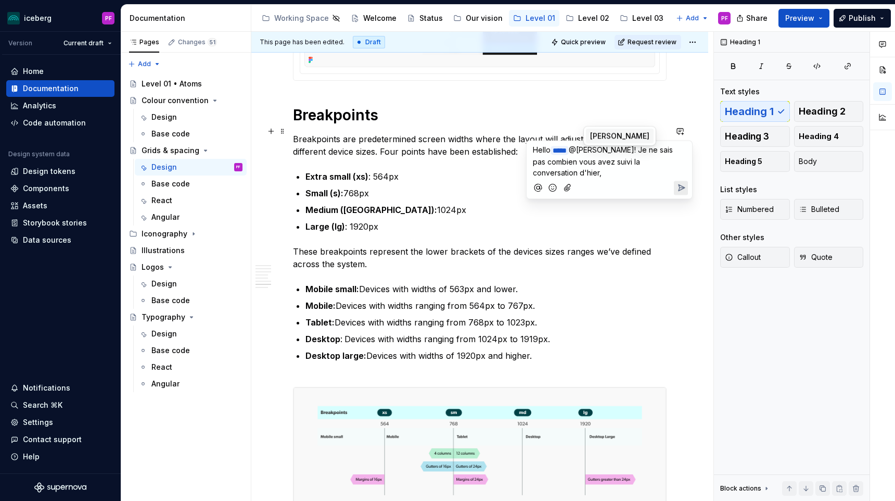
click at [627, 141] on li "SD Simon Désilets" at bounding box center [620, 136] width 68 height 15
click at [551, 149] on span "Hello" at bounding box center [542, 149] width 18 height 9
click at [579, 135] on li "M Maud" at bounding box center [569, 136] width 29 height 15
click at [618, 170] on p "**********" at bounding box center [609, 161] width 153 height 34
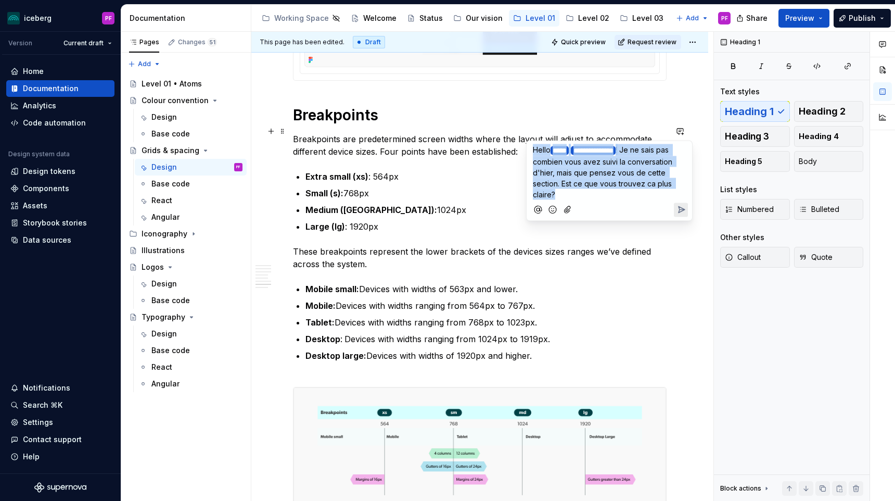
drag, startPoint x: 577, startPoint y: 194, endPoint x: 533, endPoint y: 151, distance: 60.7
click at [533, 151] on p "**********" at bounding box center [609, 172] width 153 height 56
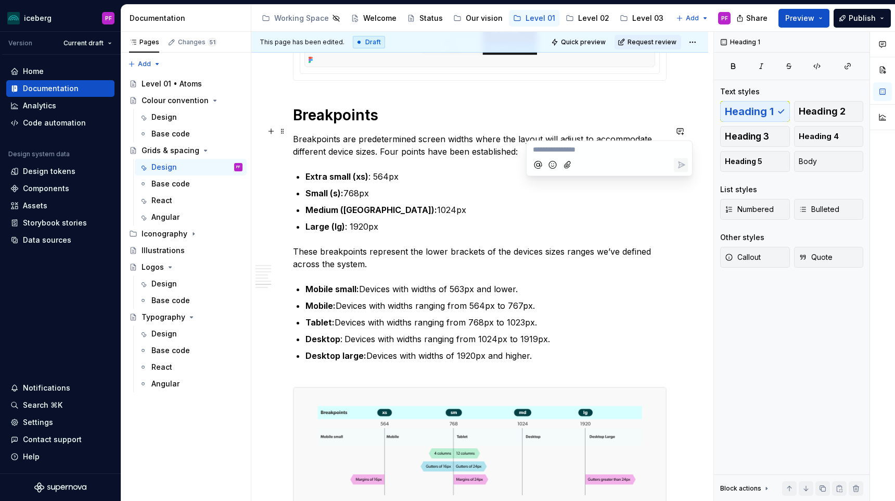
click at [496, 158] on p "Breakpoints are predetermined screen widths where the layout will adjust to acc…" at bounding box center [480, 145] width 374 height 25
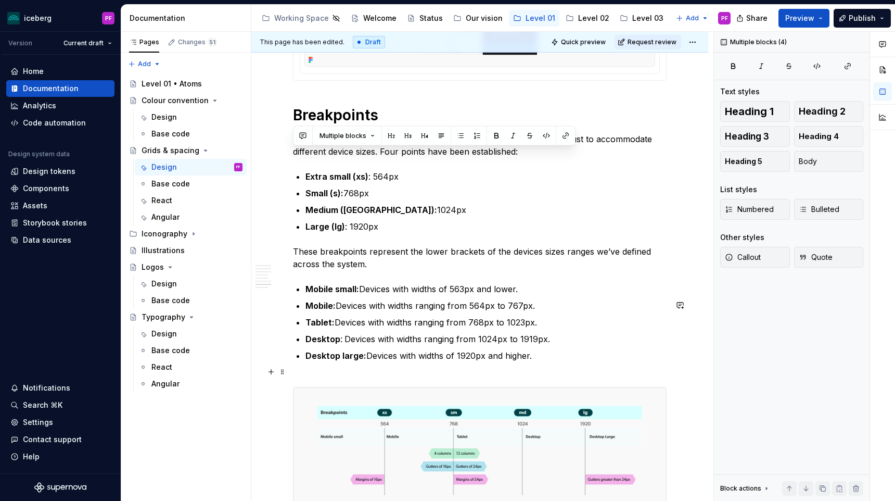
drag, startPoint x: 361, startPoint y: 199, endPoint x: 564, endPoint y: 368, distance: 264.0
click at [337, 198] on strong "Small (s):" at bounding box center [325, 193] width 38 height 10
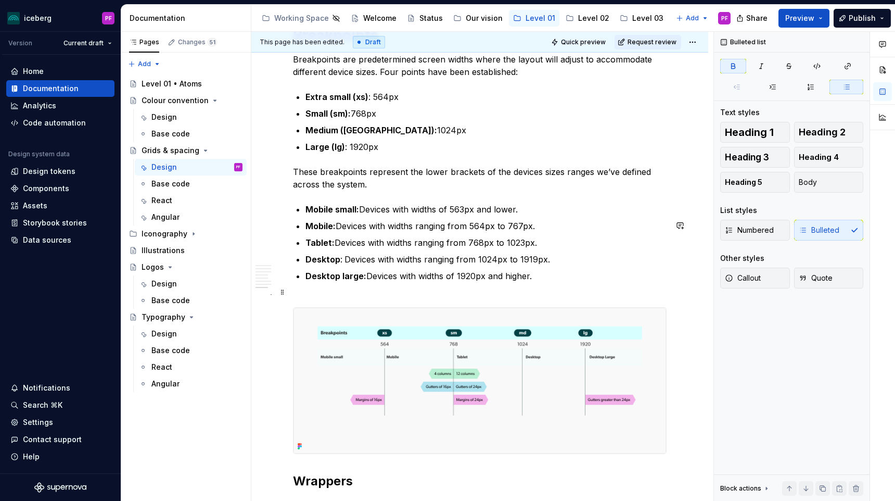
scroll to position [2573, 0]
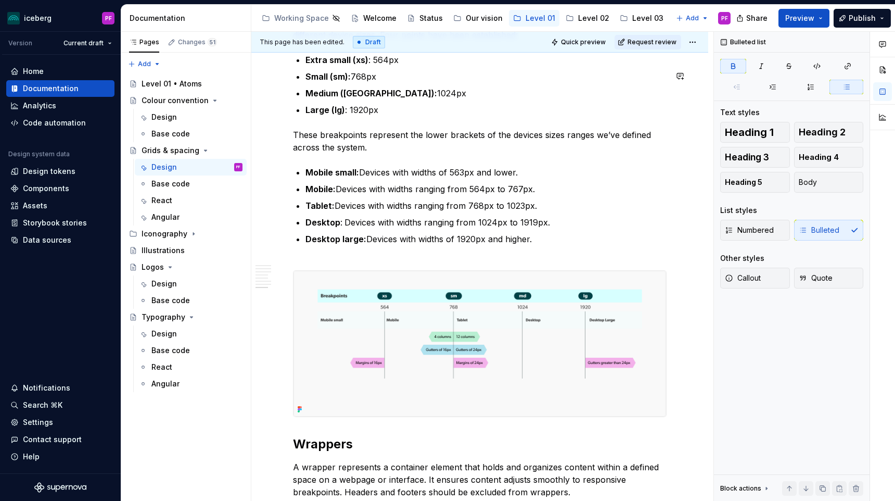
type textarea "*"
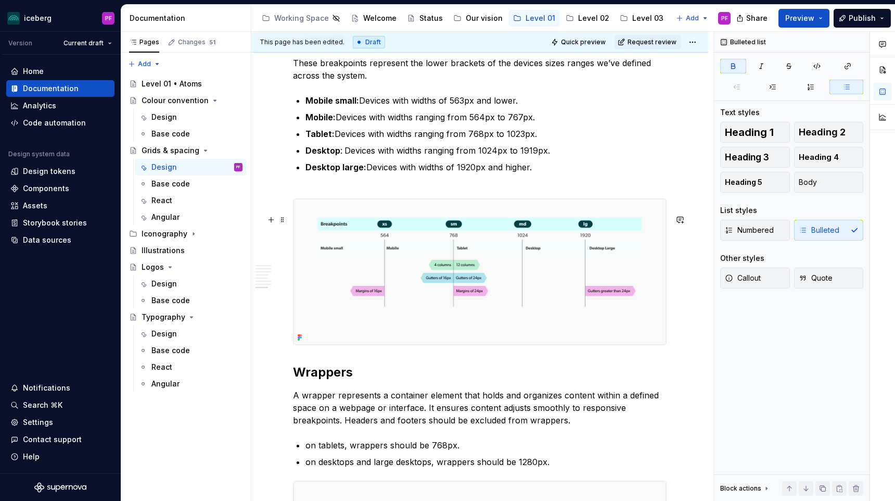
scroll to position [2621, 0]
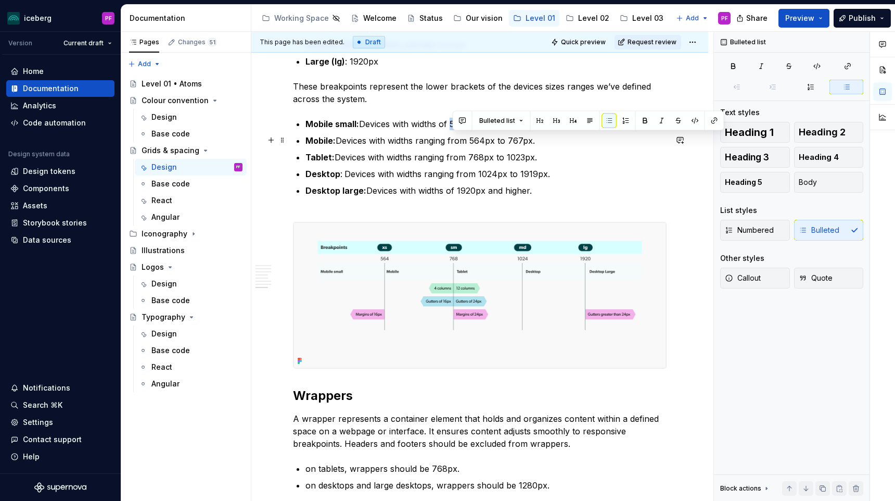
drag, startPoint x: 453, startPoint y: 137, endPoint x: 492, endPoint y: 138, distance: 38.5
click at [492, 130] on p "Mobile small: Devices with widths of 563px and lower." at bounding box center [486, 124] width 361 height 12
click at [458, 130] on p "Mobile small: Devices with widths lower." at bounding box center [486, 124] width 361 height 12
click at [530, 146] on ul "Mobile small: Devices with widths below 564px. Mobile: Devices with widths rang…" at bounding box center [486, 164] width 361 height 92
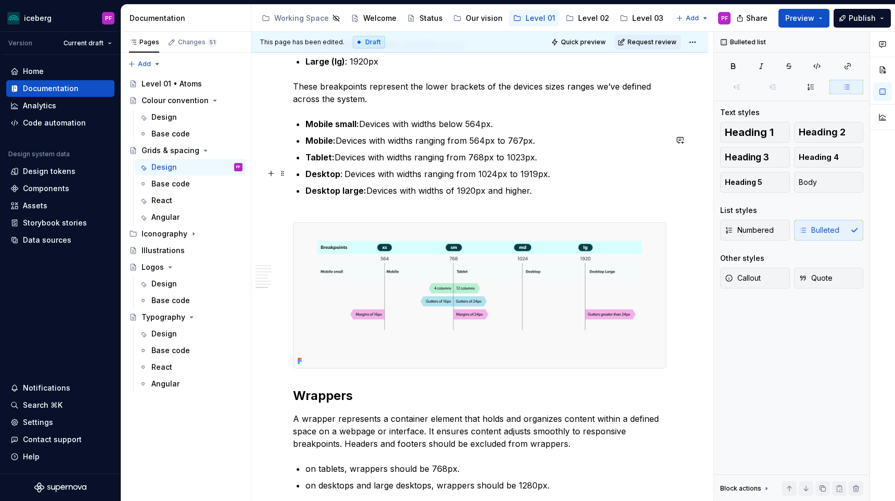
click at [536, 163] on p "Tablet: Devices with widths ranging from 768px to 1023px." at bounding box center [486, 157] width 361 height 12
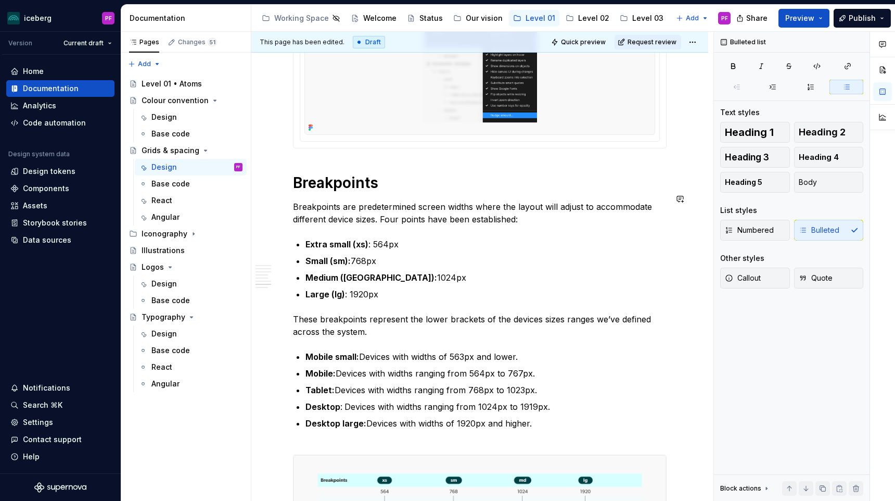
scroll to position [2385, 0]
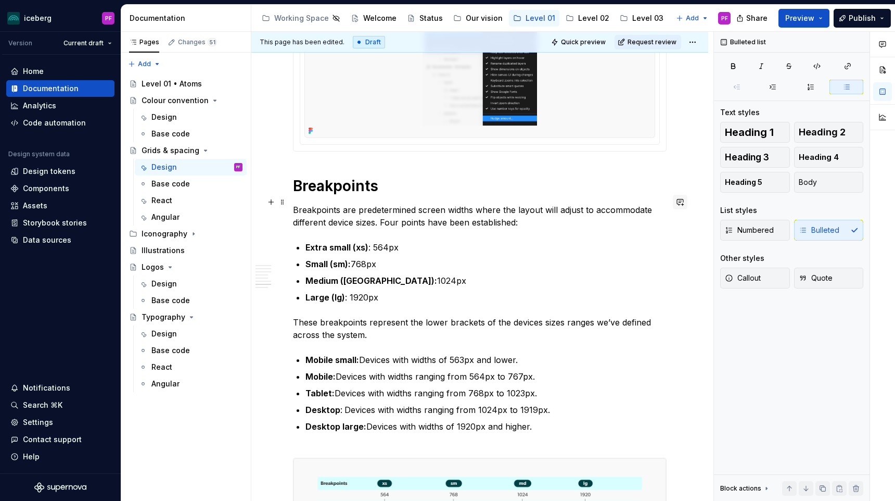
click at [683, 199] on button "button" at bounding box center [680, 202] width 15 height 15
click at [585, 219] on p "**********" at bounding box center [609, 220] width 153 height 11
click at [575, 205] on span "Maud" at bounding box center [569, 206] width 21 height 10
click at [607, 203] on span "[PERSON_NAME]" at bounding box center [621, 206] width 59 height 10
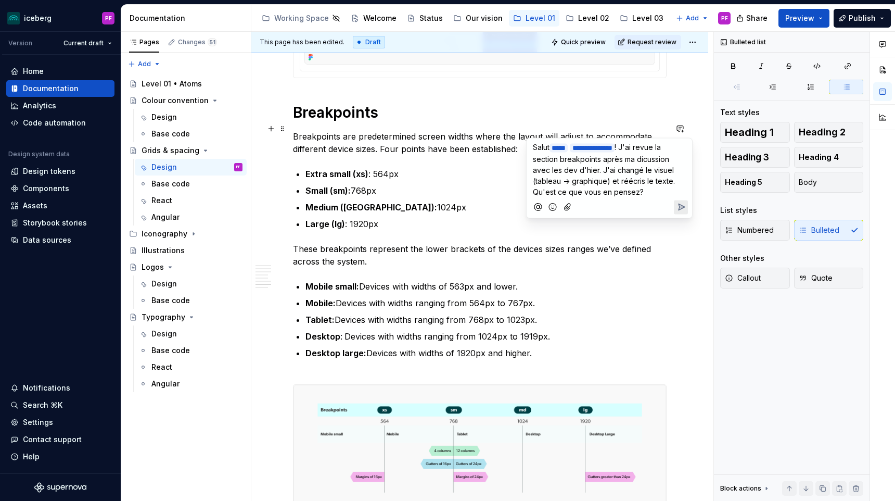
scroll to position [2479, 0]
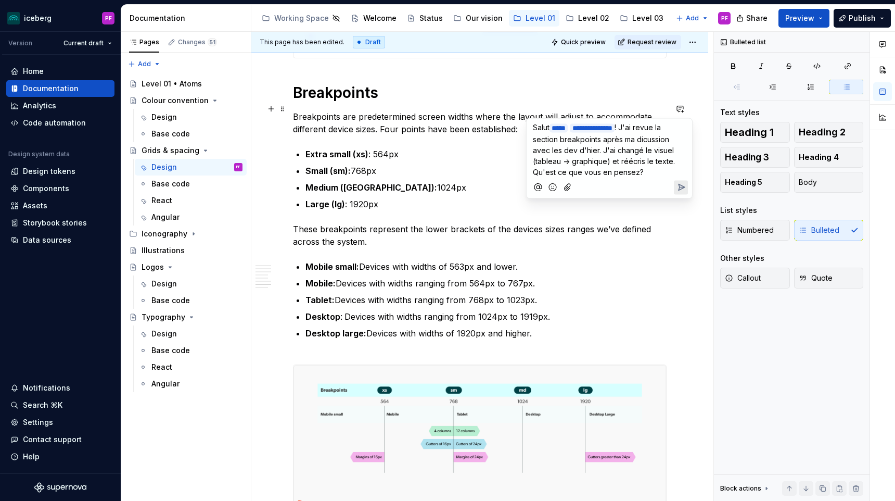
click at [680, 191] on button "Send" at bounding box center [681, 187] width 14 height 14
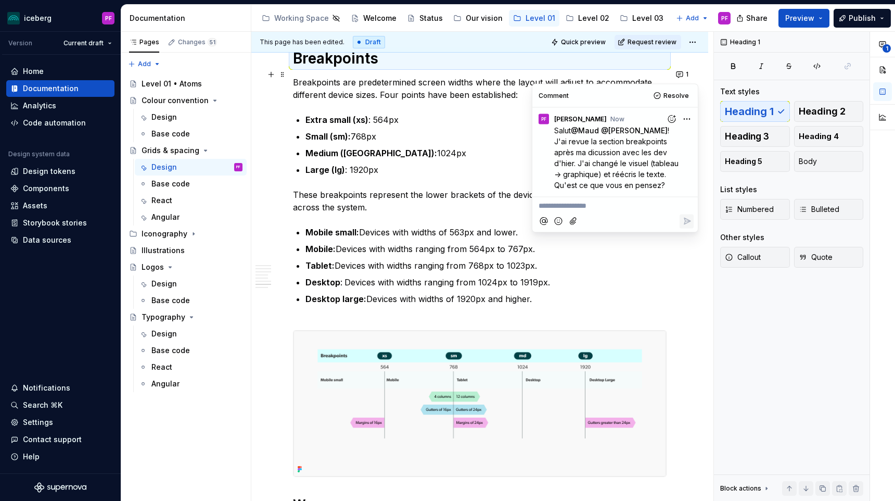
click at [565, 310] on p "Desktop large: Devices with widths of 1920px and higher." at bounding box center [486, 305] width 361 height 25
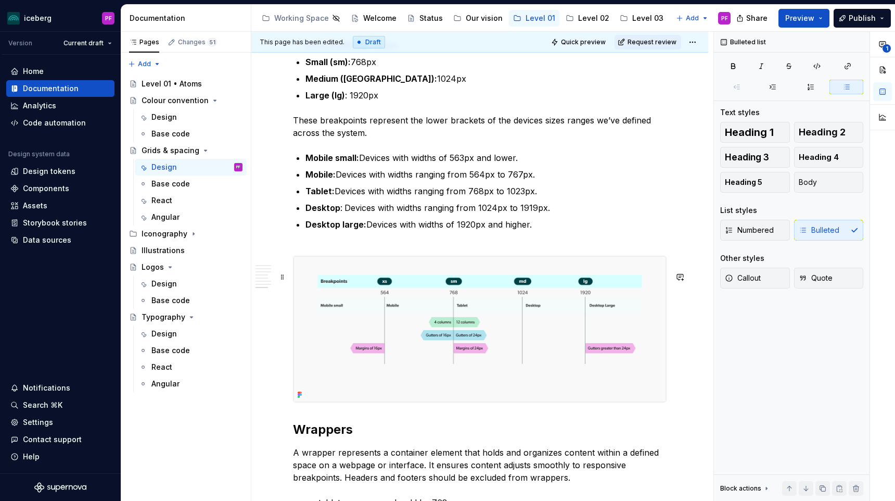
scroll to position [2607, 0]
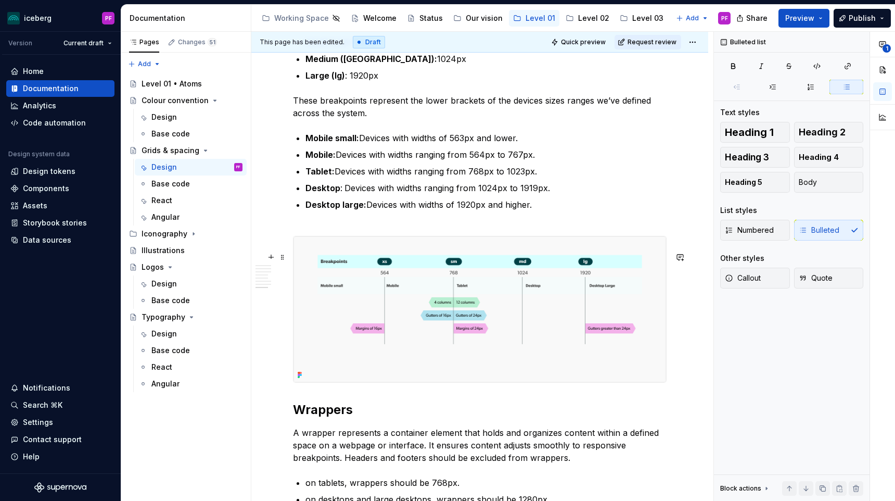
click at [480, 313] on img at bounding box center [480, 309] width 373 height 146
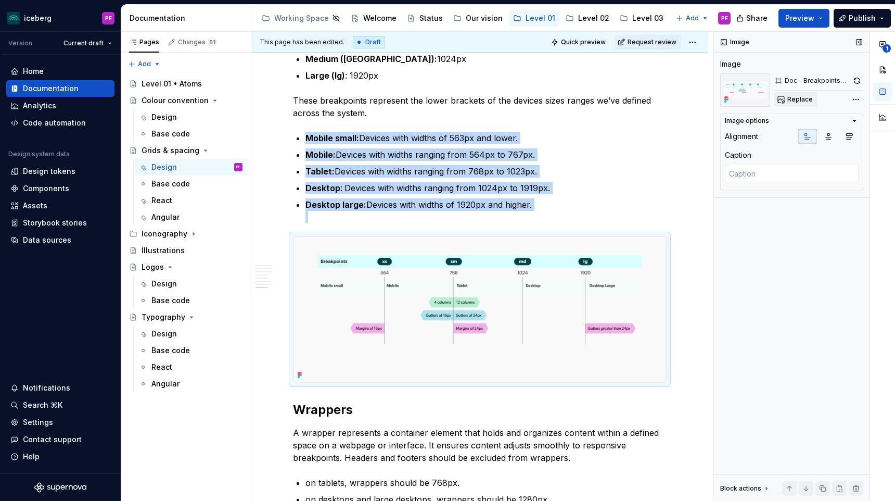
click at [806, 102] on span "Replace" at bounding box center [801, 99] width 26 height 8
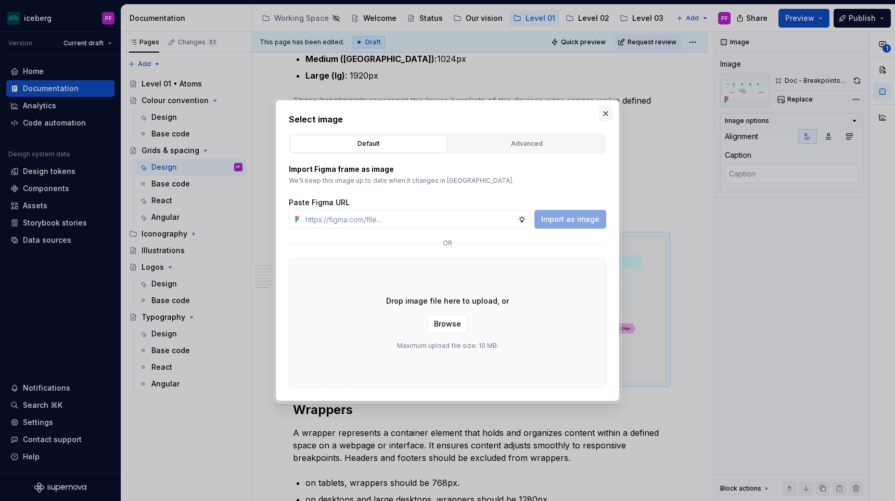
click at [611, 113] on button "button" at bounding box center [606, 113] width 15 height 15
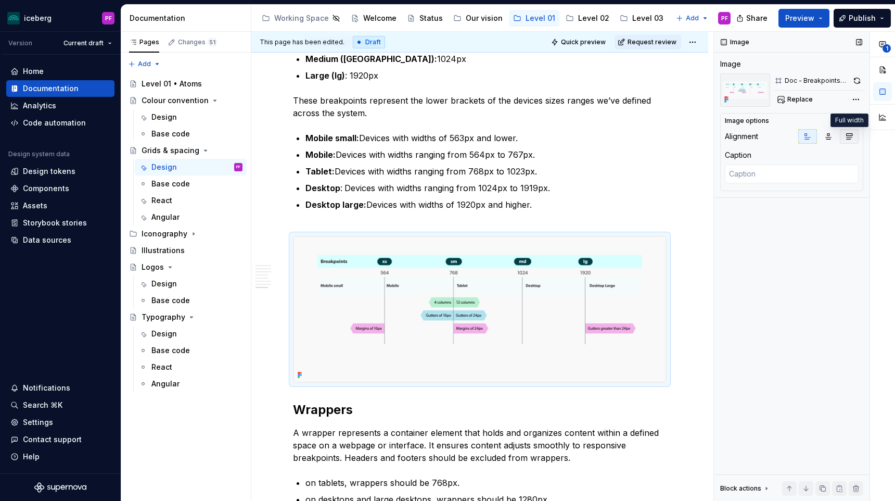
click at [853, 134] on icon "button" at bounding box center [849, 136] width 8 height 8
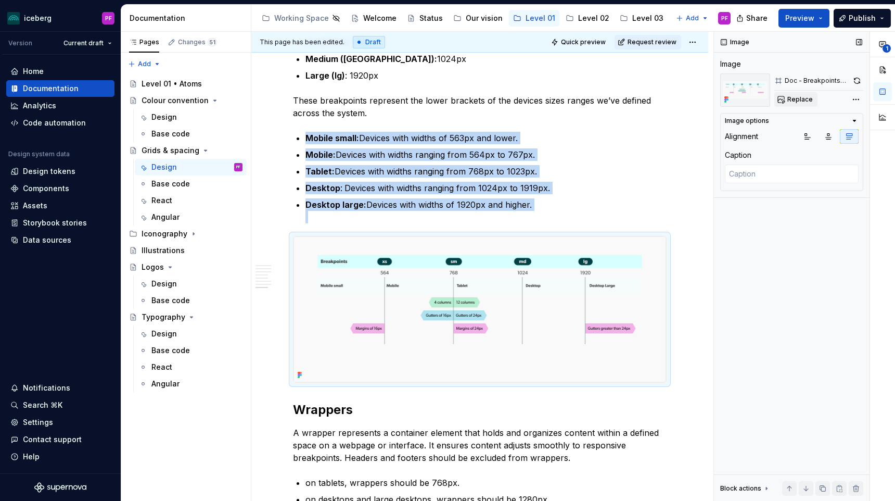
click at [793, 100] on span "Replace" at bounding box center [801, 99] width 26 height 8
type textarea "*"
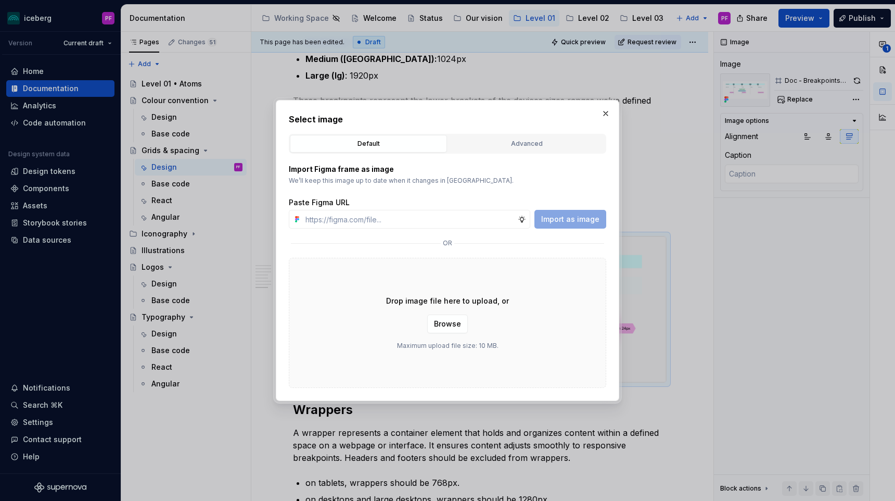
click at [492, 132] on div "Select image Default Advanced Import Figma frame as image We’ll keep this image…" at bounding box center [448, 250] width 318 height 275
click at [489, 139] on div "Advanced" at bounding box center [527, 143] width 150 height 10
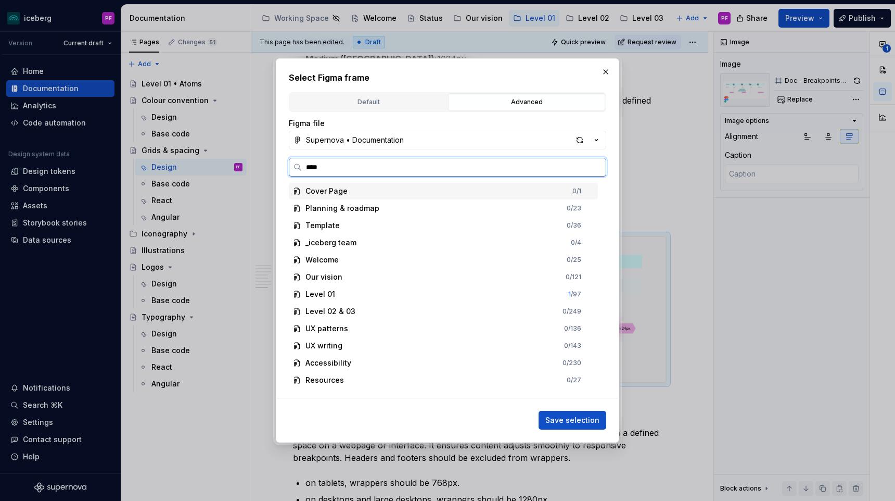
type input "*****"
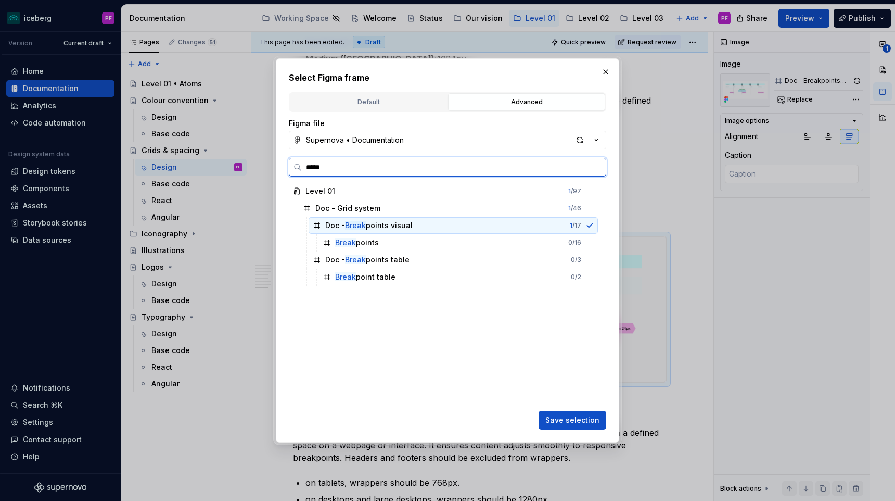
click at [399, 224] on div "Doc - Break points visual" at bounding box center [368, 225] width 87 height 10
click at [440, 230] on div "Doc - Break points visual 1 / 17" at bounding box center [453, 225] width 289 height 17
click at [550, 255] on div "Doc - Break points table 0 / 3" at bounding box center [453, 259] width 289 height 17
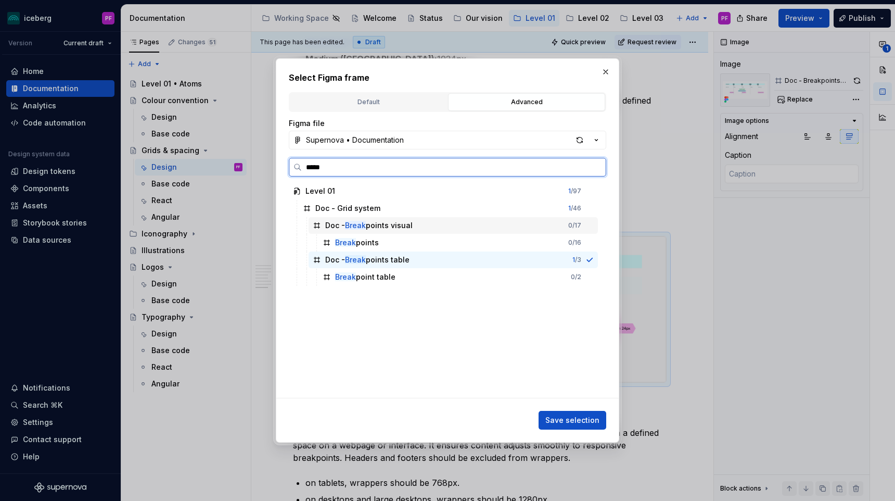
click at [547, 227] on div "Doc - Break points visual 0 / 17" at bounding box center [453, 225] width 289 height 17
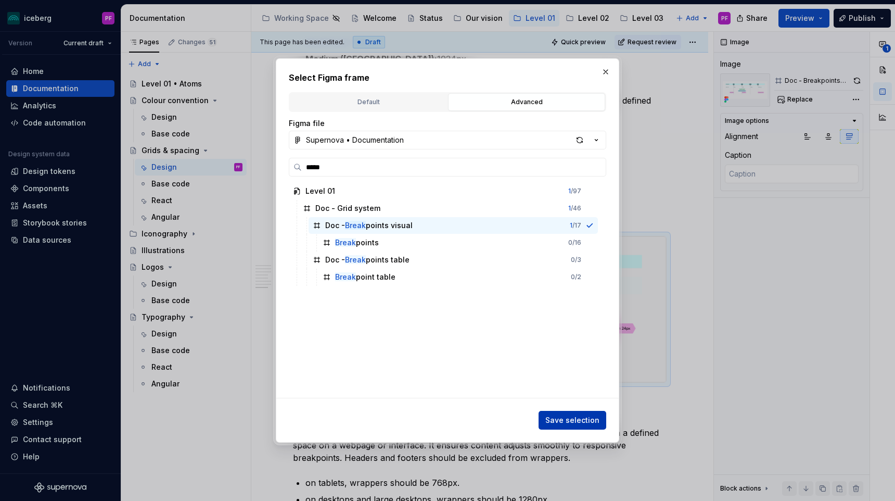
click at [571, 413] on button "Save selection" at bounding box center [573, 420] width 68 height 19
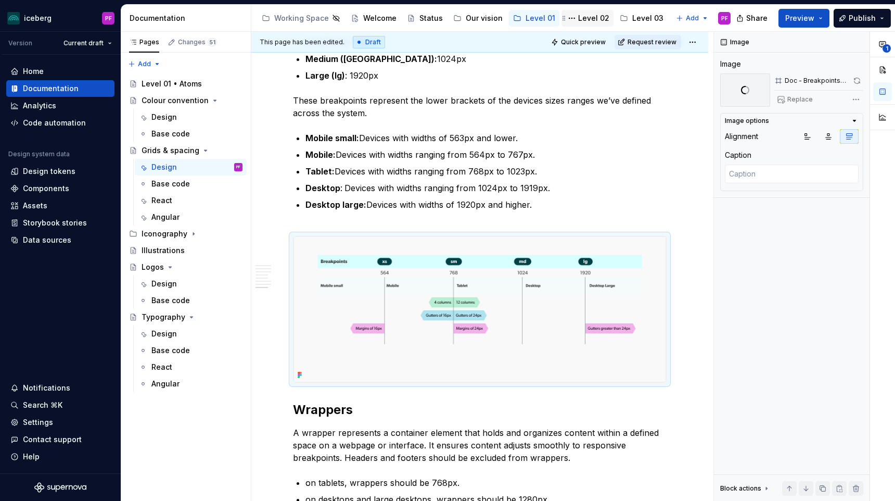
type textarea "*"
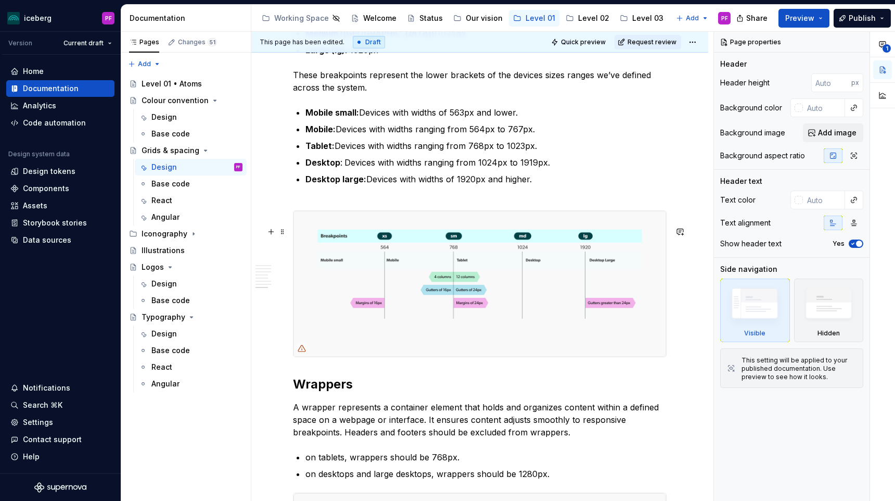
scroll to position [2617, 0]
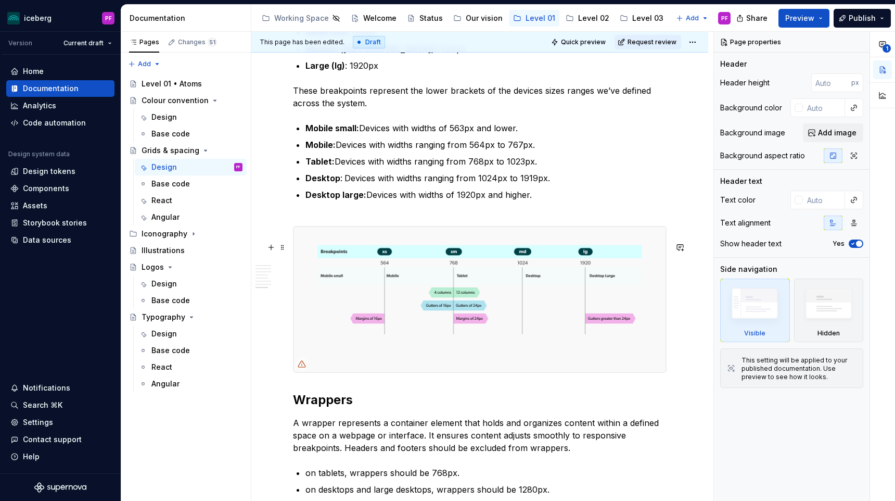
click at [397, 308] on img at bounding box center [480, 299] width 373 height 146
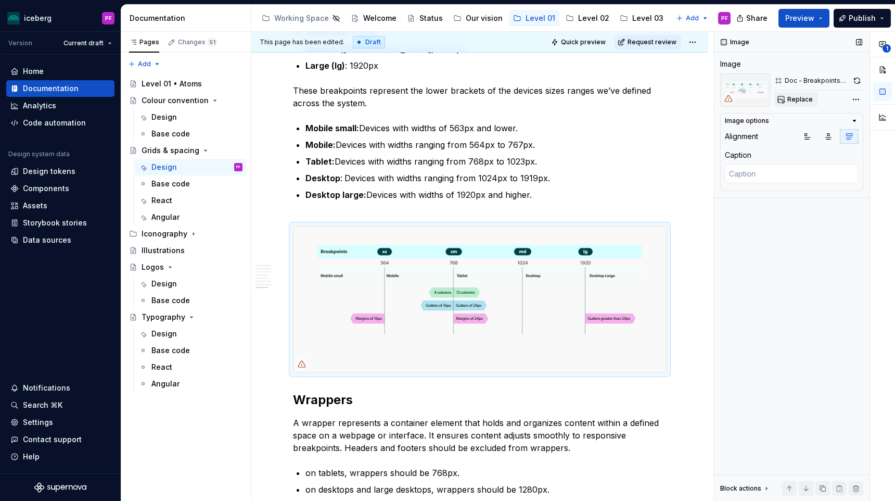
click at [786, 102] on button "Replace" at bounding box center [796, 99] width 43 height 15
type textarea "*"
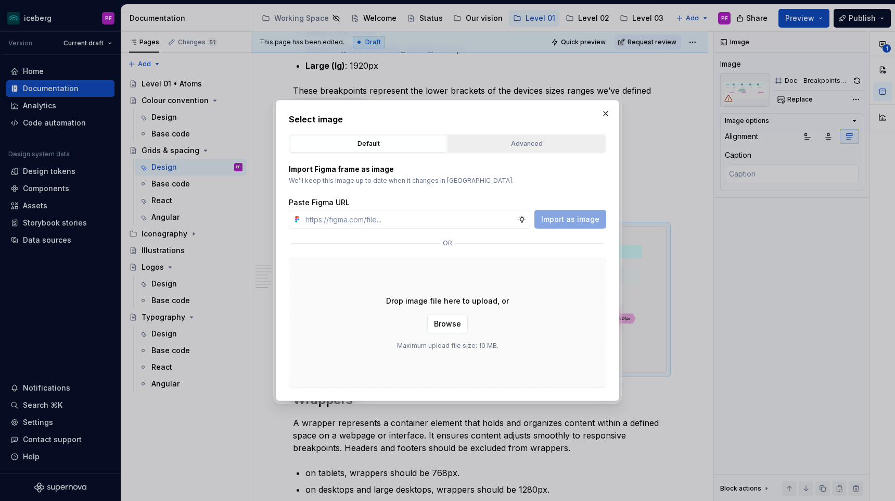
click at [526, 146] on div "Advanced" at bounding box center [527, 143] width 150 height 10
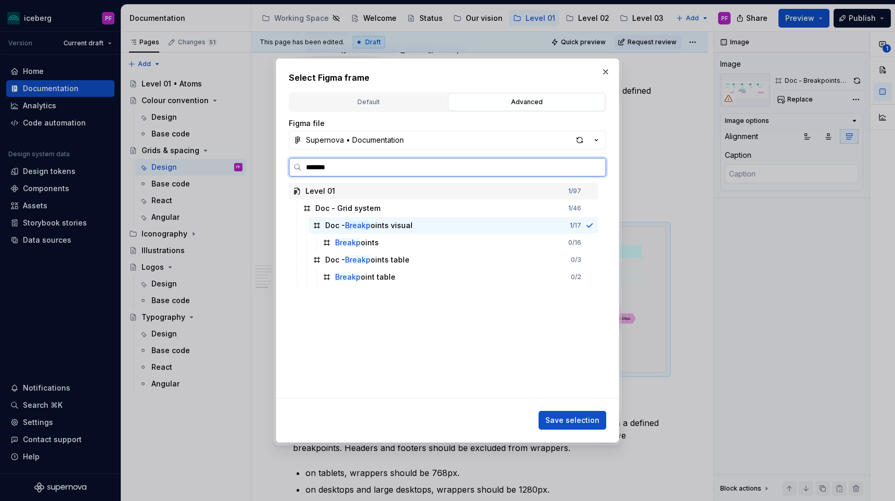
type input "********"
click at [397, 263] on div "Doc - Breakpoi nts table" at bounding box center [367, 260] width 84 height 10
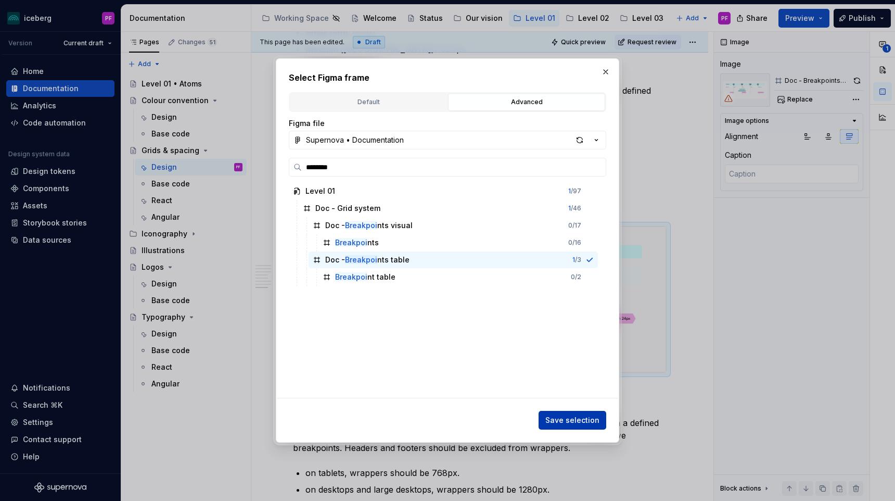
click at [576, 418] on span "Save selection" at bounding box center [573, 420] width 54 height 10
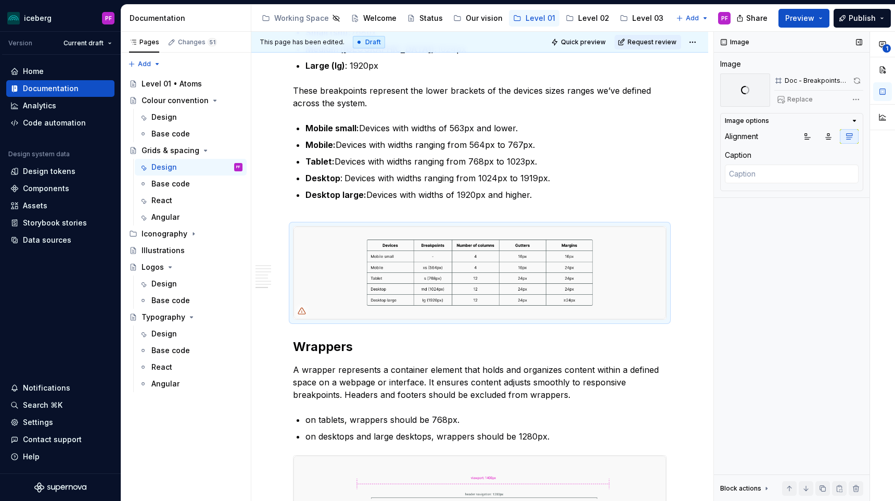
click at [803, 103] on div "Replace" at bounding box center [819, 99] width 89 height 15
click at [566, 289] on img at bounding box center [480, 272] width 373 height 93
click at [560, 213] on p "Desktop large: Devices with widths of 1920px and higher." at bounding box center [486, 200] width 361 height 25
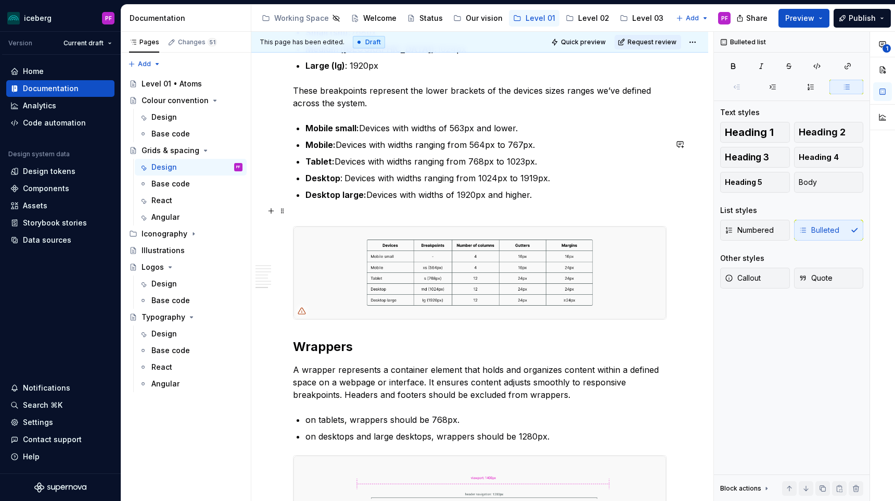
click at [550, 261] on img at bounding box center [480, 272] width 373 height 93
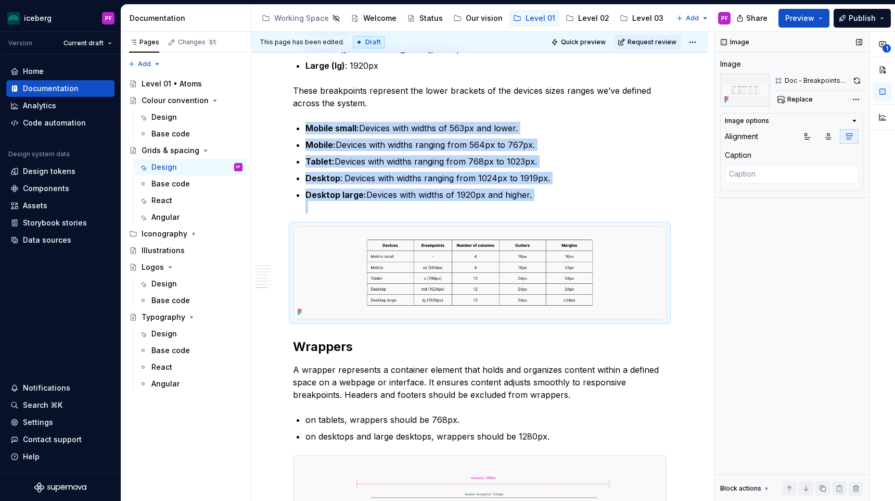
click at [786, 95] on button "Replace" at bounding box center [796, 99] width 43 height 15
type textarea "*"
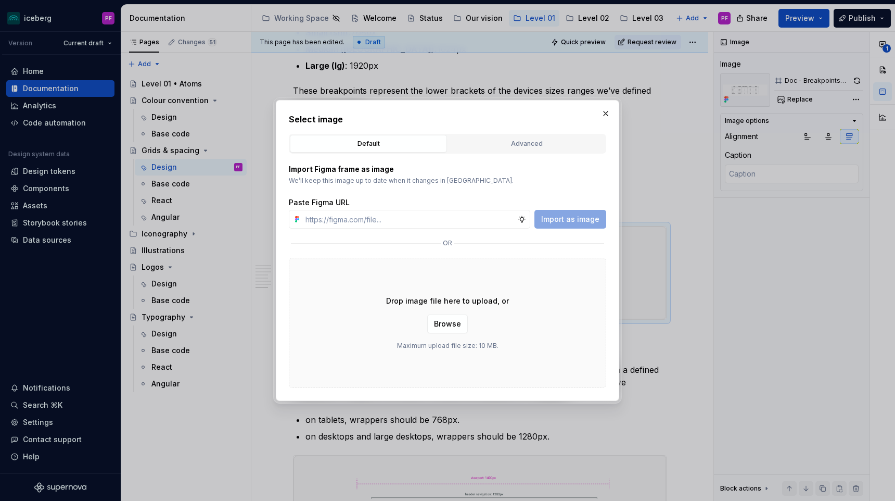
click at [552, 130] on div "Select image Default Advanced Import Figma frame as image We’ll keep this image…" at bounding box center [448, 250] width 318 height 275
click at [547, 140] on div "Advanced" at bounding box center [527, 143] width 150 height 10
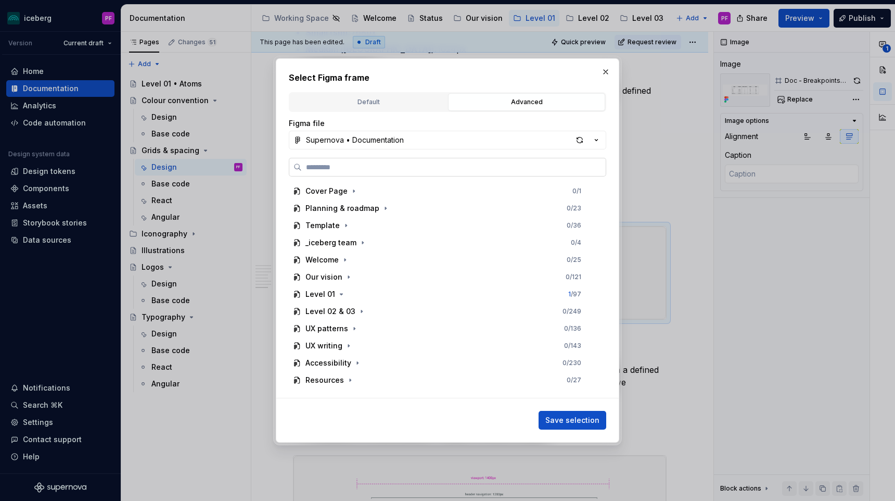
click at [496, 159] on label at bounding box center [448, 167] width 318 height 19
click at [496, 162] on input "search" at bounding box center [454, 167] width 304 height 10
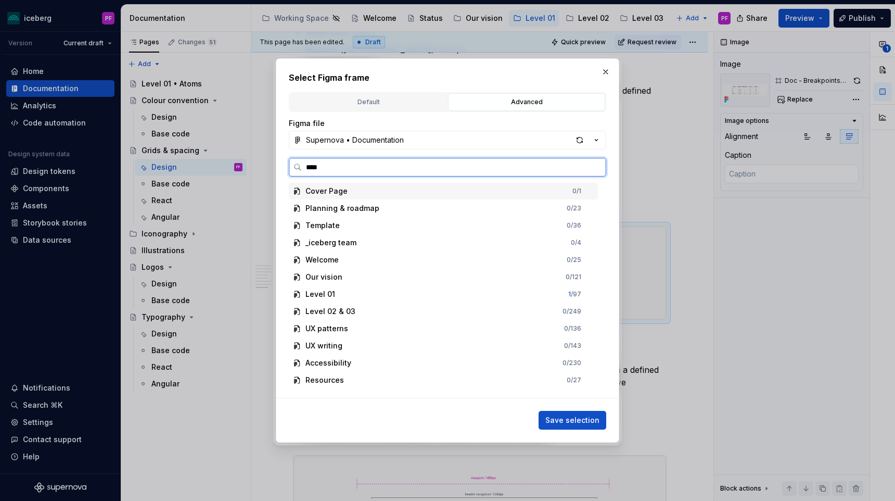
type input "*****"
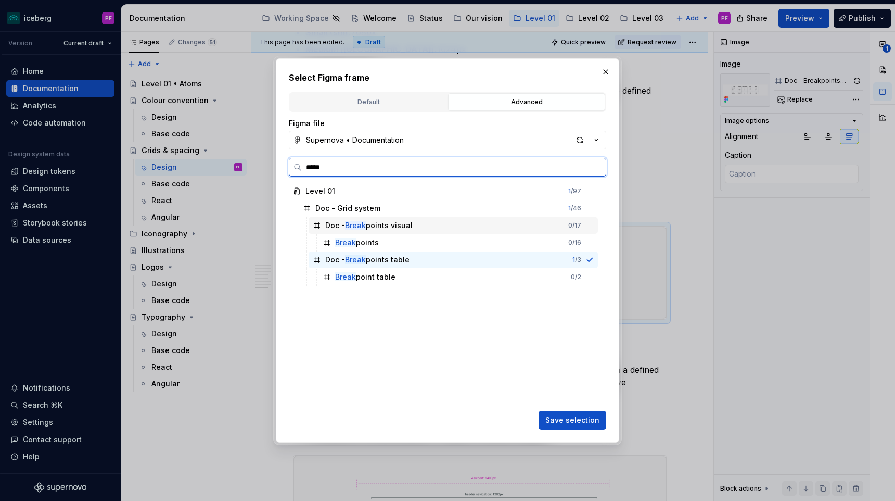
click at [393, 223] on div "Doc - Break points visual" at bounding box center [368, 225] width 87 height 10
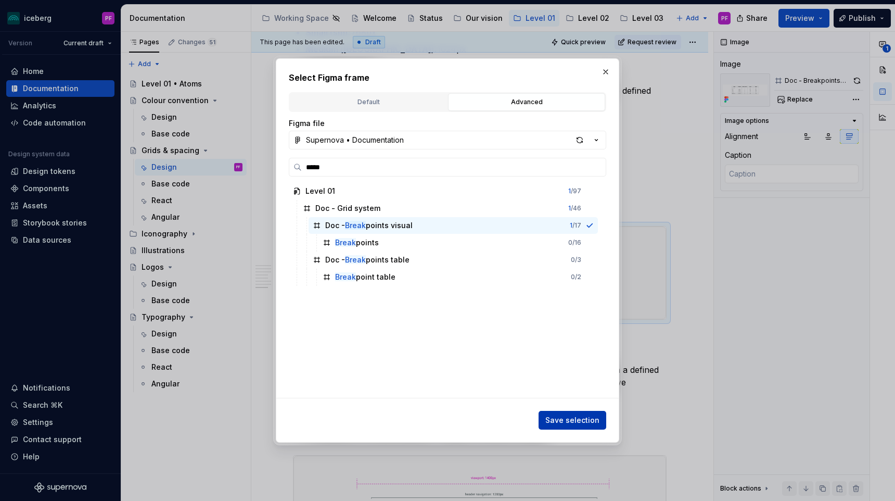
click at [594, 419] on span "Save selection" at bounding box center [573, 420] width 54 height 10
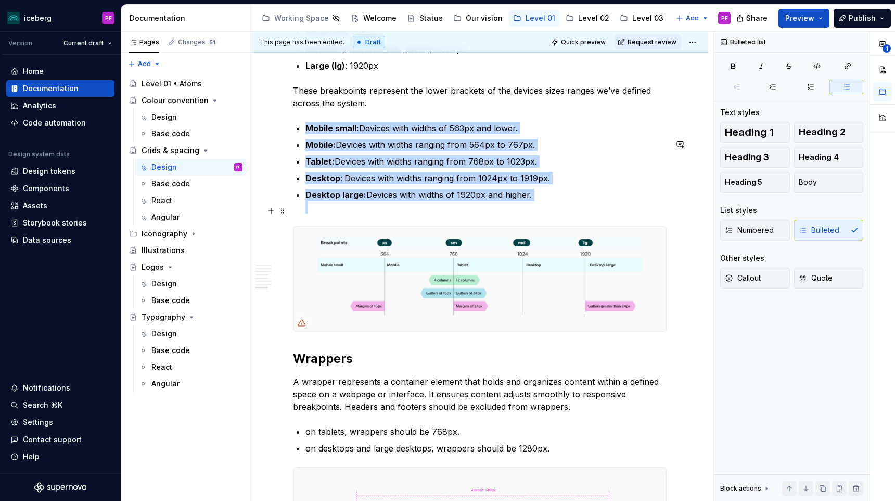
click at [492, 205] on p "Desktop large: Devices with widths of 1920px and higher." at bounding box center [486, 200] width 361 height 25
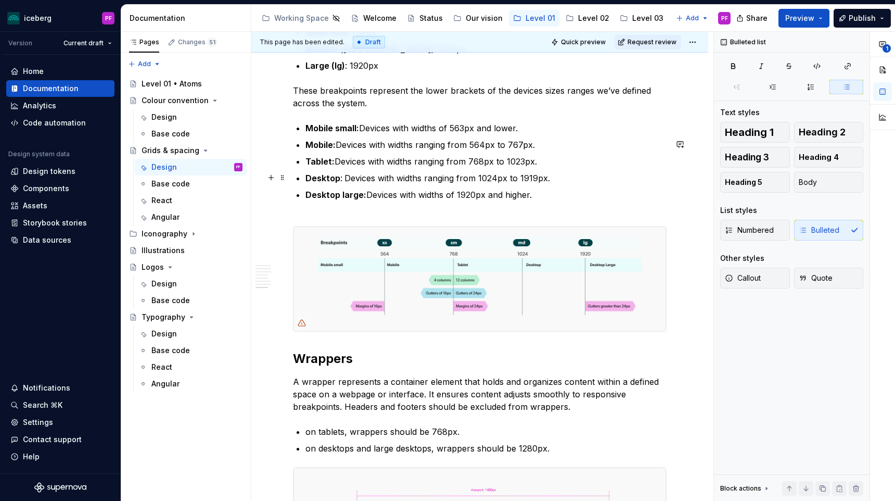
click at [342, 168] on p "Tablet: Devices with widths ranging from 768px to 1023px." at bounding box center [486, 161] width 361 height 12
click at [300, 327] on icon at bounding box center [302, 323] width 8 height 8
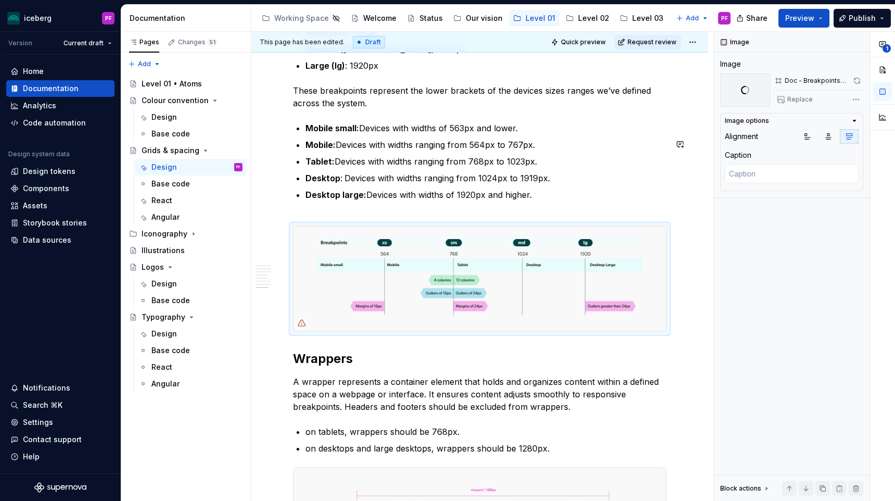
type textarea "*"
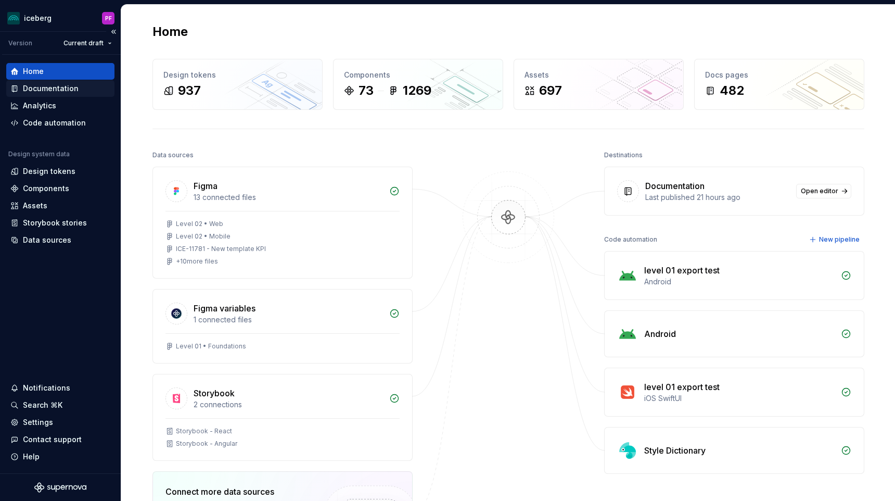
click at [66, 91] on div "Documentation" at bounding box center [51, 88] width 56 height 10
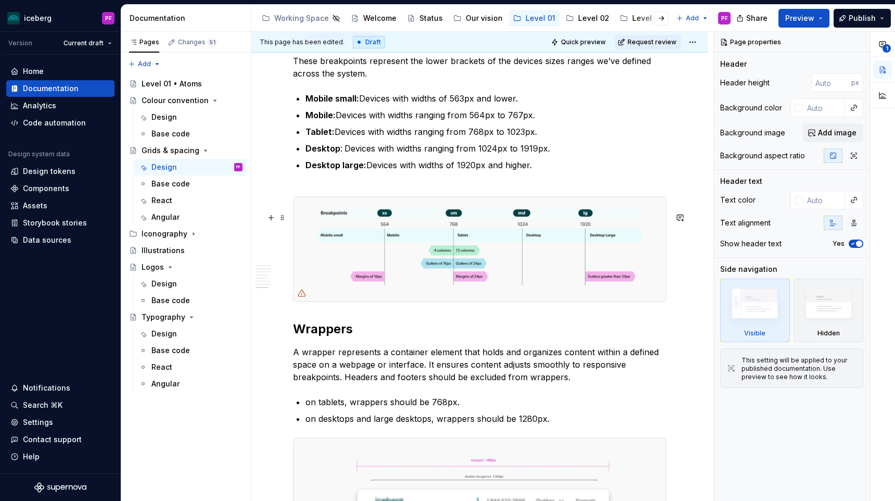
scroll to position [2636, 0]
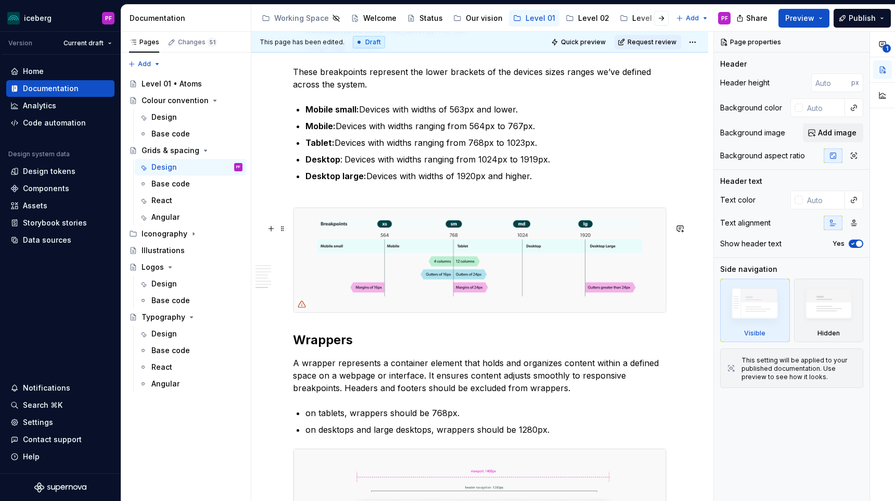
click at [418, 253] on img at bounding box center [480, 260] width 373 height 105
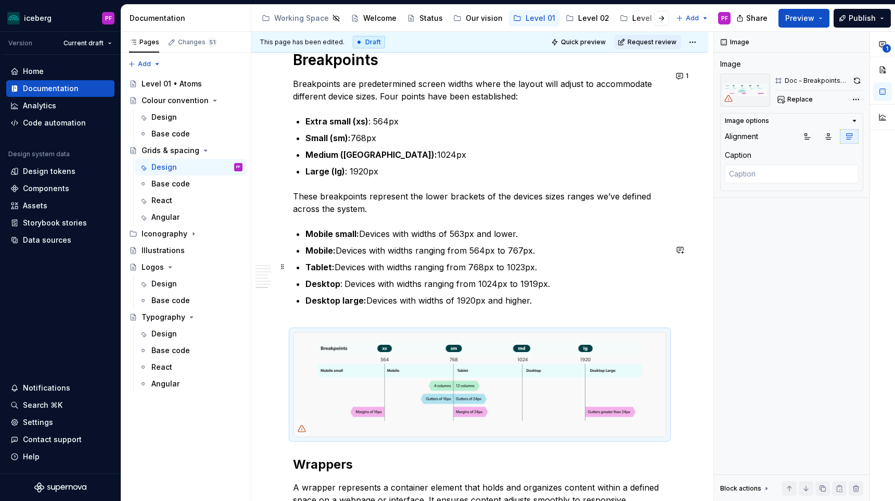
scroll to position [2570, 0]
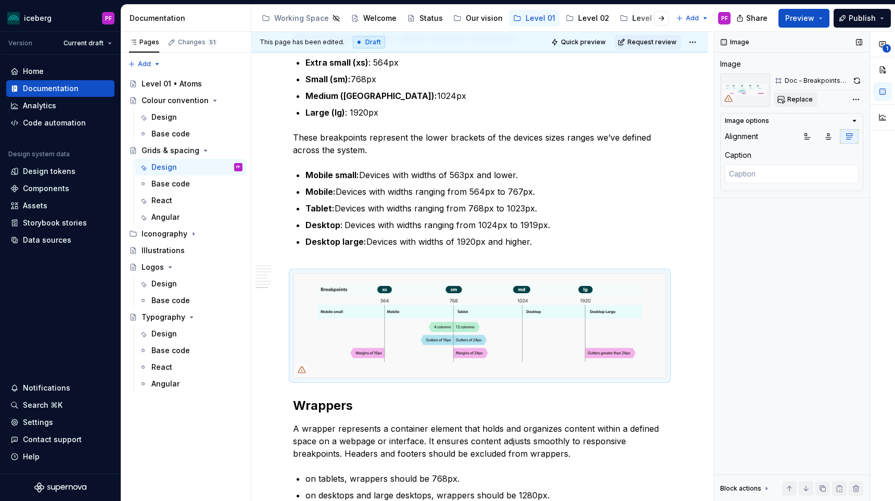
click at [791, 101] on span "Replace" at bounding box center [801, 99] width 26 height 8
type textarea "*"
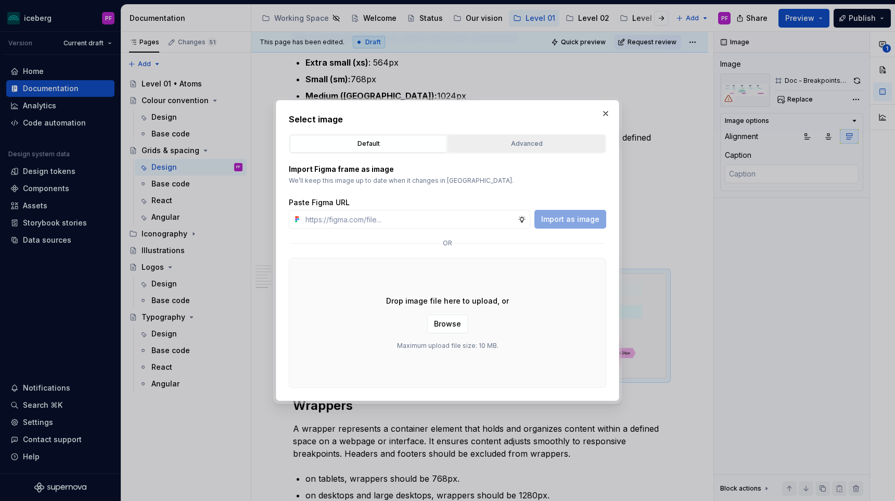
click at [517, 143] on div "Advanced" at bounding box center [527, 143] width 150 height 10
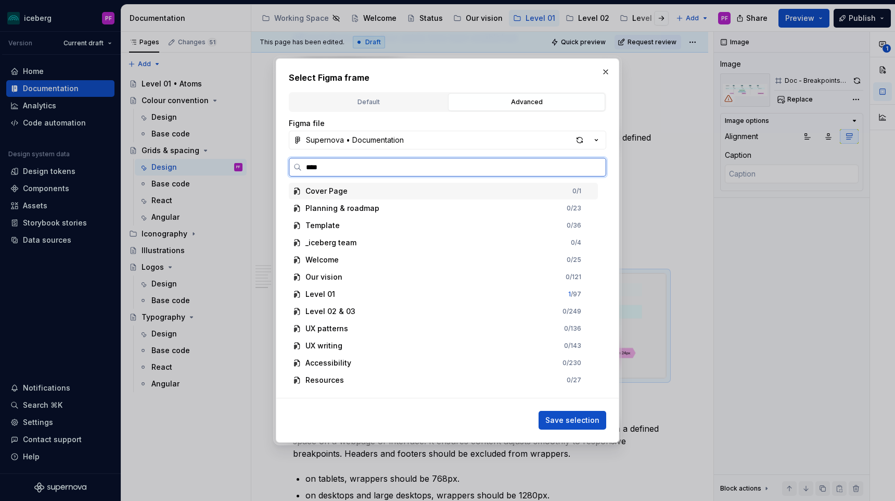
type input "*****"
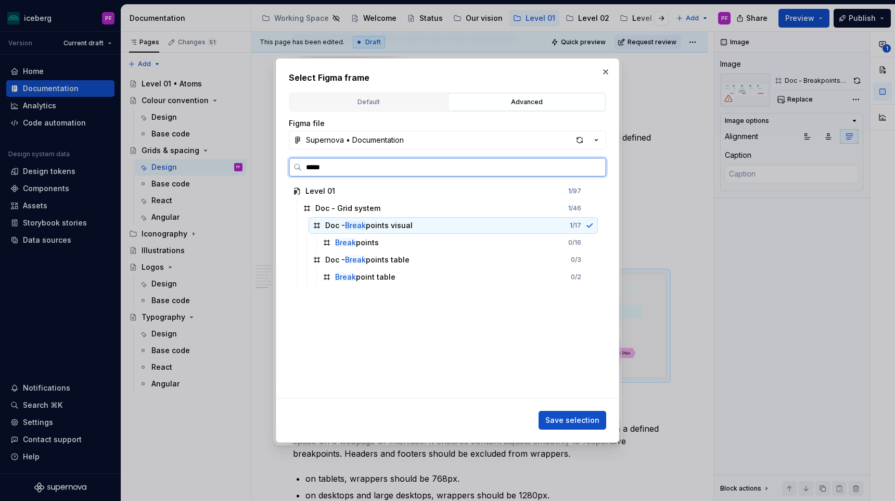
click at [383, 232] on div "Doc - Break points visual 1 / 17" at bounding box center [453, 225] width 289 height 17
click at [383, 245] on div "Break points 0 / 16" at bounding box center [459, 242] width 280 height 17
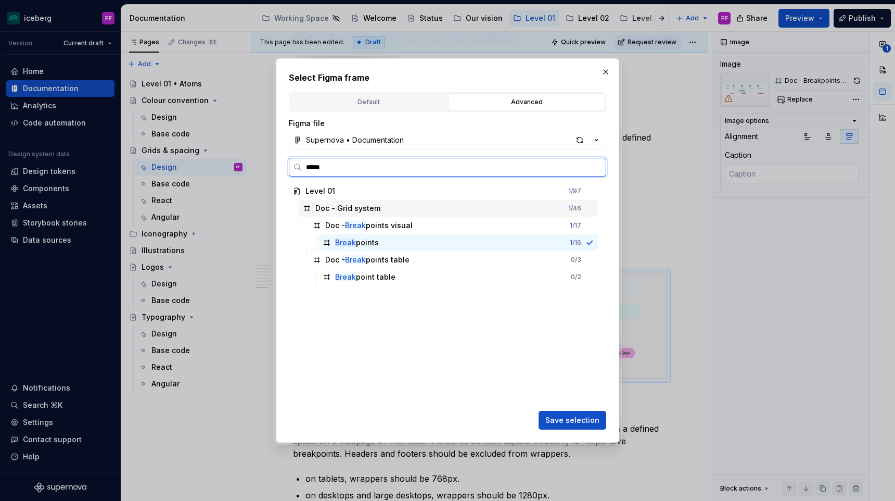
click at [405, 208] on div "Doc - Grid system 1 / 46" at bounding box center [448, 208] width 299 height 17
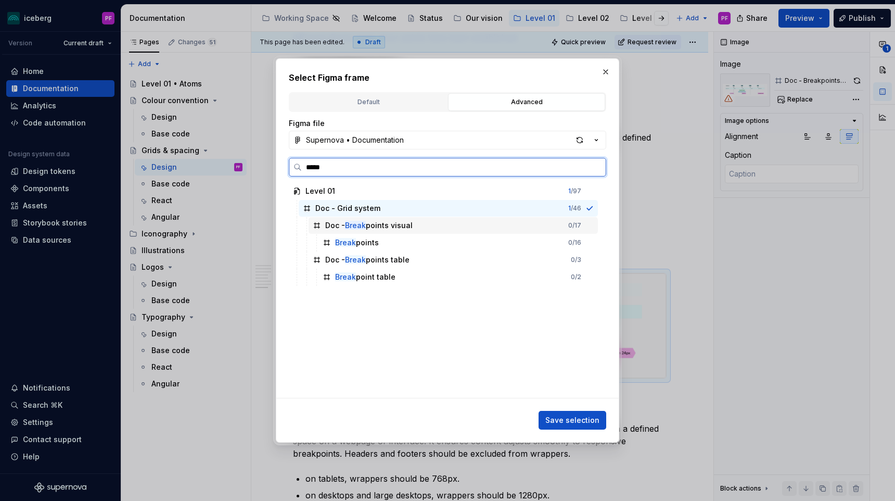
click at [397, 227] on div "Doc - Break points visual" at bounding box center [368, 225] width 87 height 10
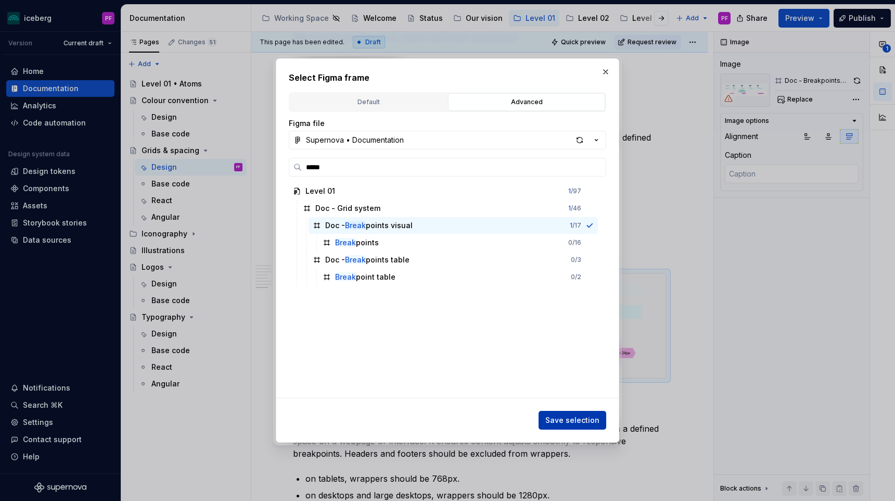
click at [565, 418] on span "Save selection" at bounding box center [573, 420] width 54 height 10
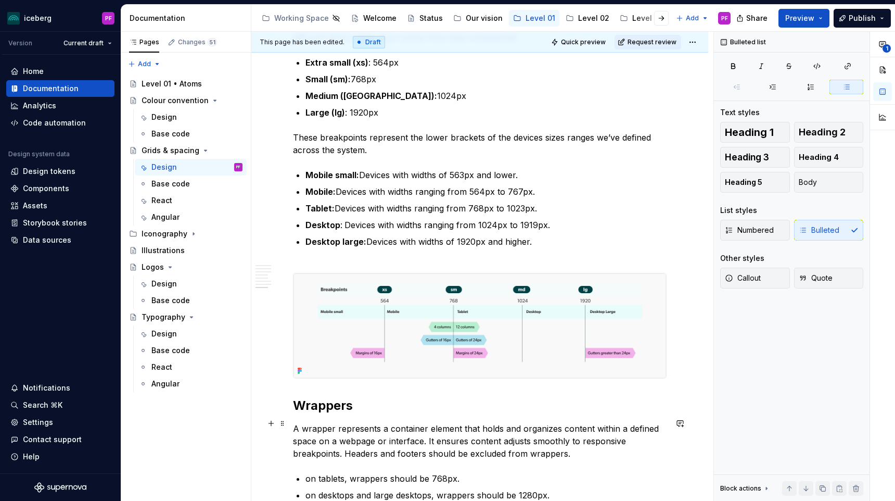
click at [520, 231] on p "Desktop : Devices with widths ranging from 1024px to 1919px." at bounding box center [486, 225] width 361 height 12
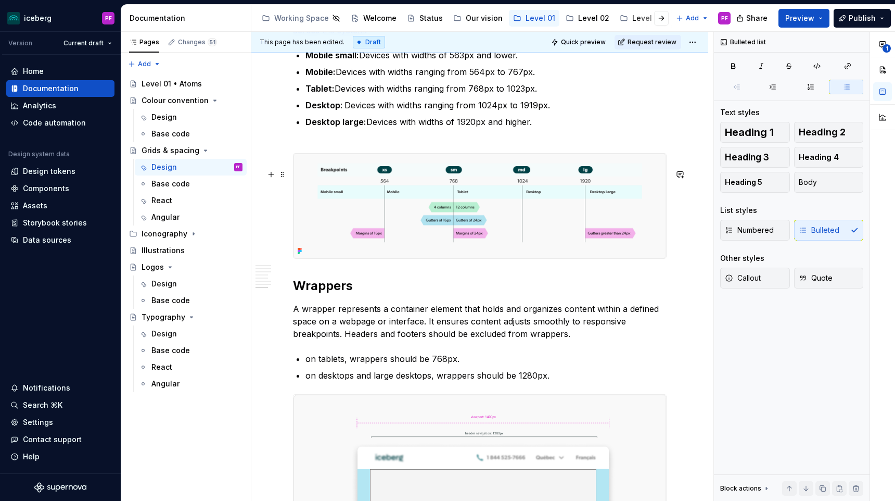
scroll to position [2698, 0]
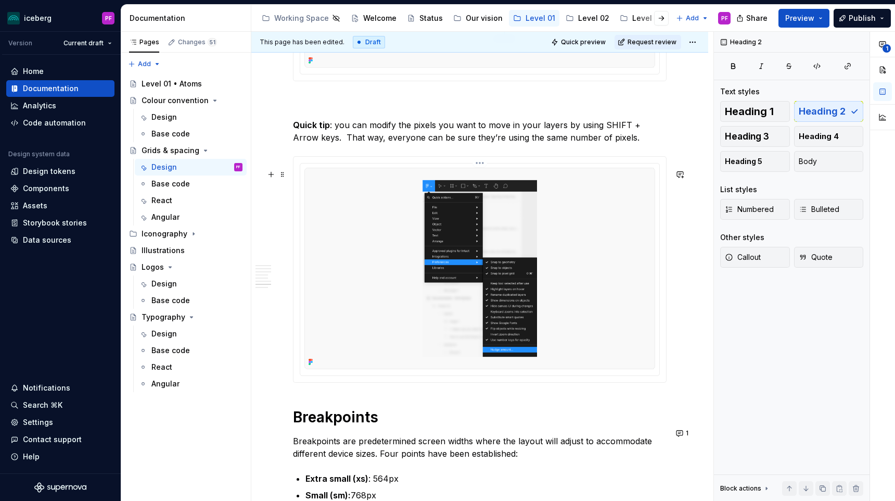
scroll to position [2097, 0]
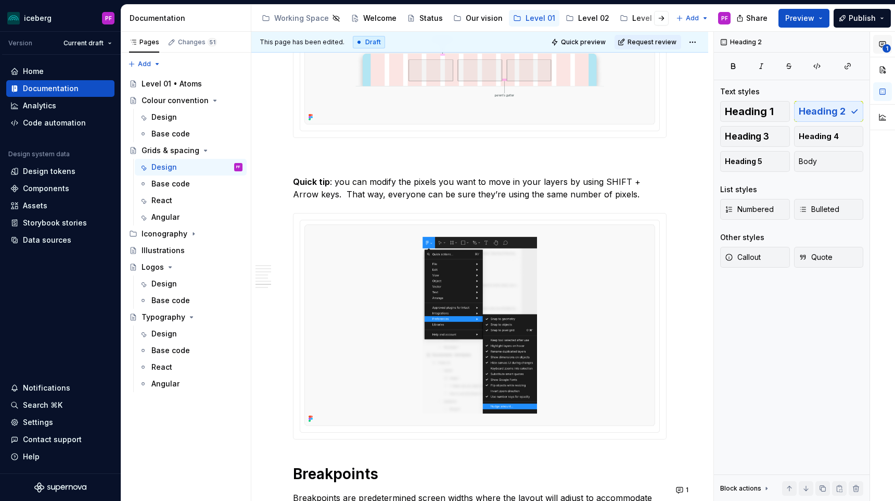
click at [881, 48] on icon "button" at bounding box center [883, 44] width 8 height 8
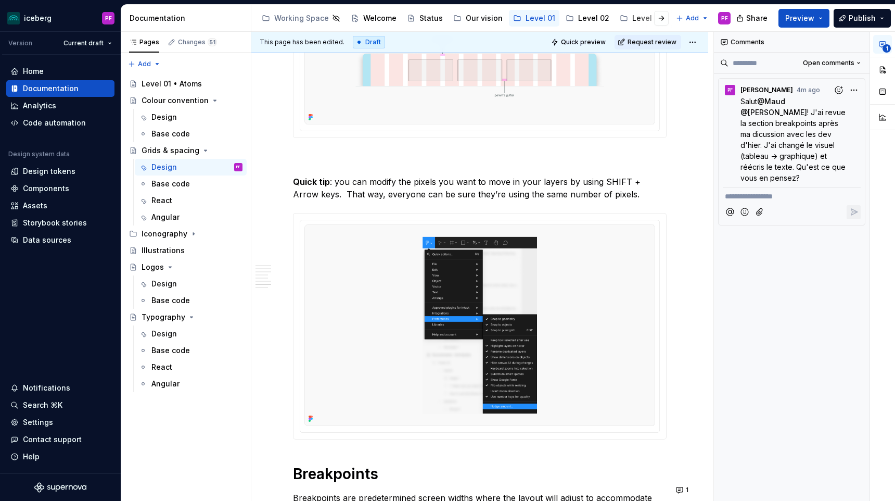
click at [881, 48] on icon "button" at bounding box center [883, 44] width 8 height 8
type textarea "*"
